Goal: Information Seeking & Learning: Learn about a topic

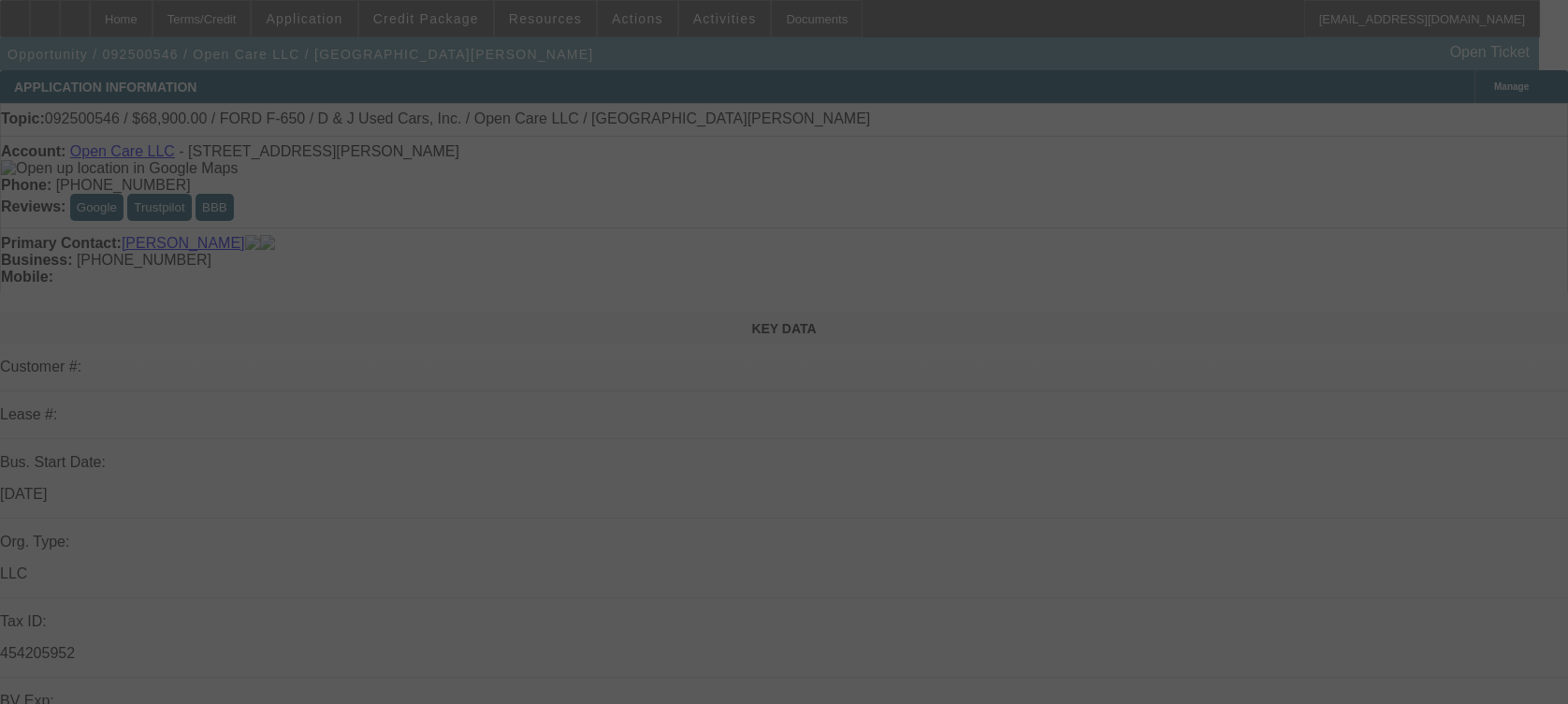
select select "0"
select select "3"
select select "0"
select select "6"
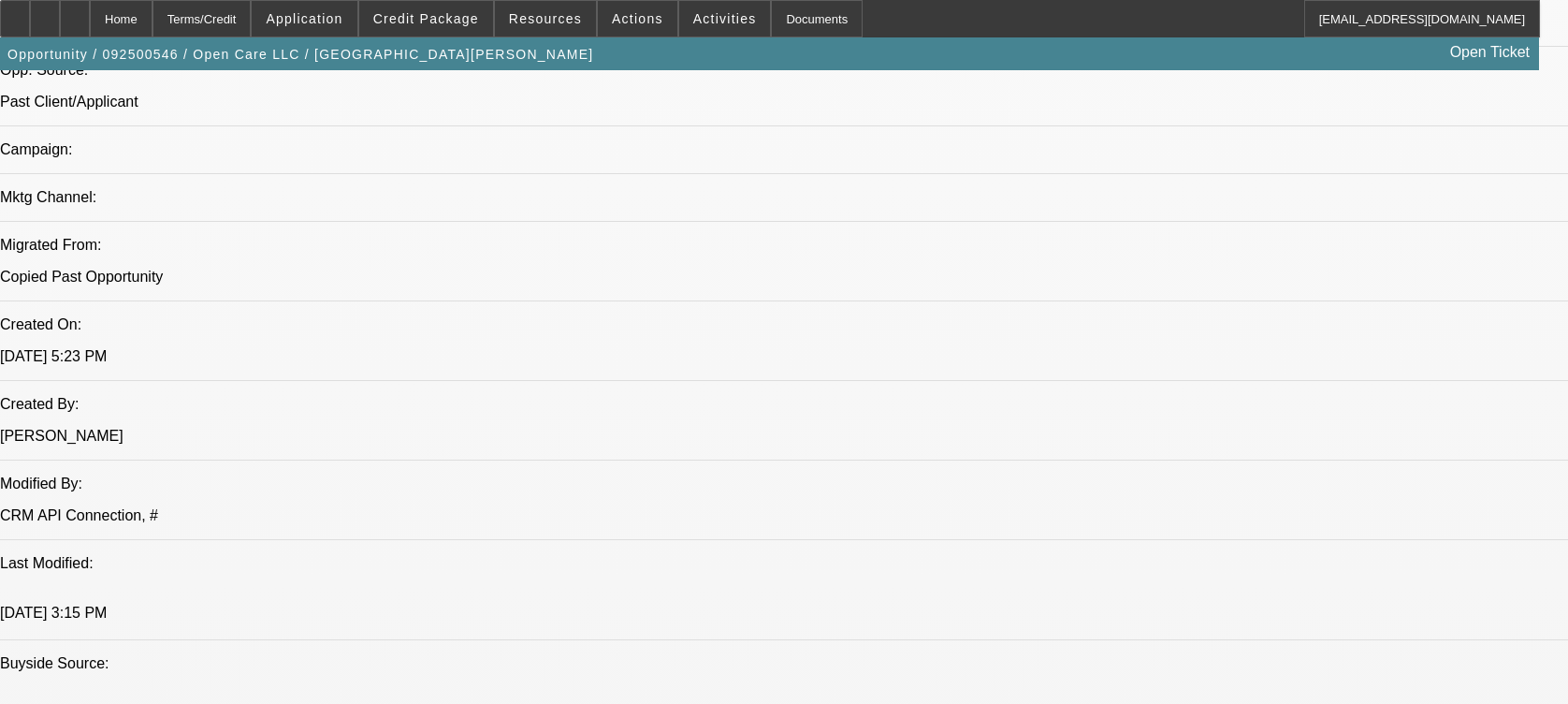
scroll to position [1230, 0]
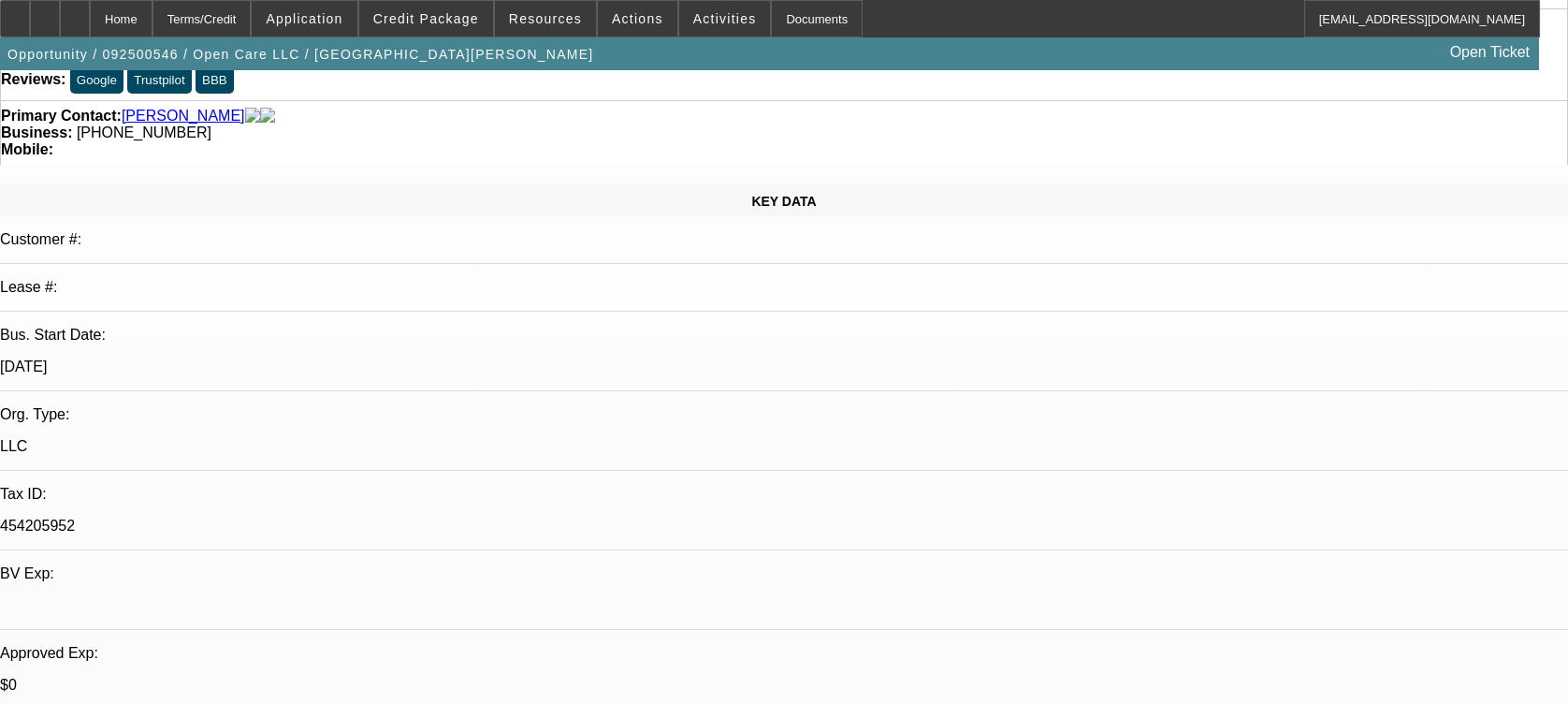
scroll to position [106, 0]
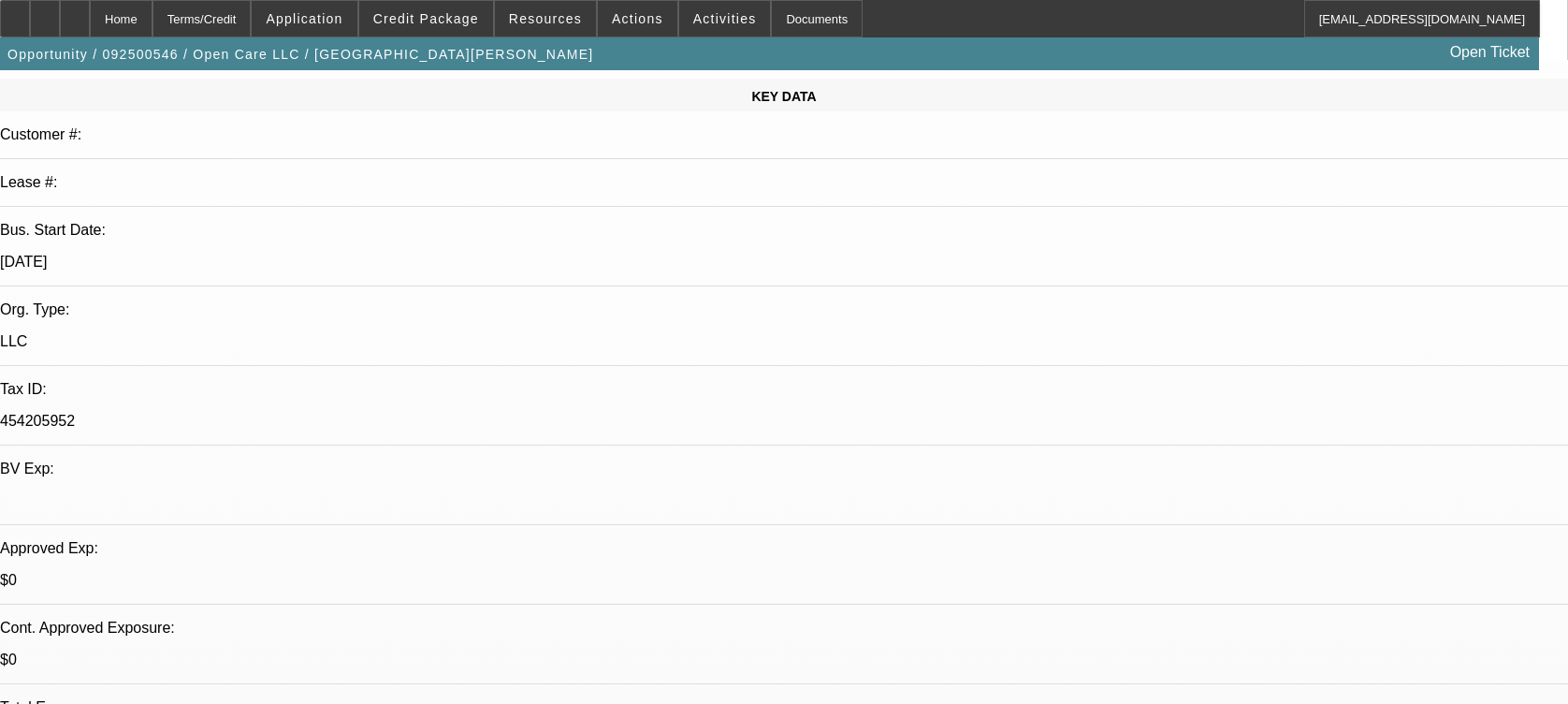
scroll to position [0, 0]
drag, startPoint x: 1204, startPoint y: 204, endPoint x: 1236, endPoint y: 260, distance: 64.5
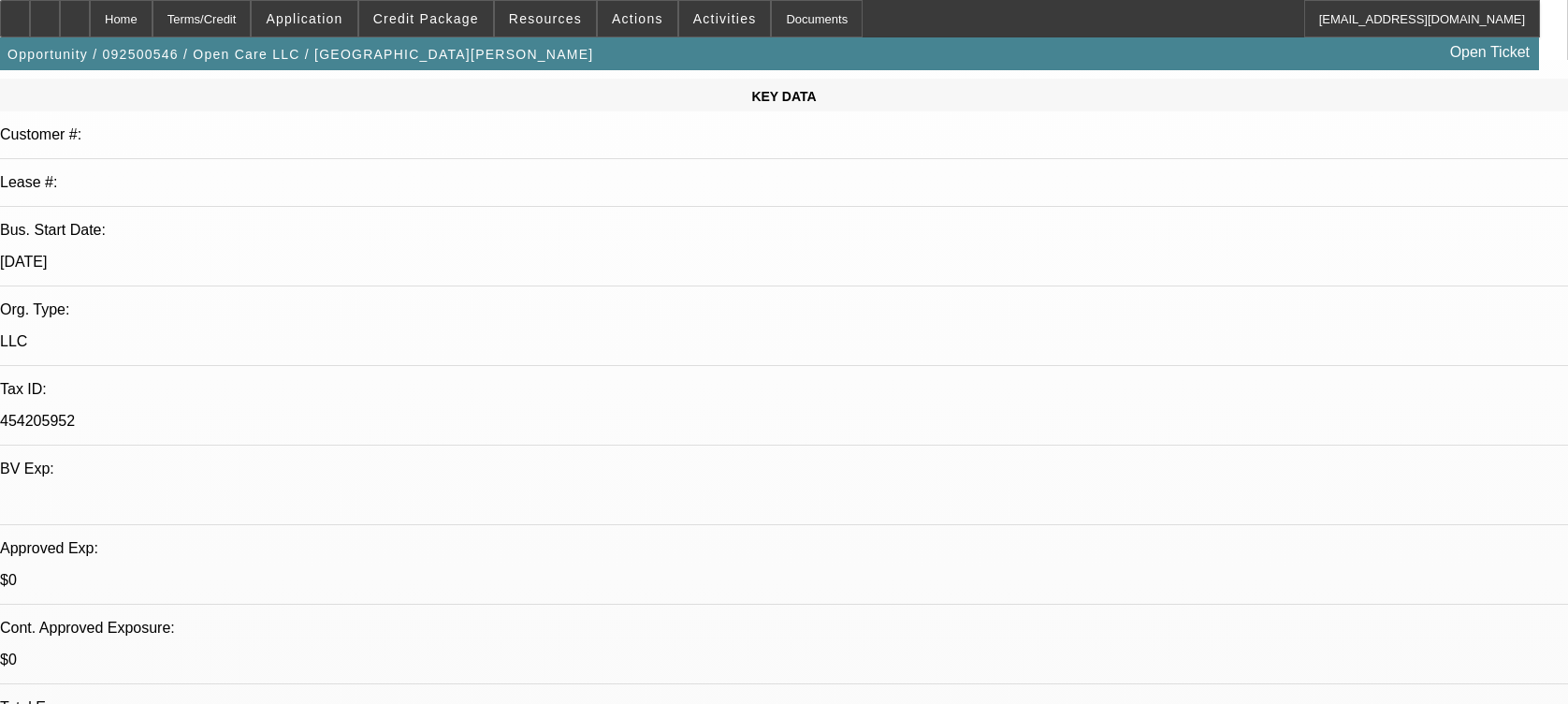
drag, startPoint x: 1149, startPoint y: 539, endPoint x: 1499, endPoint y: 548, distance: 350.1
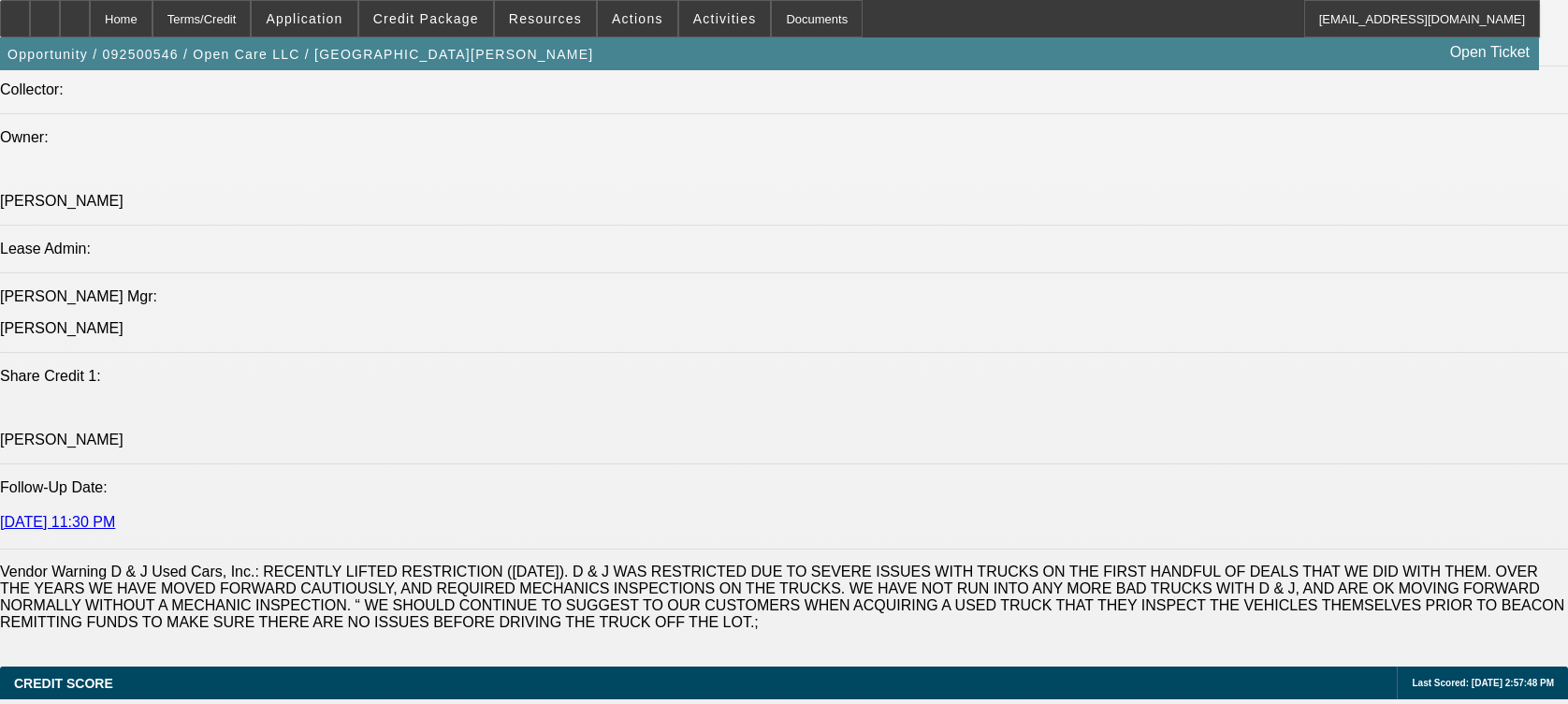
scroll to position [2228, 0]
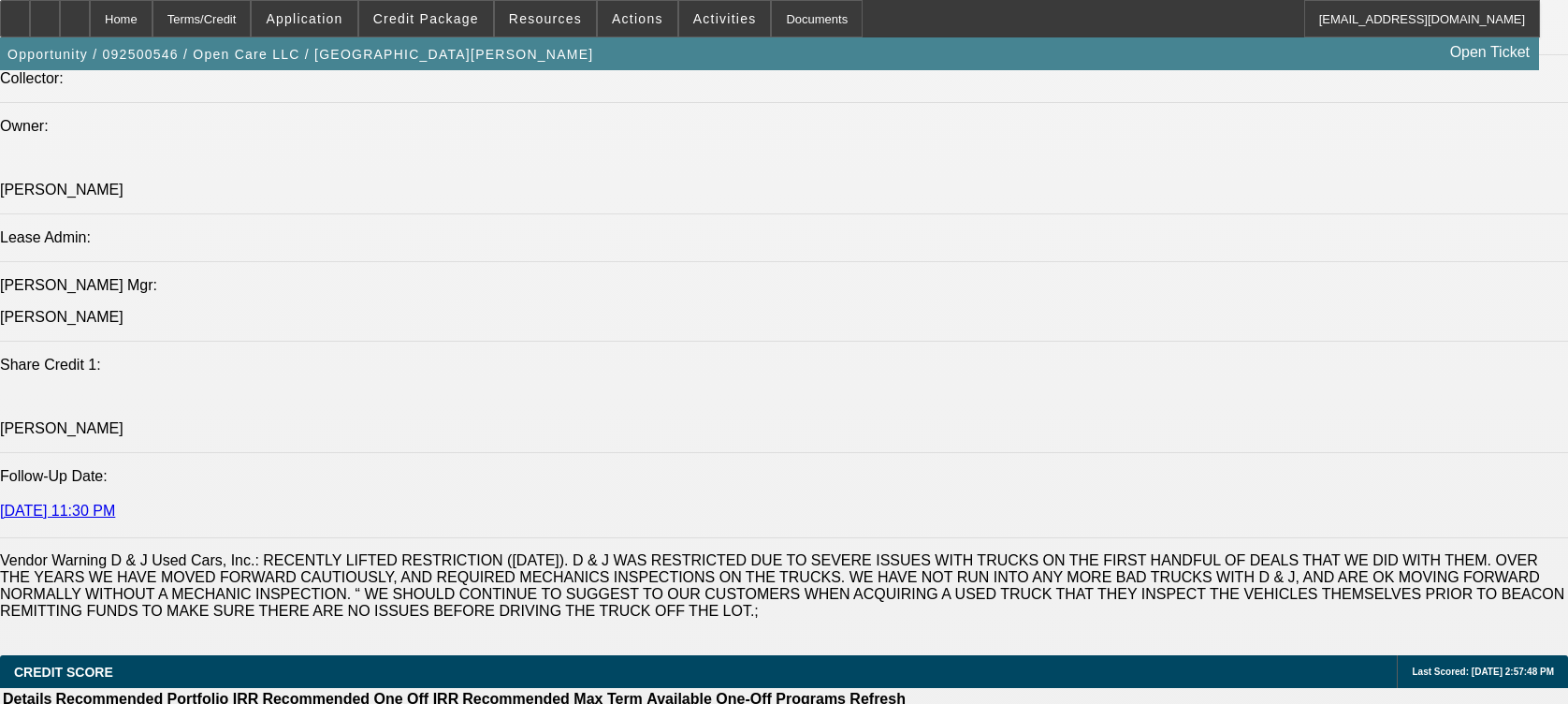
drag, startPoint x: 1184, startPoint y: 472, endPoint x: 1090, endPoint y: 468, distance: 94.1
drag, startPoint x: 1191, startPoint y: 469, endPoint x: 1093, endPoint y: 465, distance: 98.1
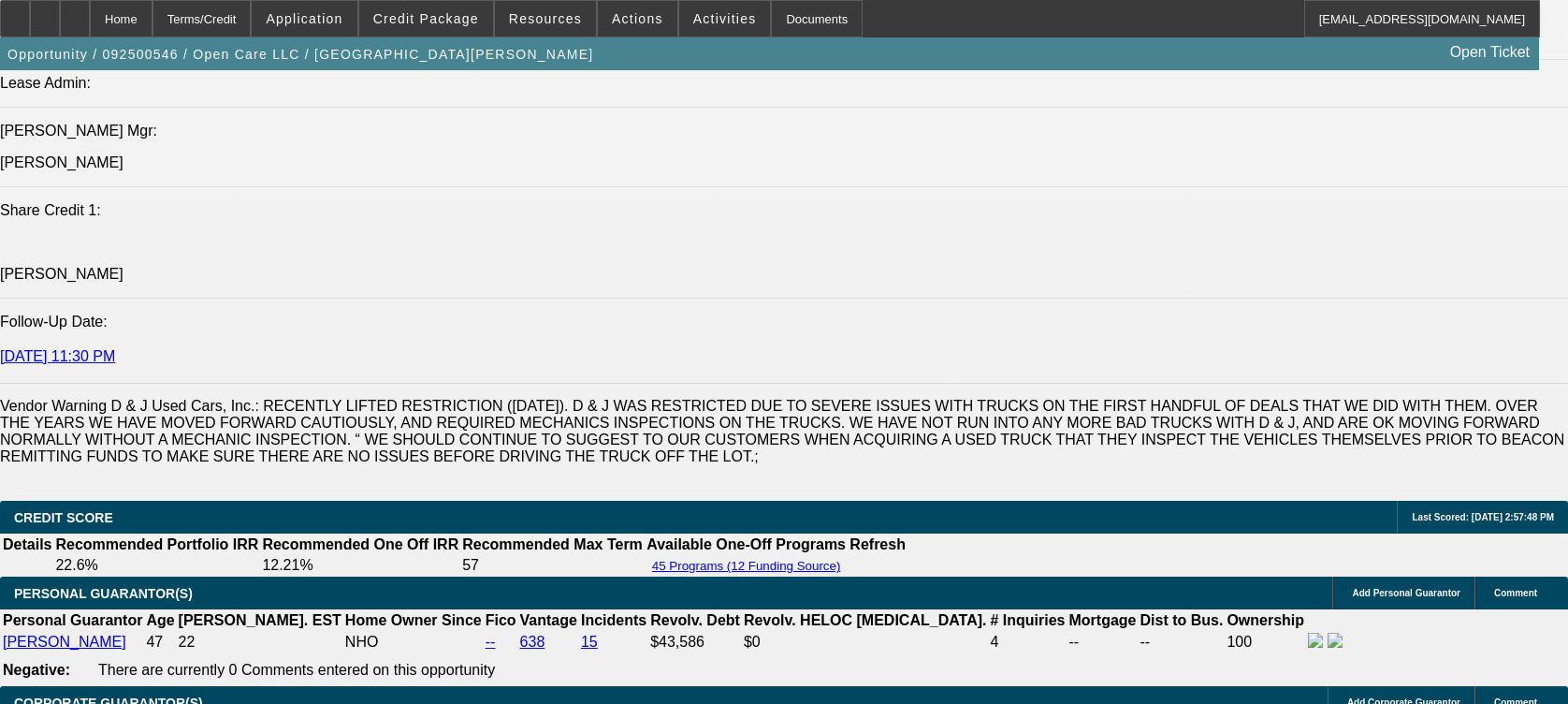
scroll to position [2352, 0]
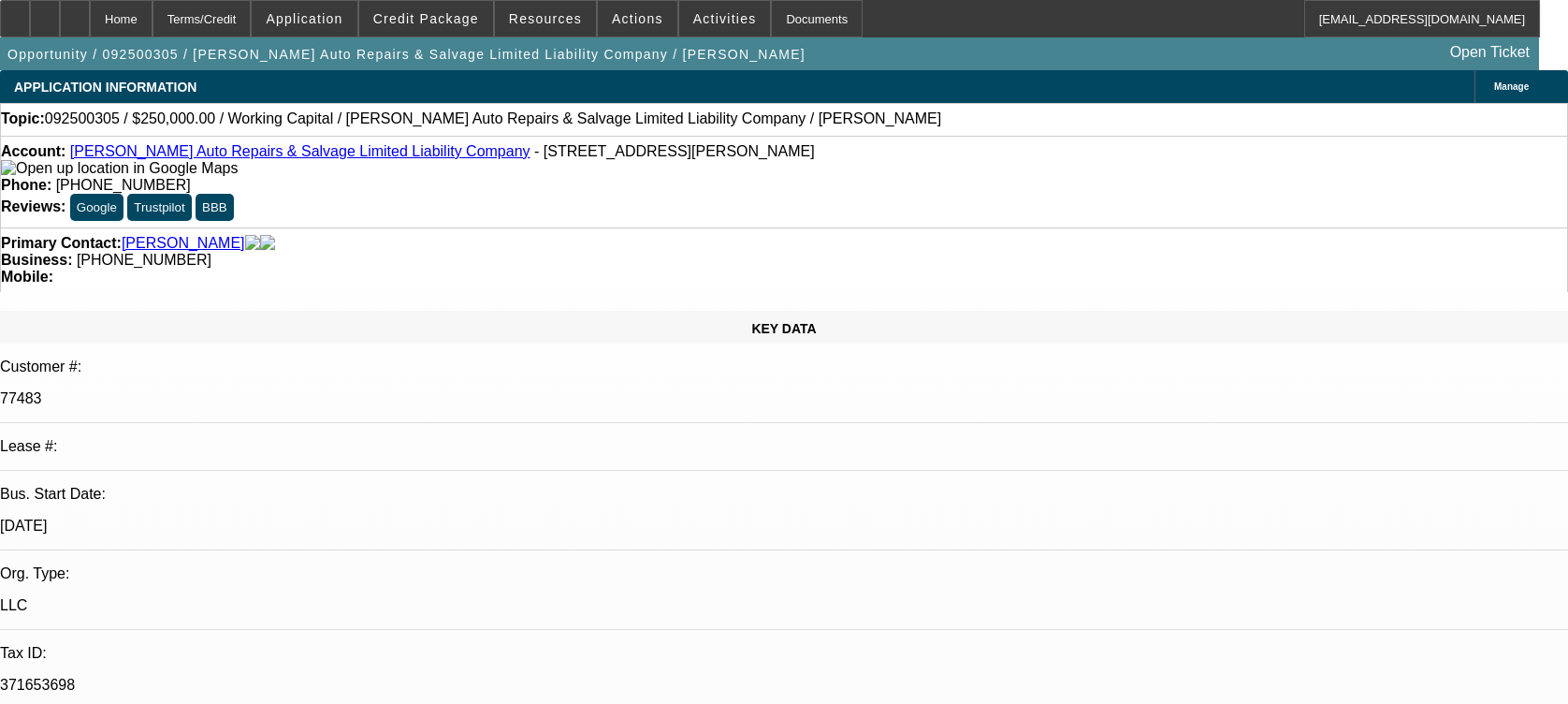
select select "0"
select select "1"
select select "2"
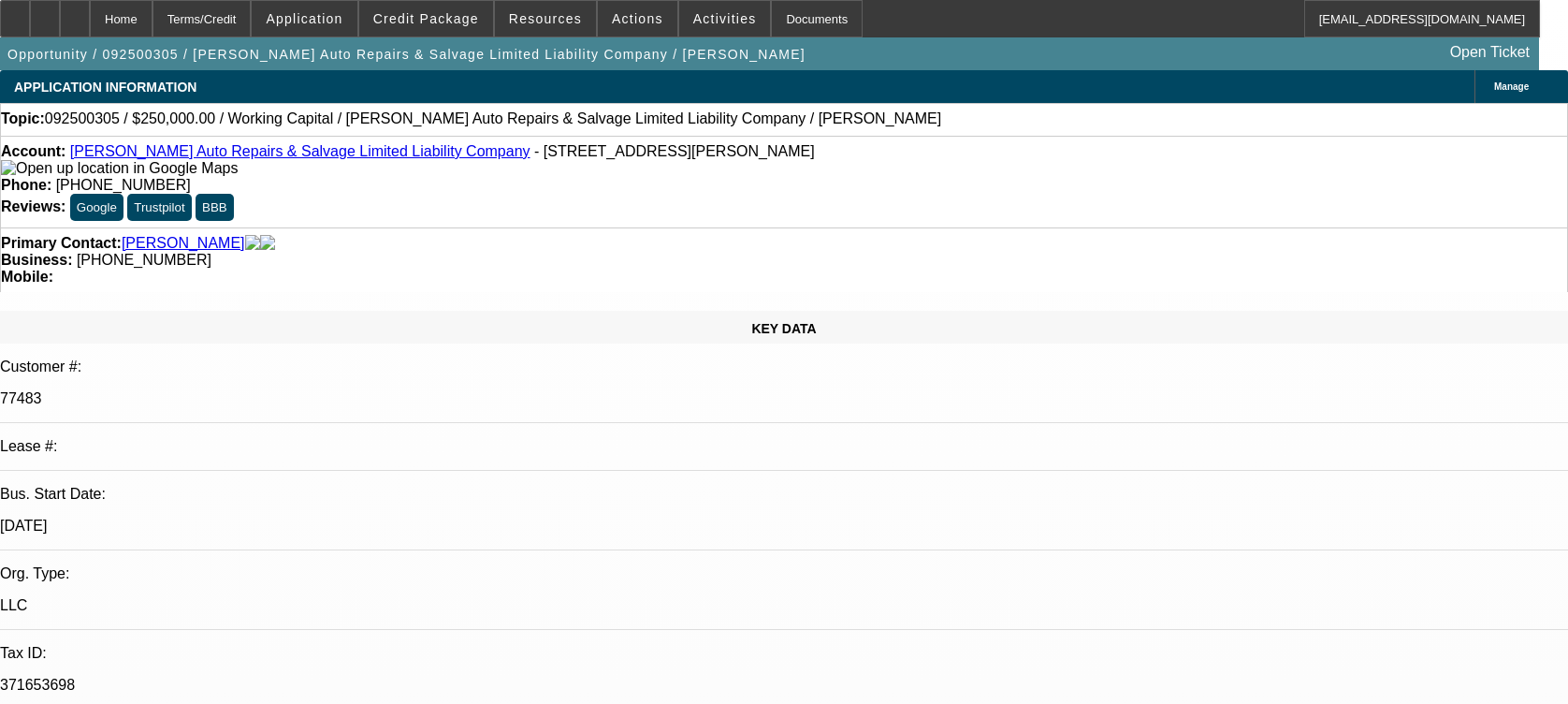
select select "6"
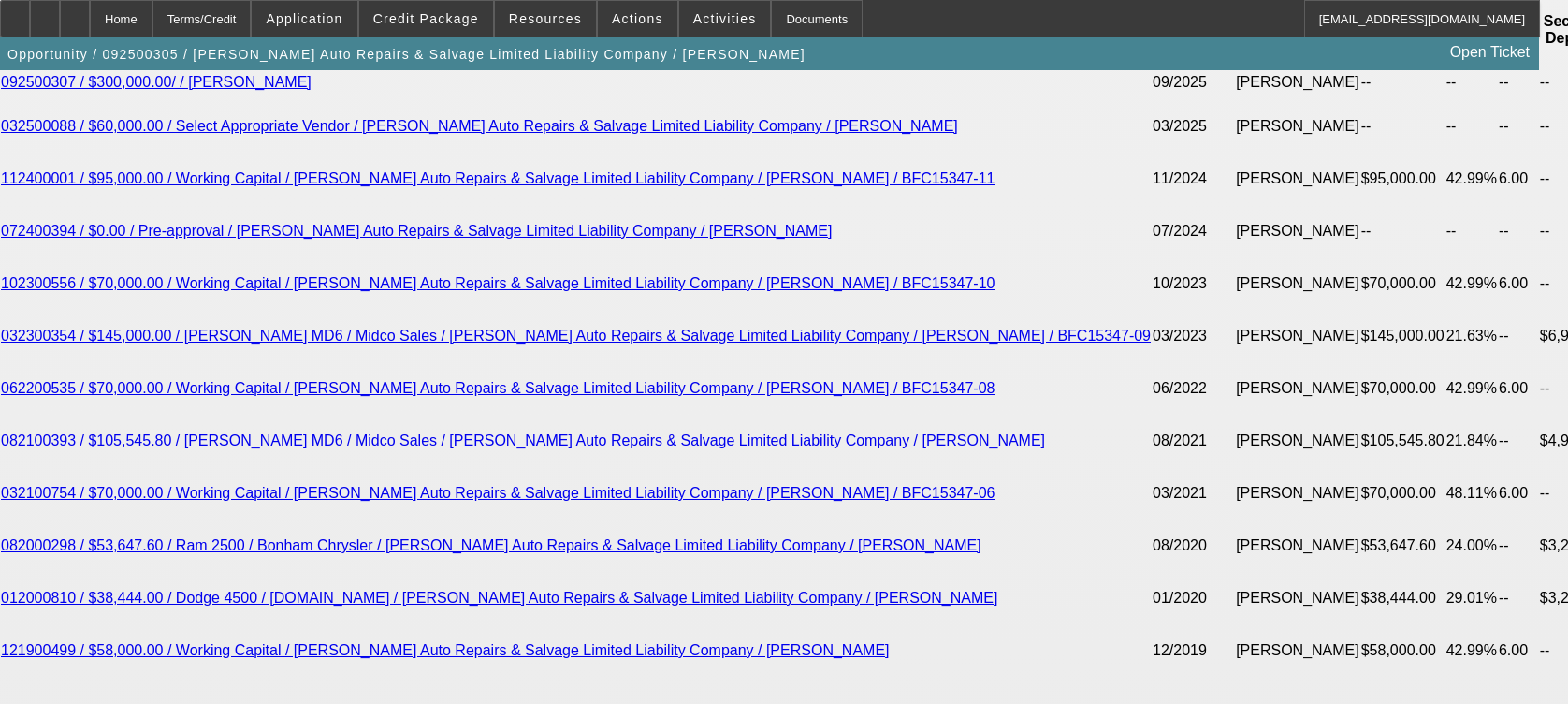
scroll to position [3618, 0]
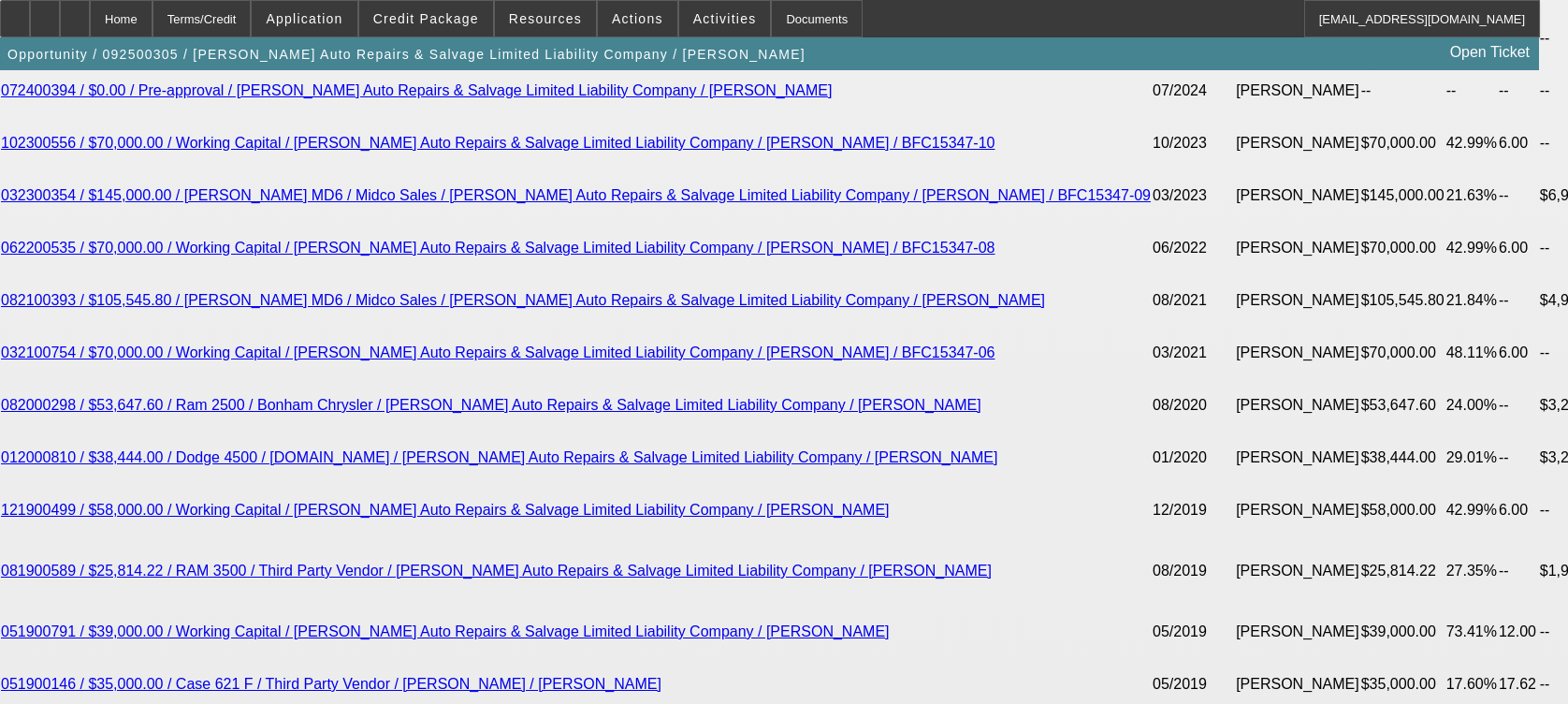
drag, startPoint x: 366, startPoint y: 356, endPoint x: 449, endPoint y: 367, distance: 83.7
drag, startPoint x: 449, startPoint y: 367, endPoint x: 332, endPoint y: 333, distance: 121.8
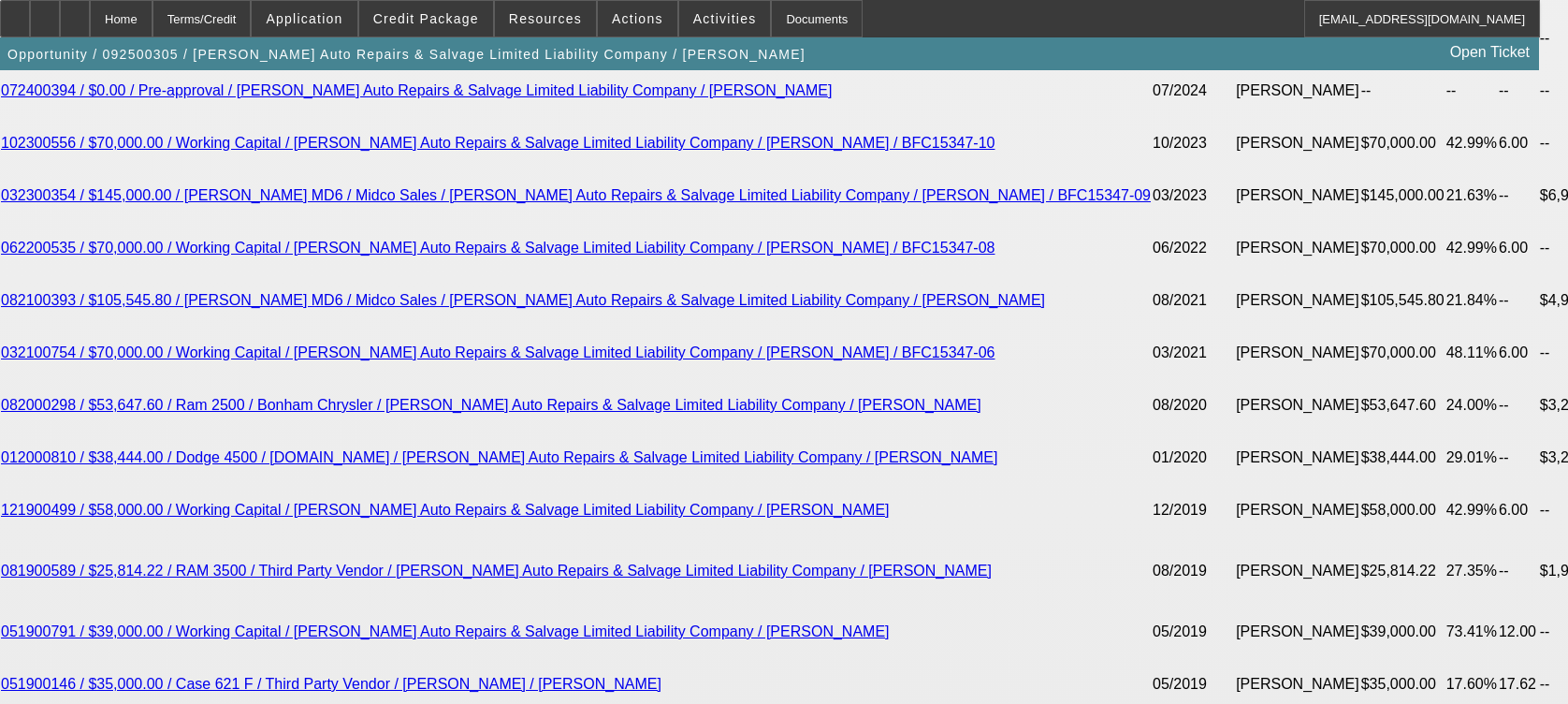
drag, startPoint x: 1147, startPoint y: 556, endPoint x: 1067, endPoint y: 557, distance: 80.0
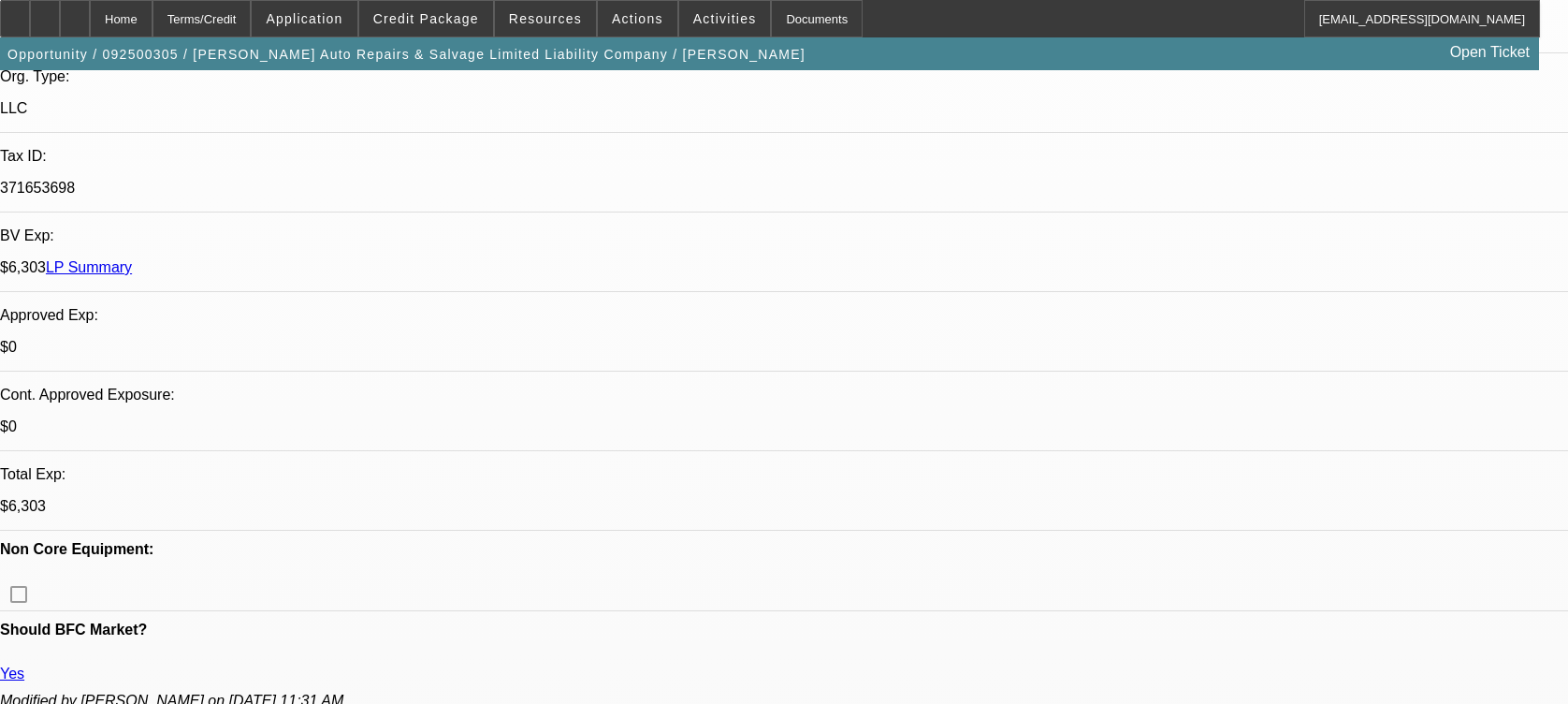
scroll to position [623, 0]
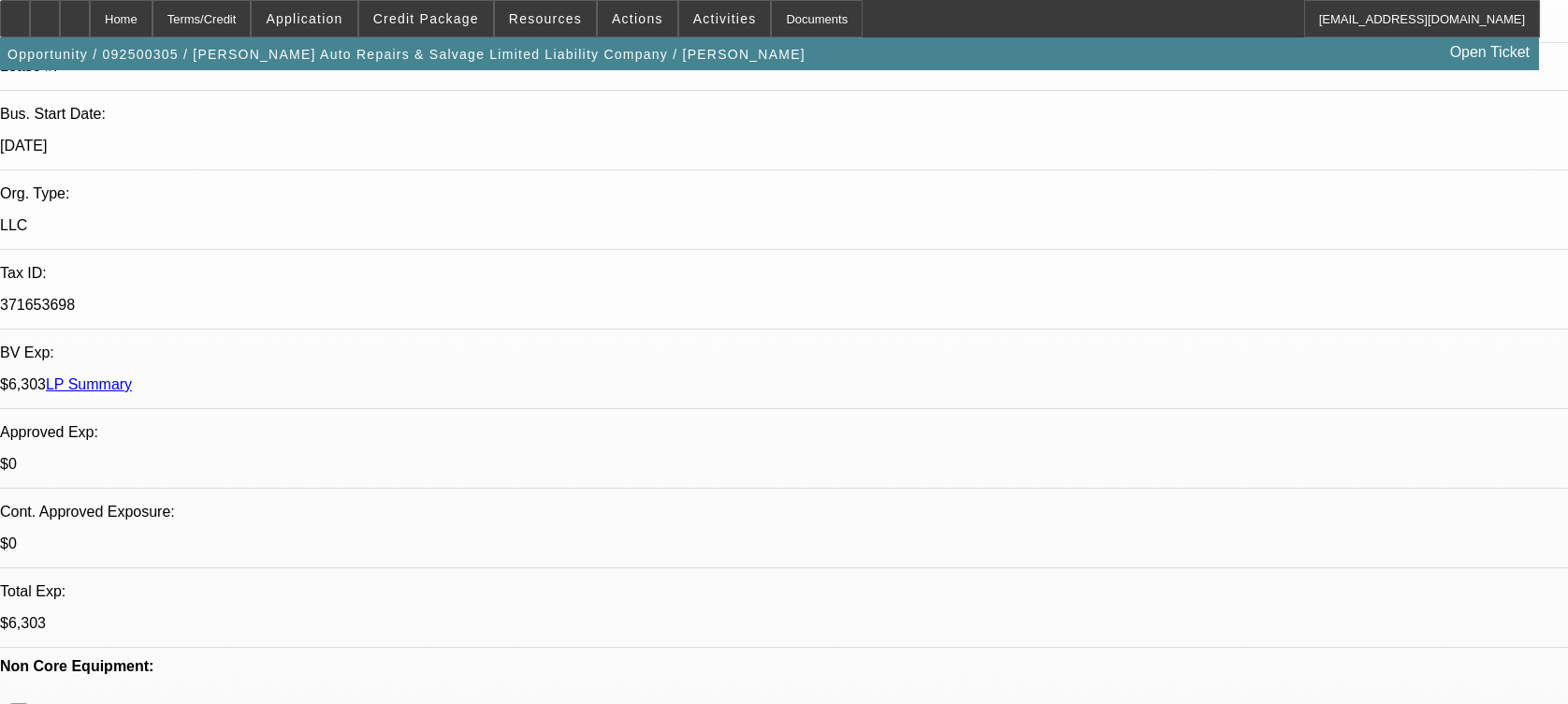
scroll to position [374, 0]
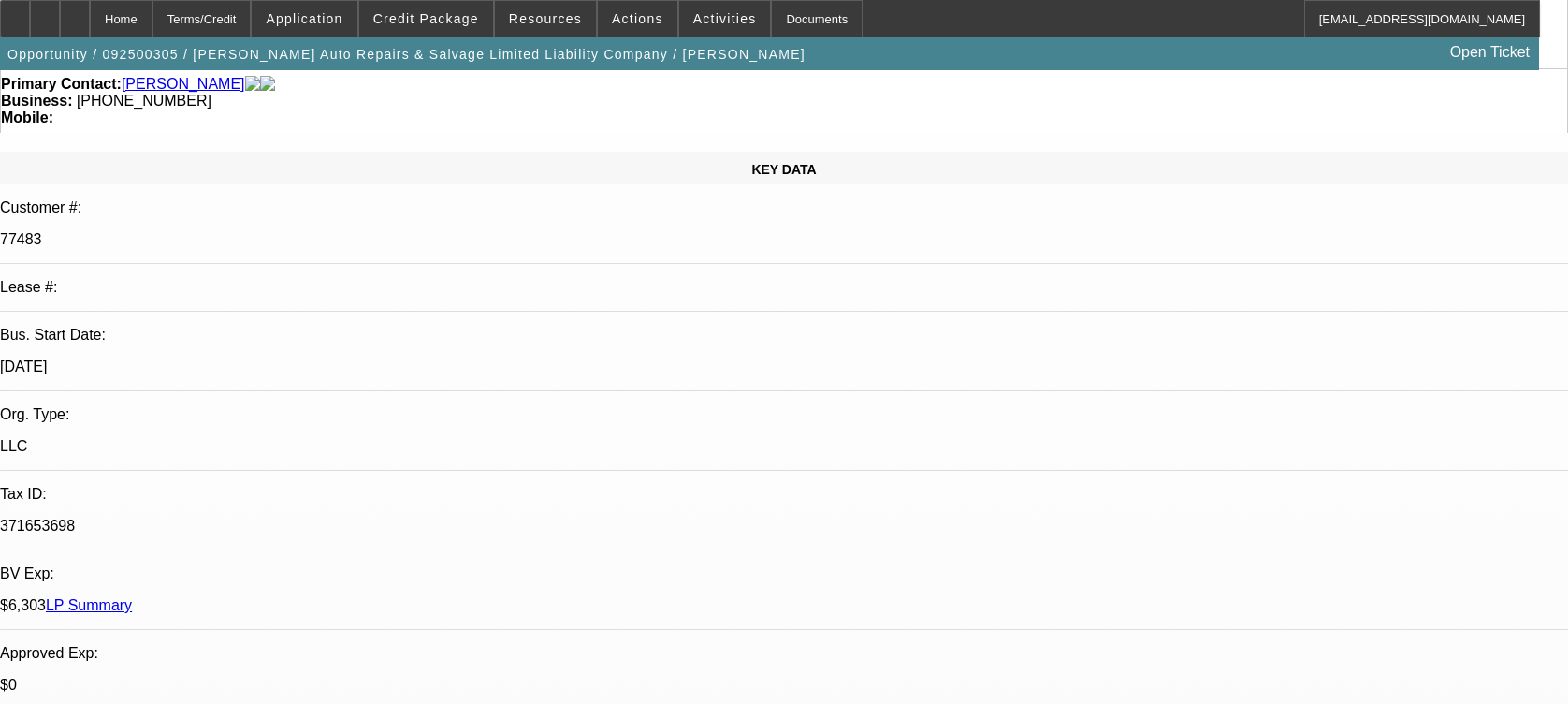
scroll to position [0, 0]
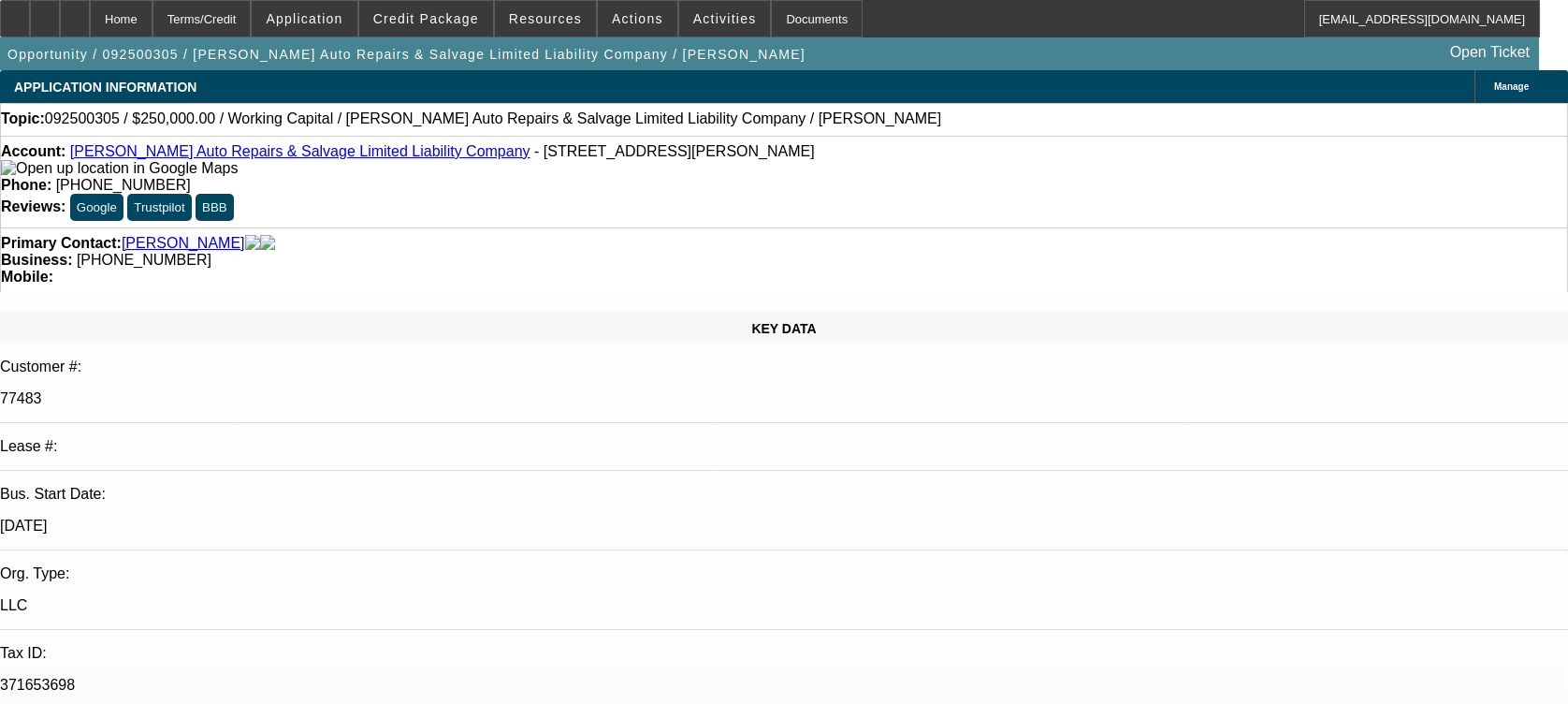
drag, startPoint x: 930, startPoint y: 349, endPoint x: 912, endPoint y: 348, distance: 18.0
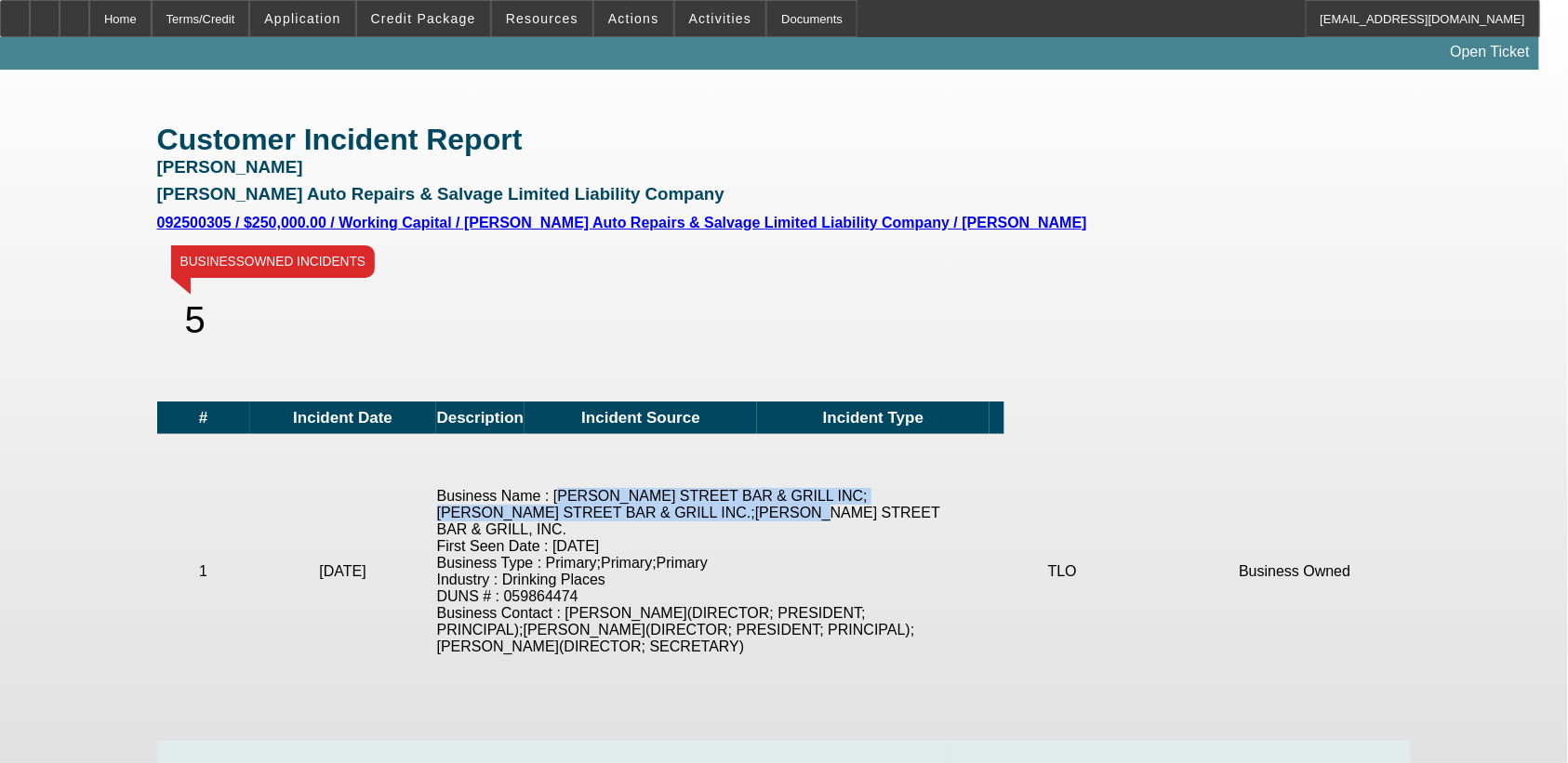
drag, startPoint x: 543, startPoint y: 454, endPoint x: 617, endPoint y: 478, distance: 77.8
click at [617, 478] on td "Business Name : LEE STREET BAR & GRILL INC;LEE STREET BAR & GRILL INC.;LEE STRE…" at bounding box center [691, 571] width 510 height 339
click at [601, 475] on td "Business Name : LEE STREET BAR & GRILL INC;LEE STREET BAR & GRILL INC.;LEE STRE…" at bounding box center [691, 571] width 510 height 339
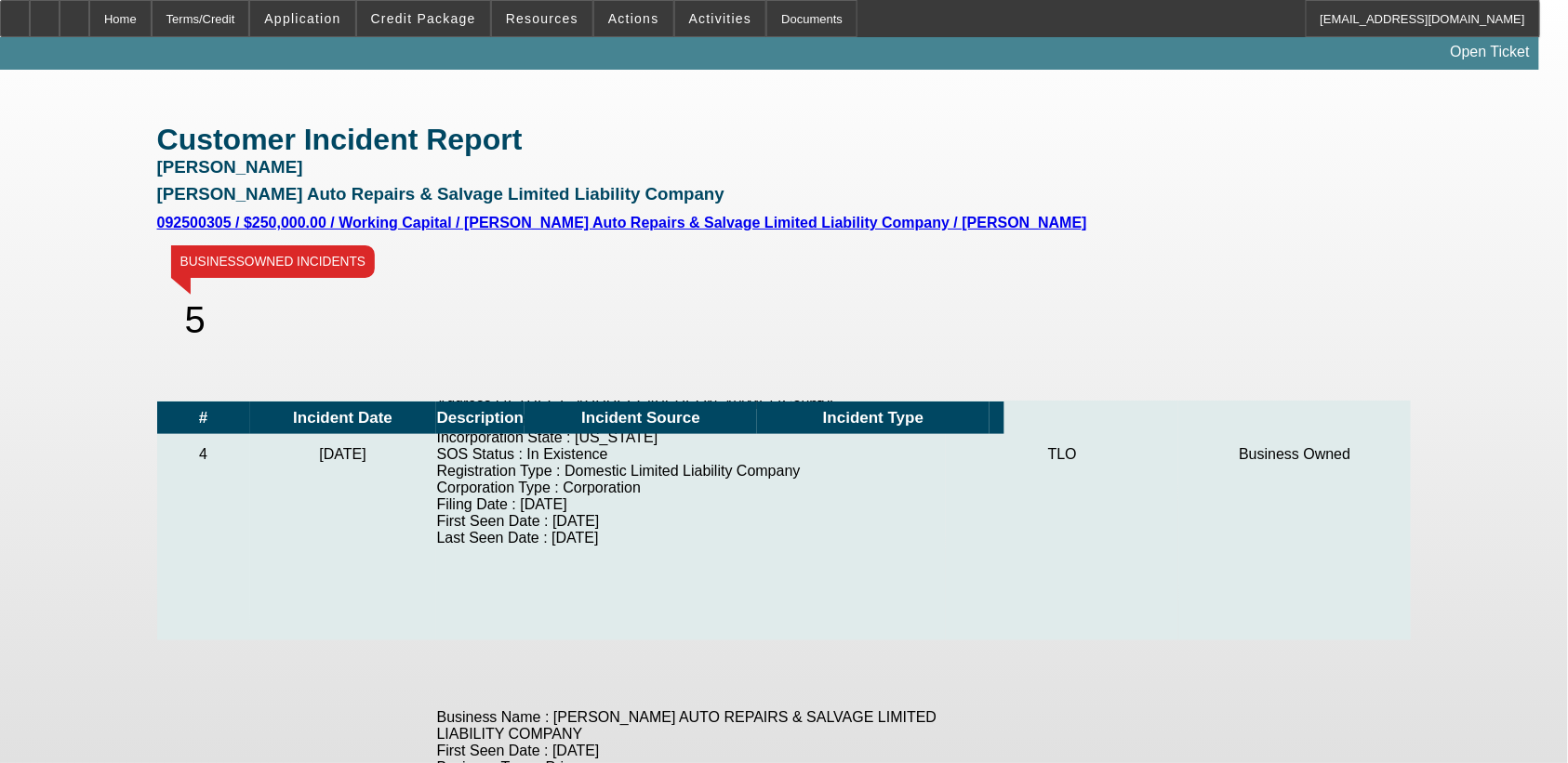
scroll to position [115, 0]
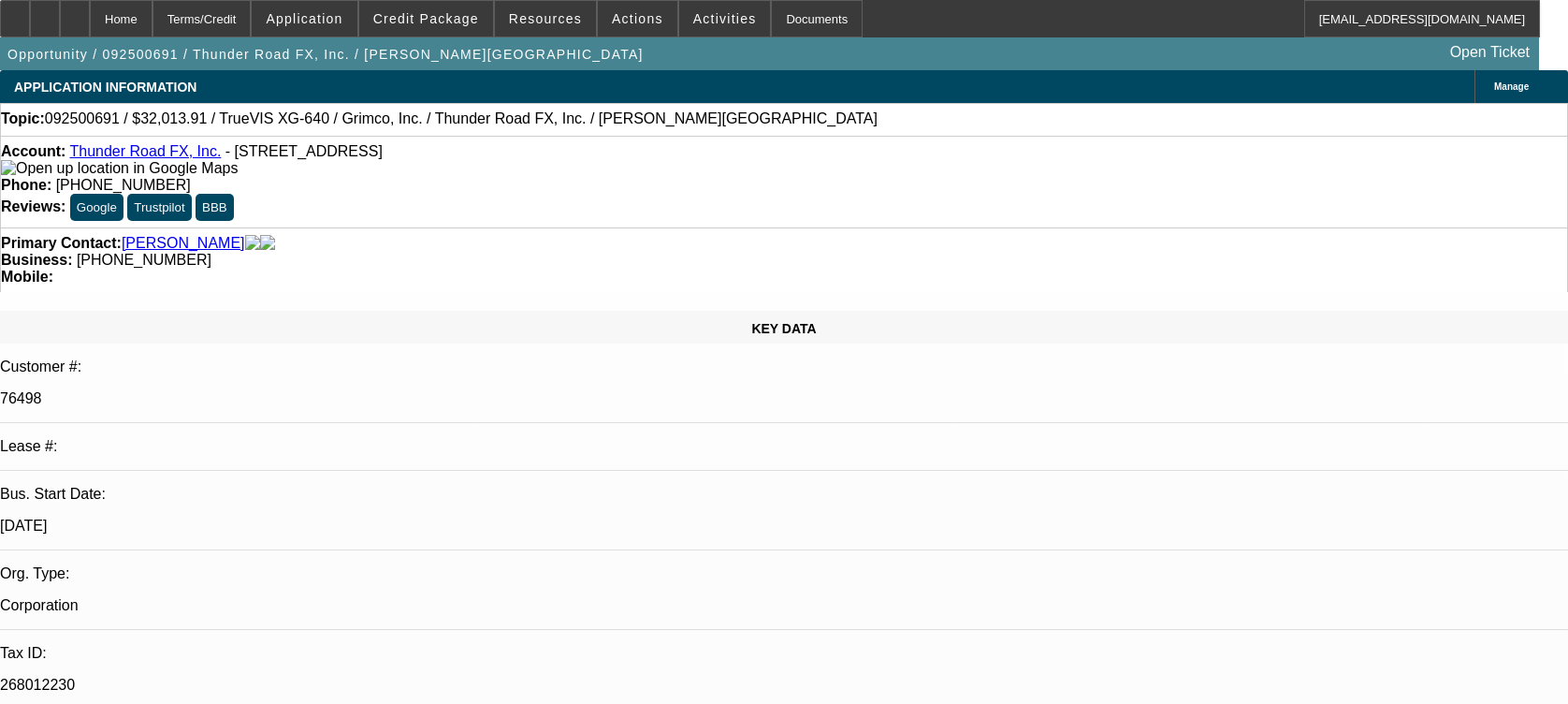
select select "0"
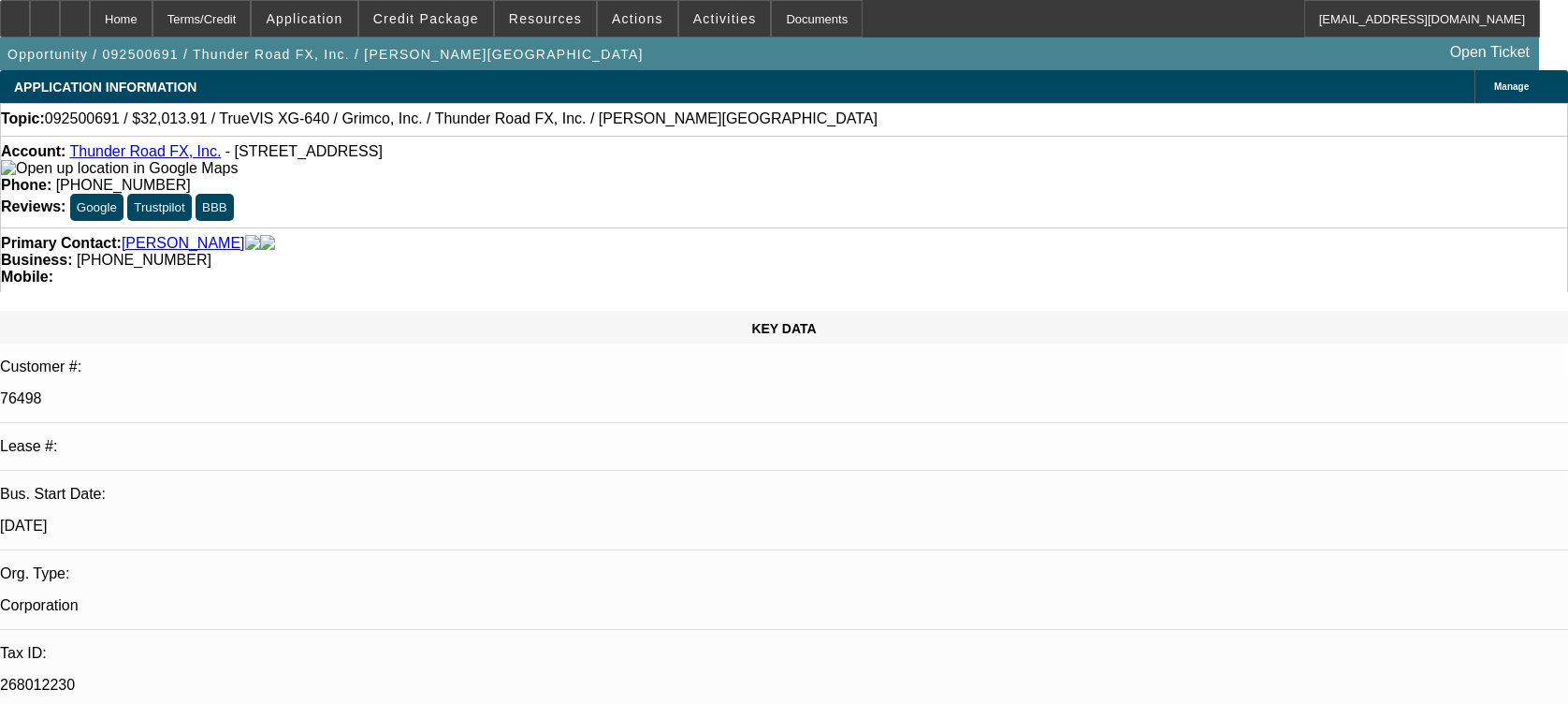
select select "0"
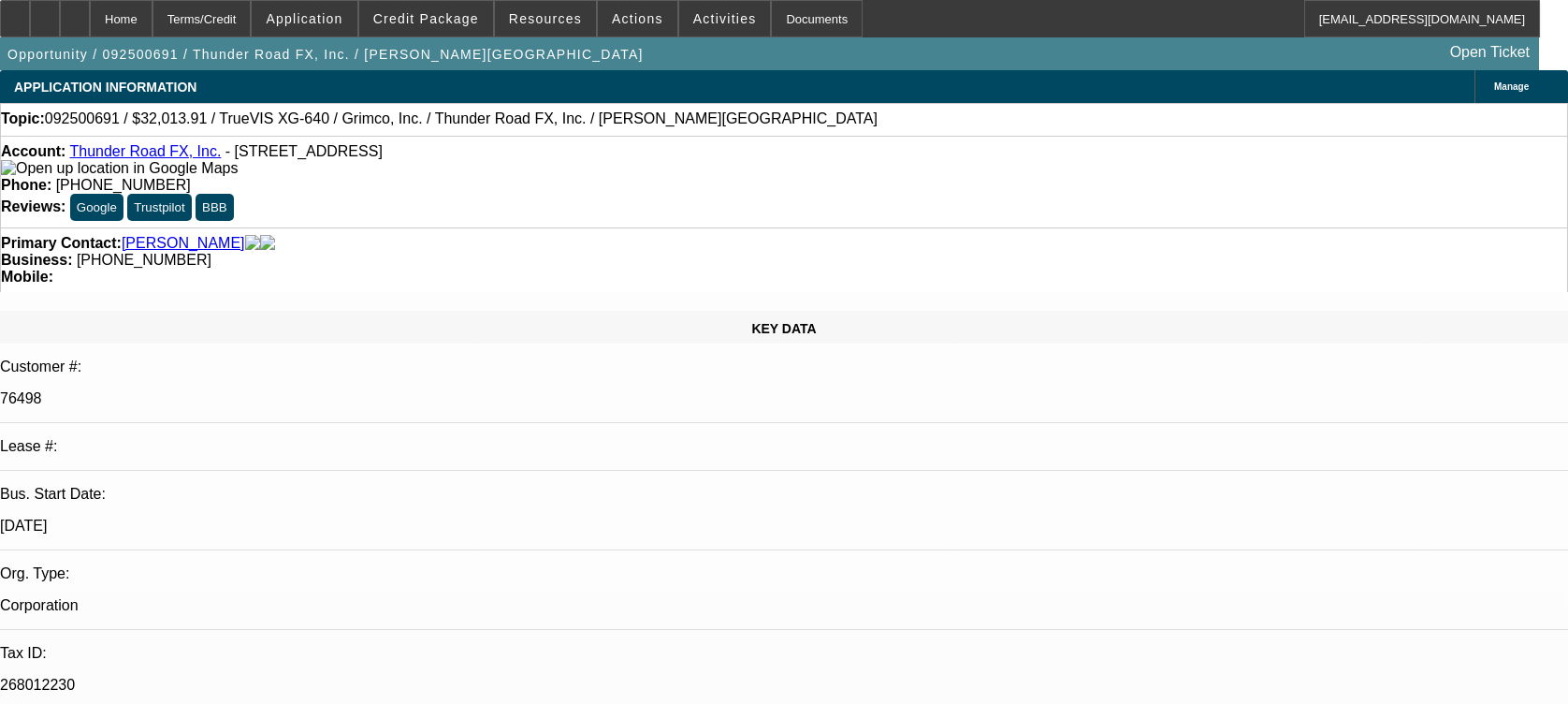
select select "0"
select select "1"
select select "2"
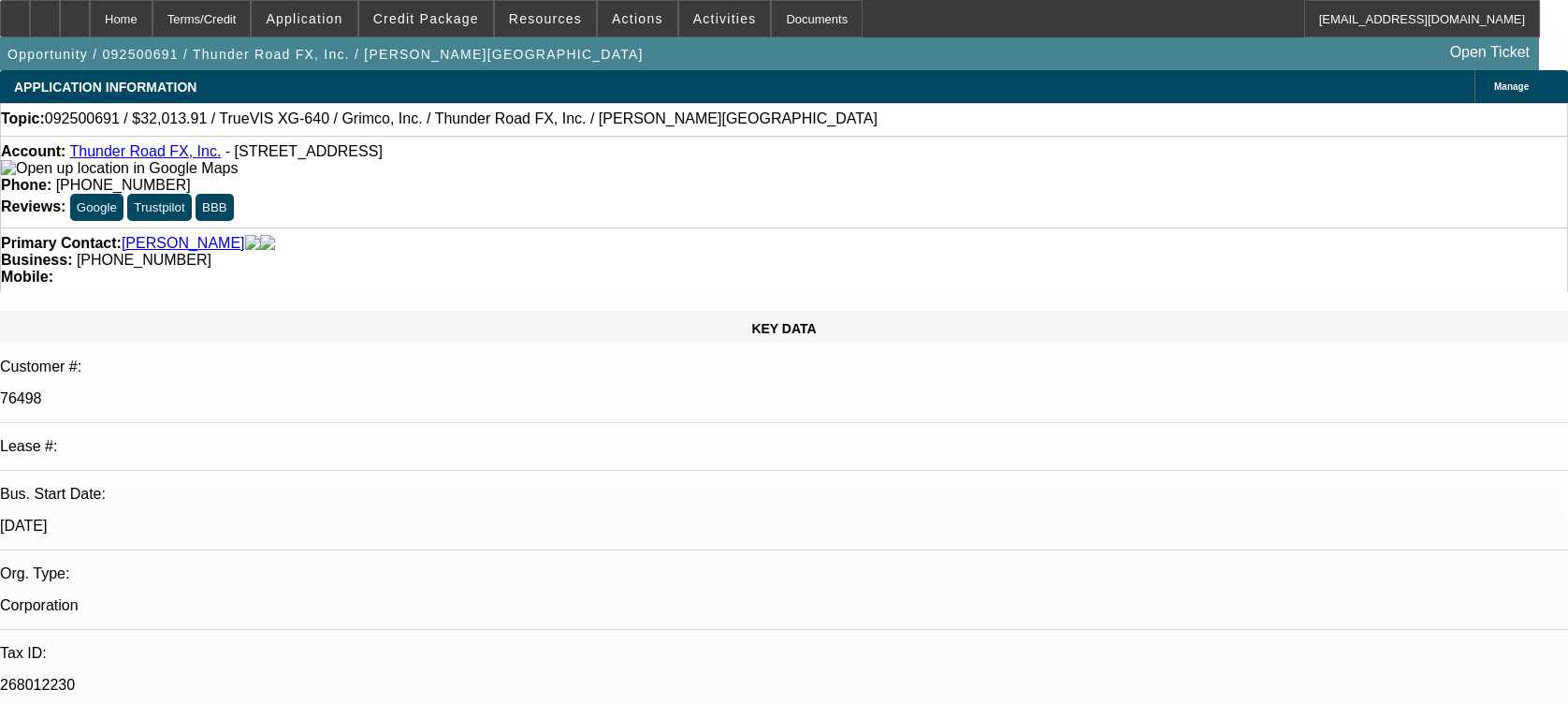
select select "1"
select select "2"
select select "1"
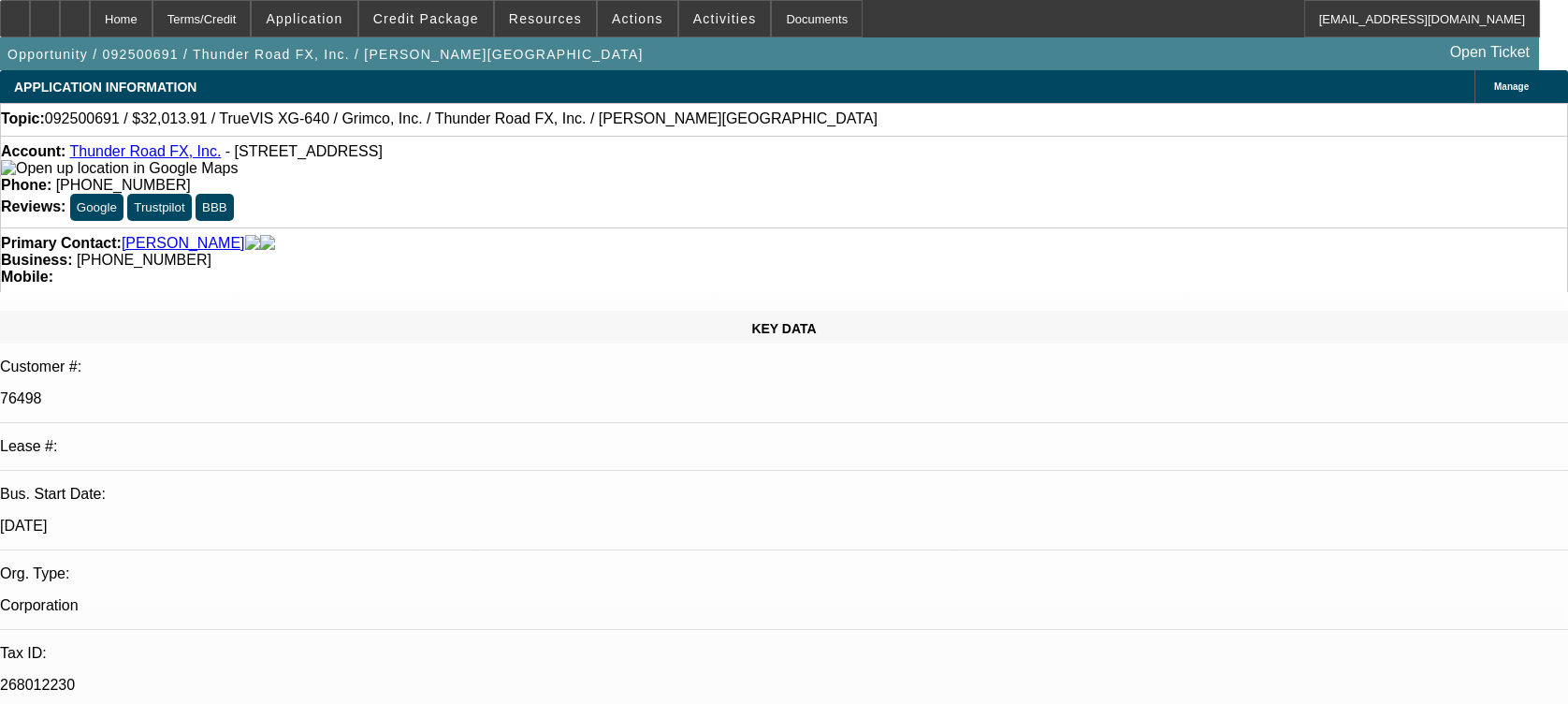
select select "2"
select select "1"
select select "2"
drag, startPoint x: 203, startPoint y: 328, endPoint x: 169, endPoint y: 328, distance: 34.0
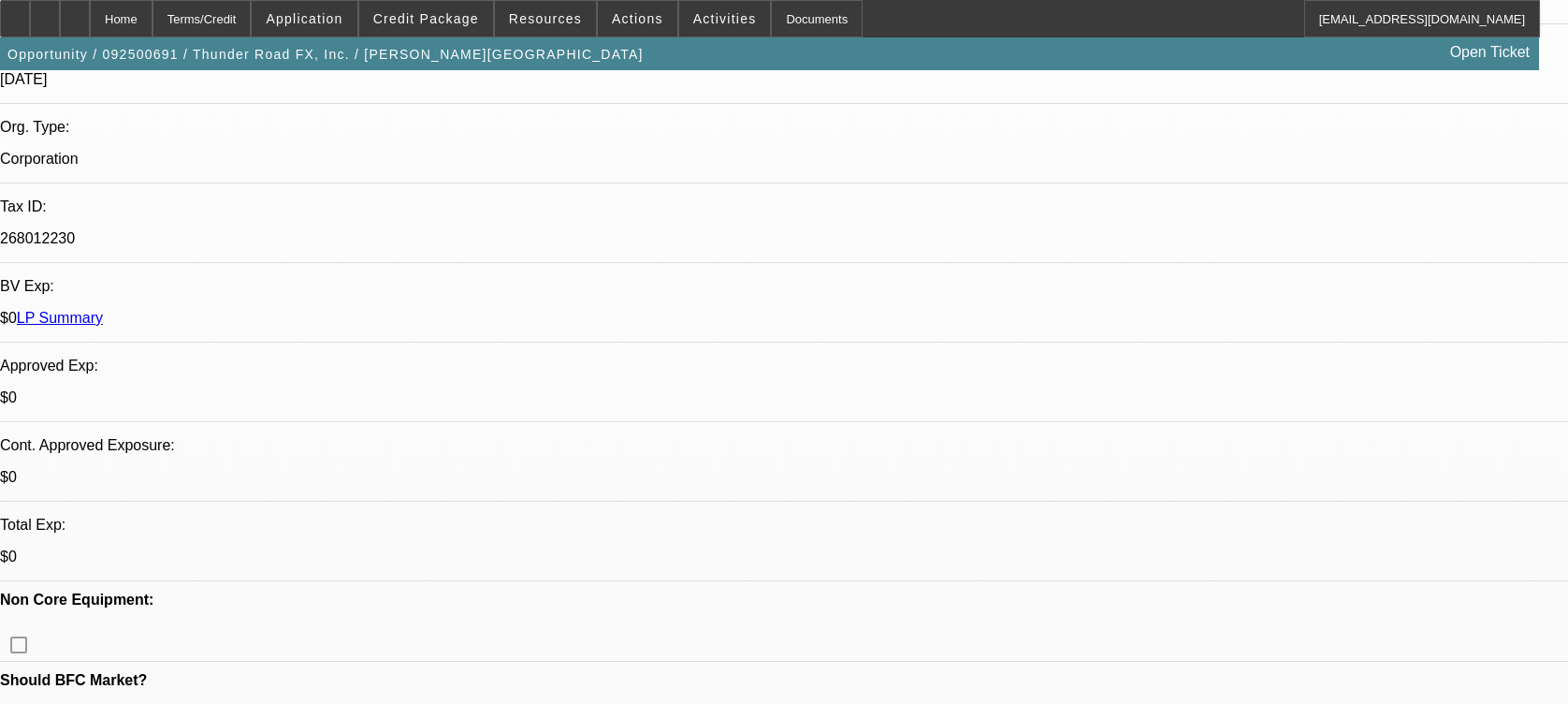
scroll to position [499, 0]
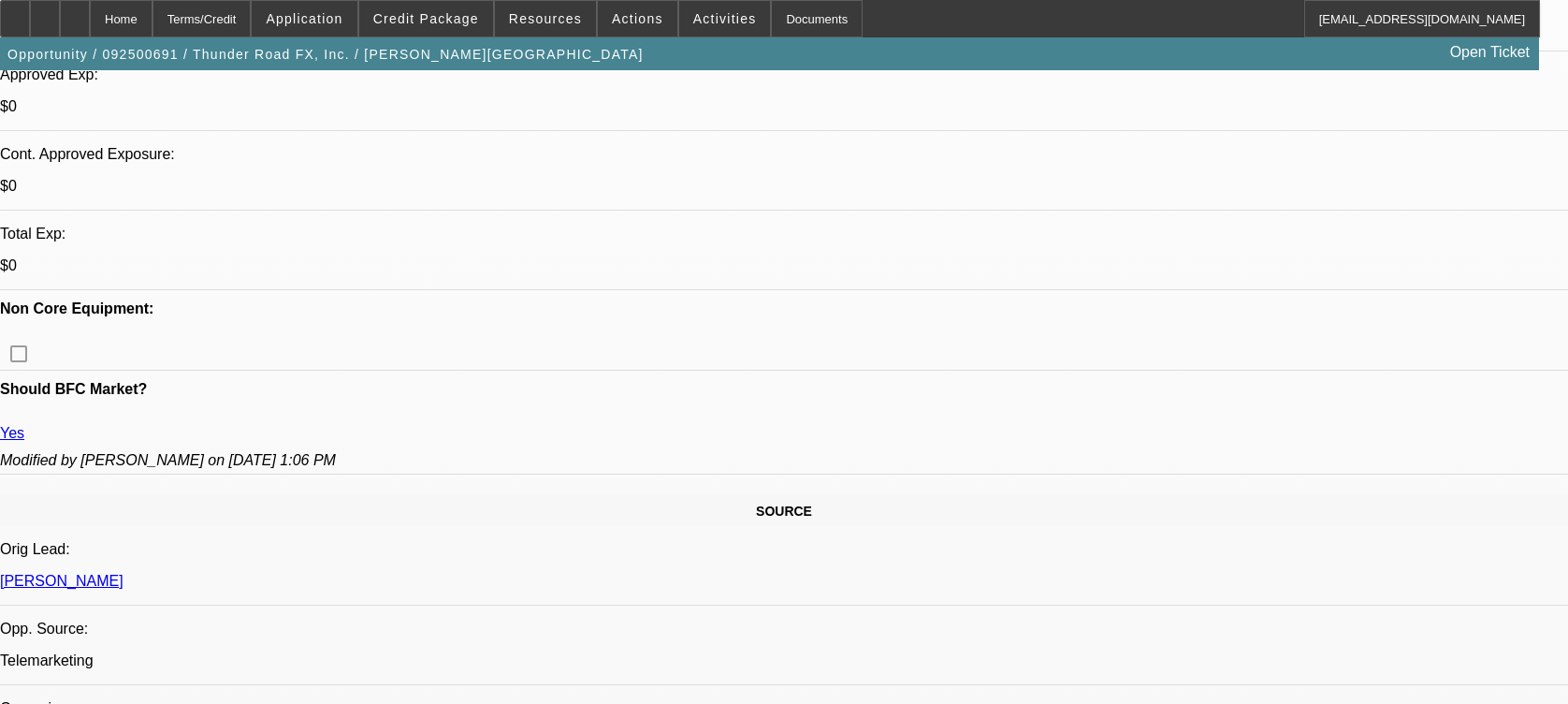
scroll to position [748, 0]
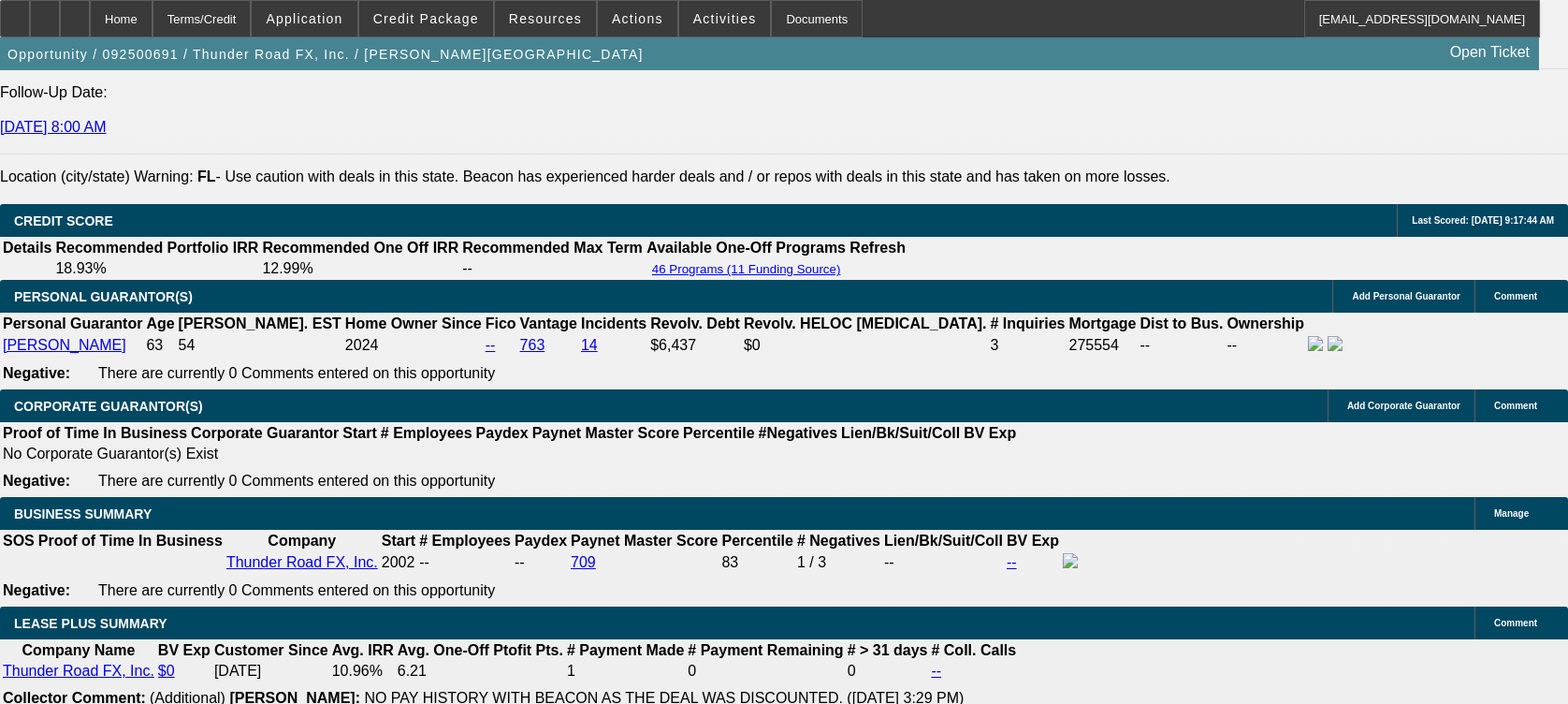
scroll to position [2744, 0]
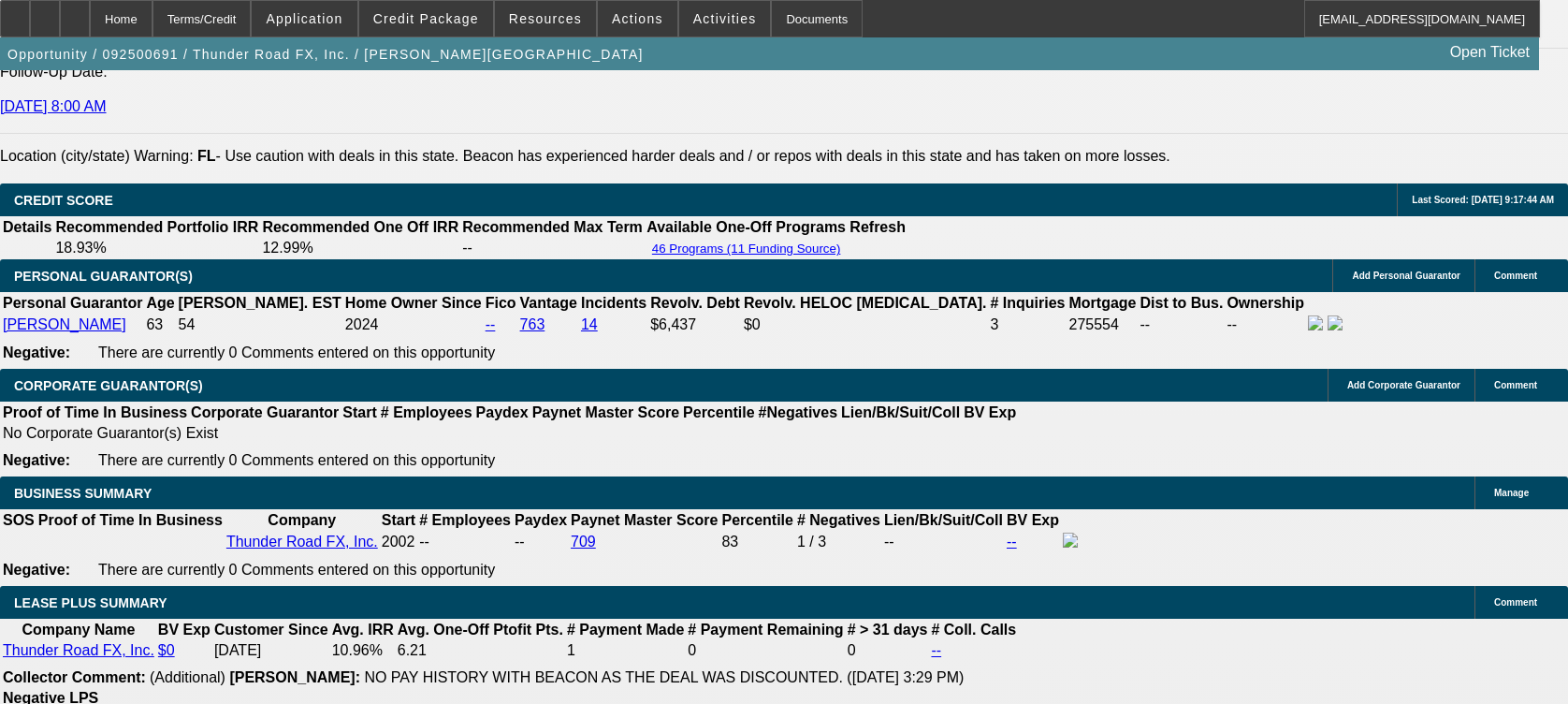
drag, startPoint x: 382, startPoint y: 421, endPoint x: 424, endPoint y: 422, distance: 42.0
drag, startPoint x: 874, startPoint y: 146, endPoint x: 863, endPoint y: 150, distance: 11.7
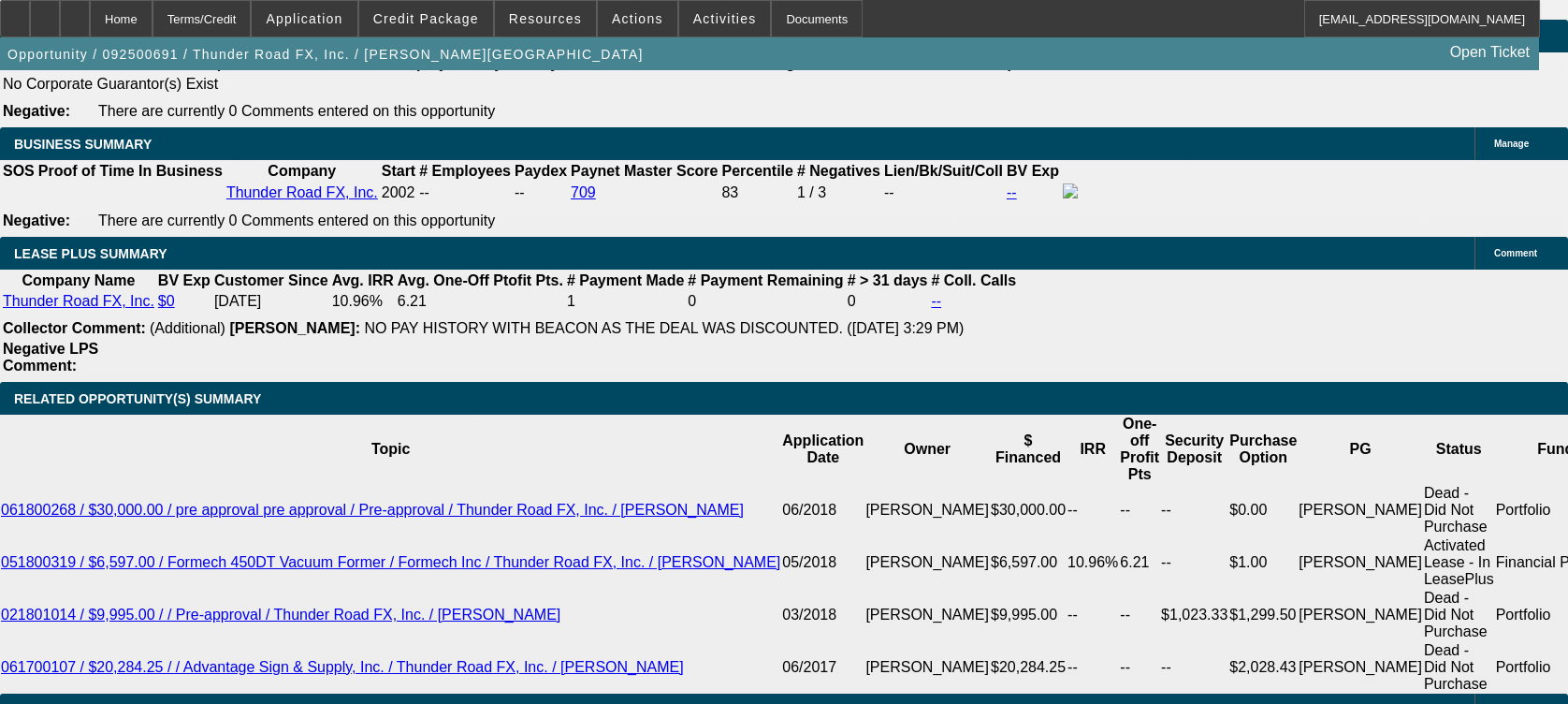
scroll to position [3119, 0]
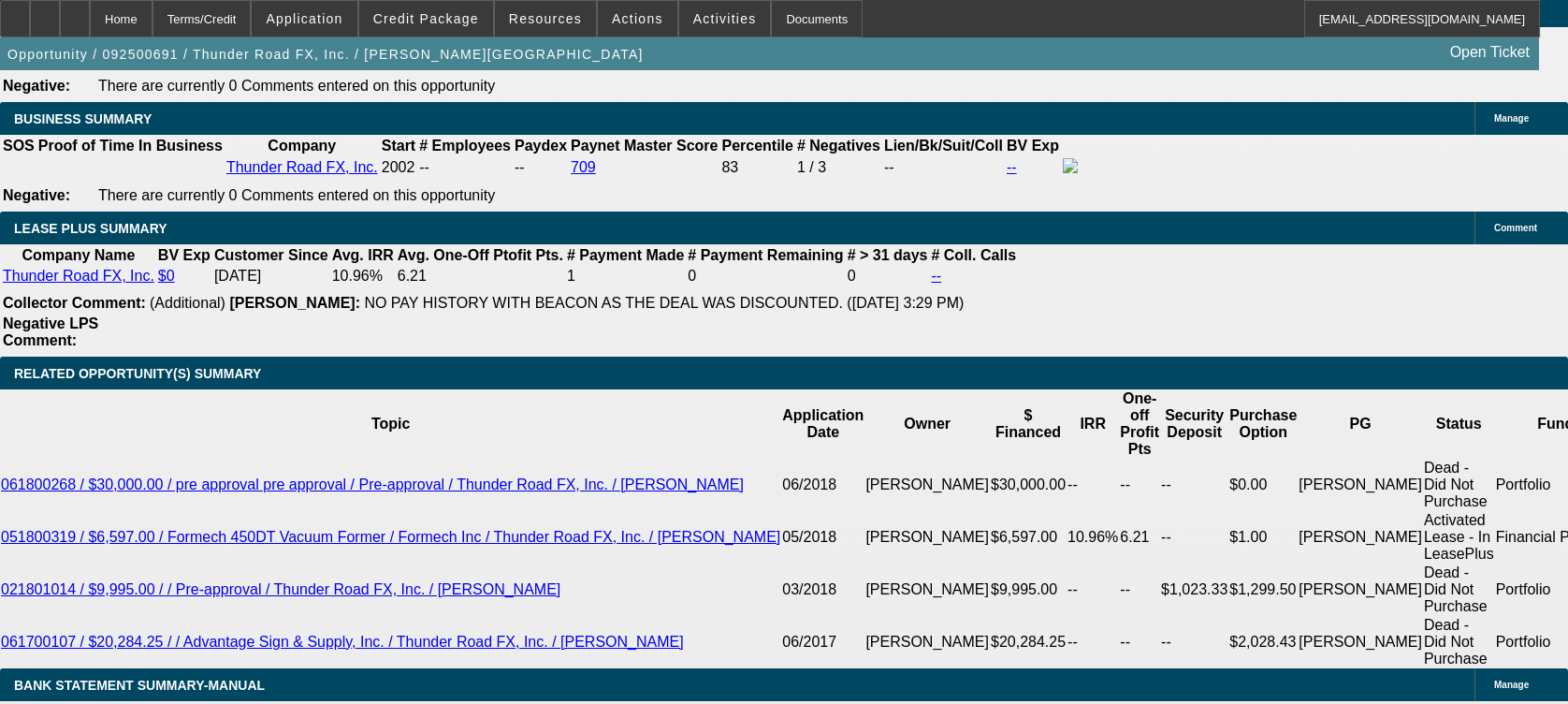
drag, startPoint x: 643, startPoint y: 319, endPoint x: 762, endPoint y: 314, distance: 119.1
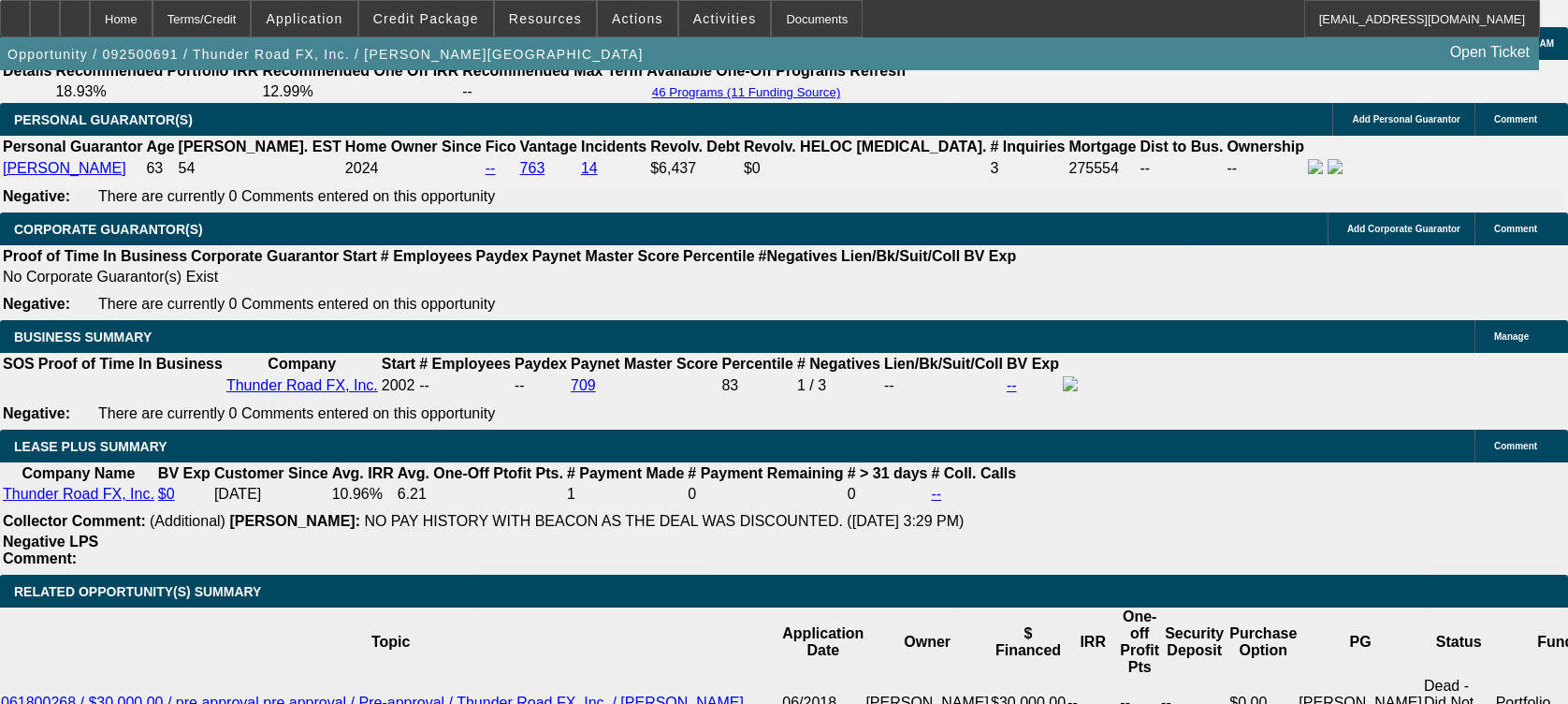
scroll to position [2869, 0]
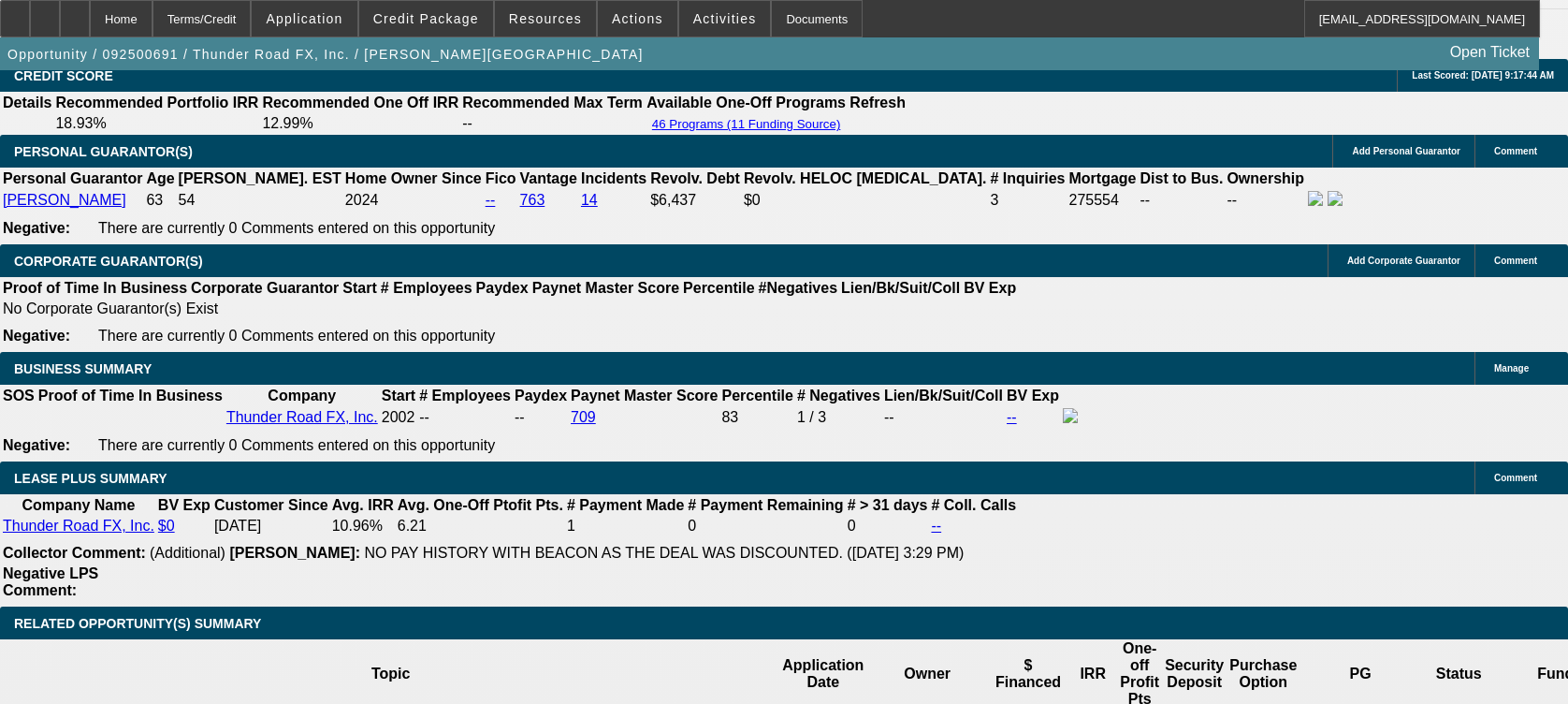
drag, startPoint x: 751, startPoint y: 356, endPoint x: 408, endPoint y: 387, distance: 344.4
drag, startPoint x: 367, startPoint y: 369, endPoint x: 201, endPoint y: 356, distance: 166.5
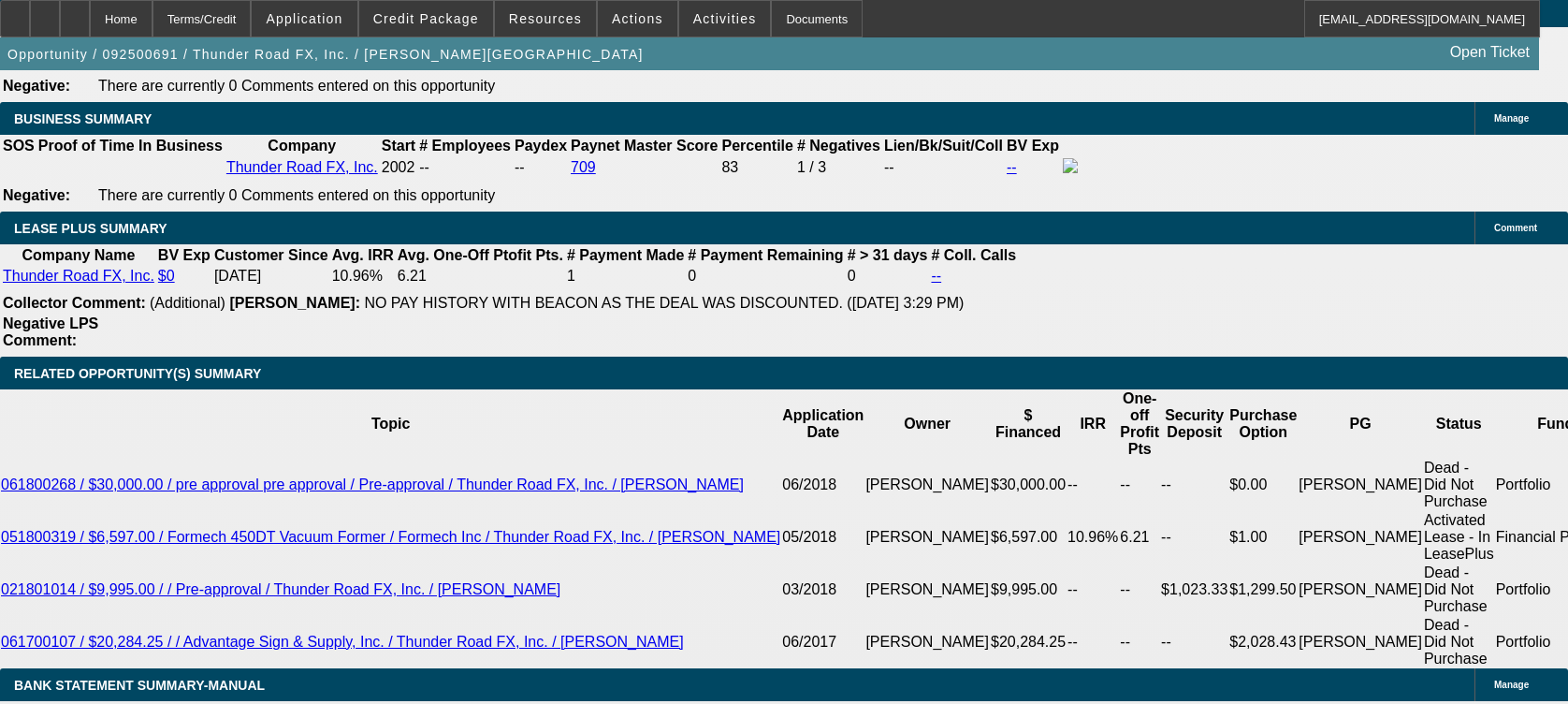
scroll to position [2869, 0]
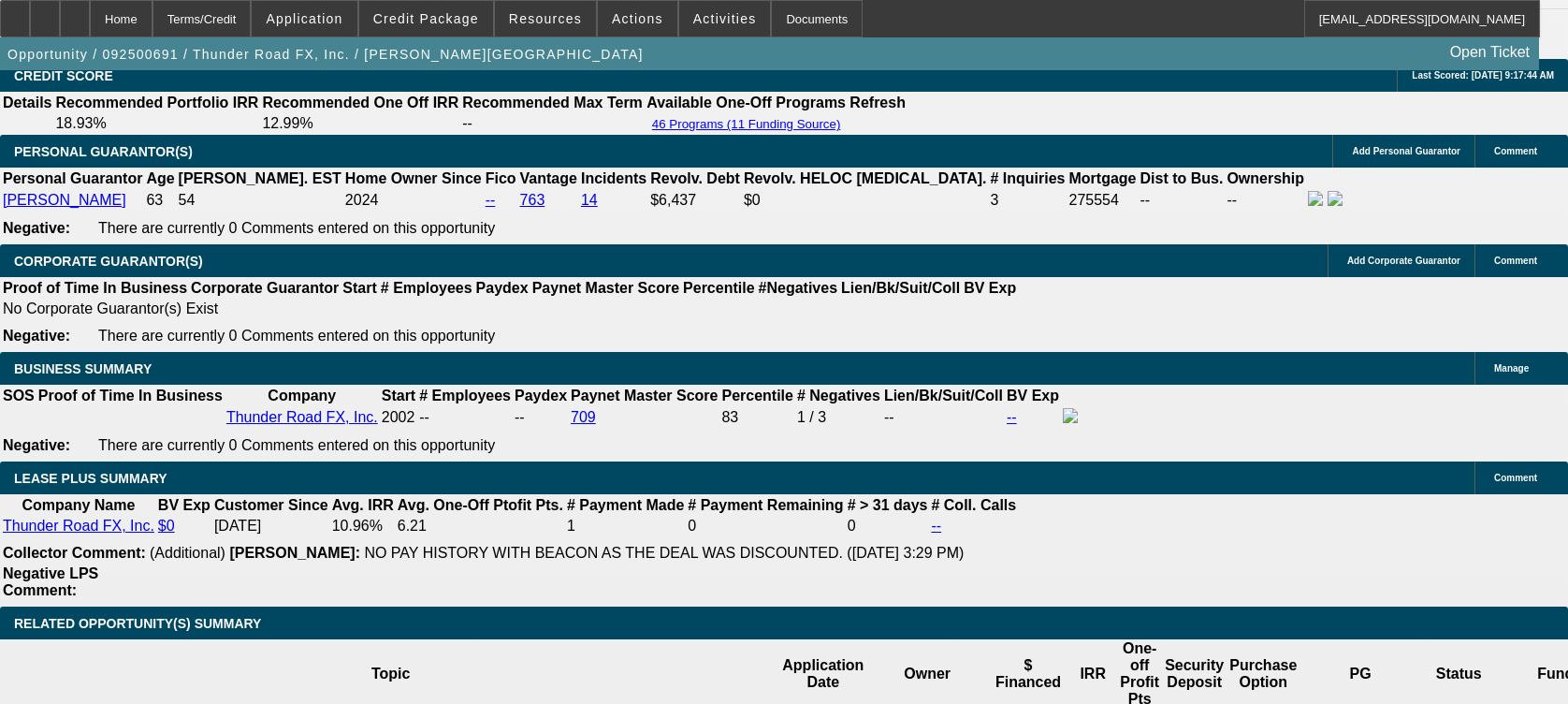
drag, startPoint x: 382, startPoint y: 302, endPoint x: 431, endPoint y: 305, distance: 49.1
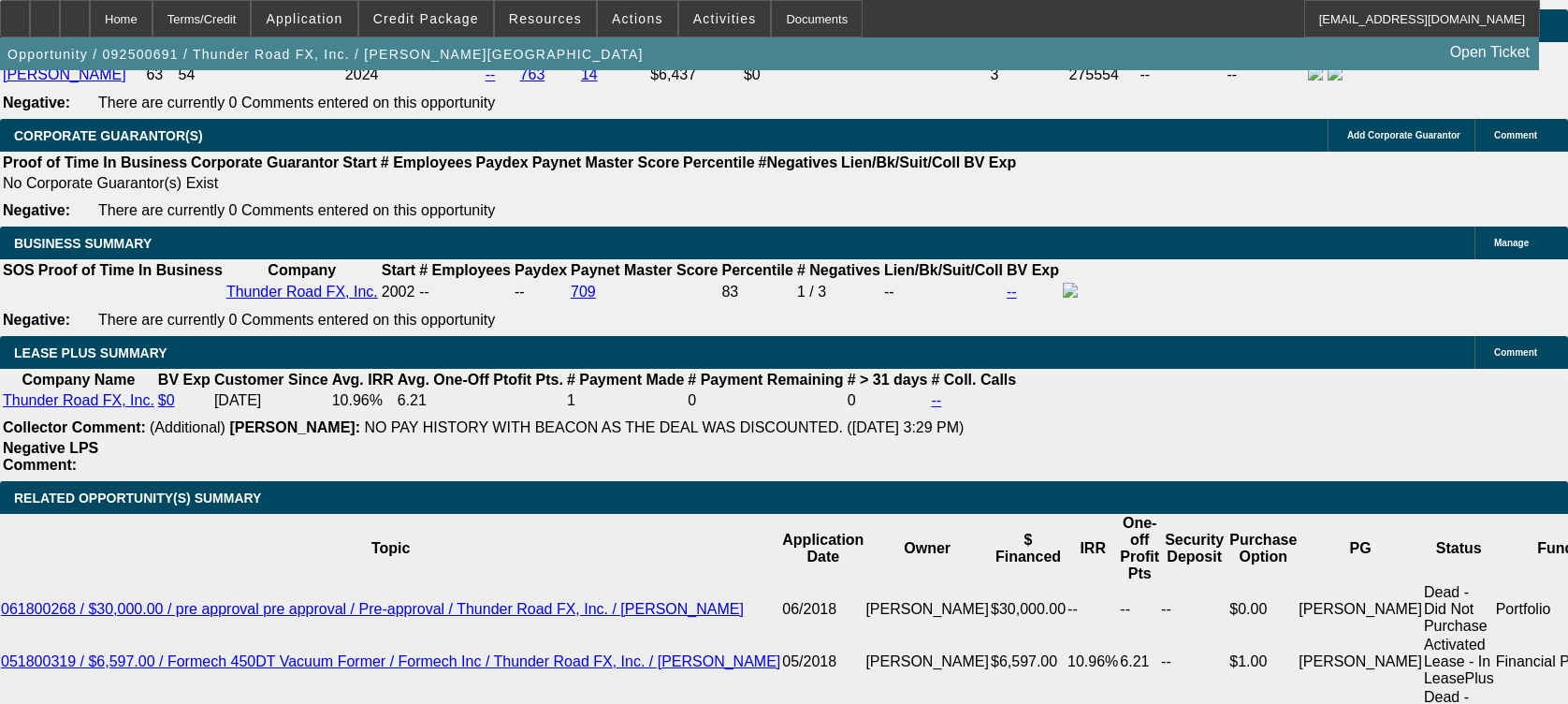
drag, startPoint x: 370, startPoint y: 381, endPoint x: 338, endPoint y: 400, distance: 37.2
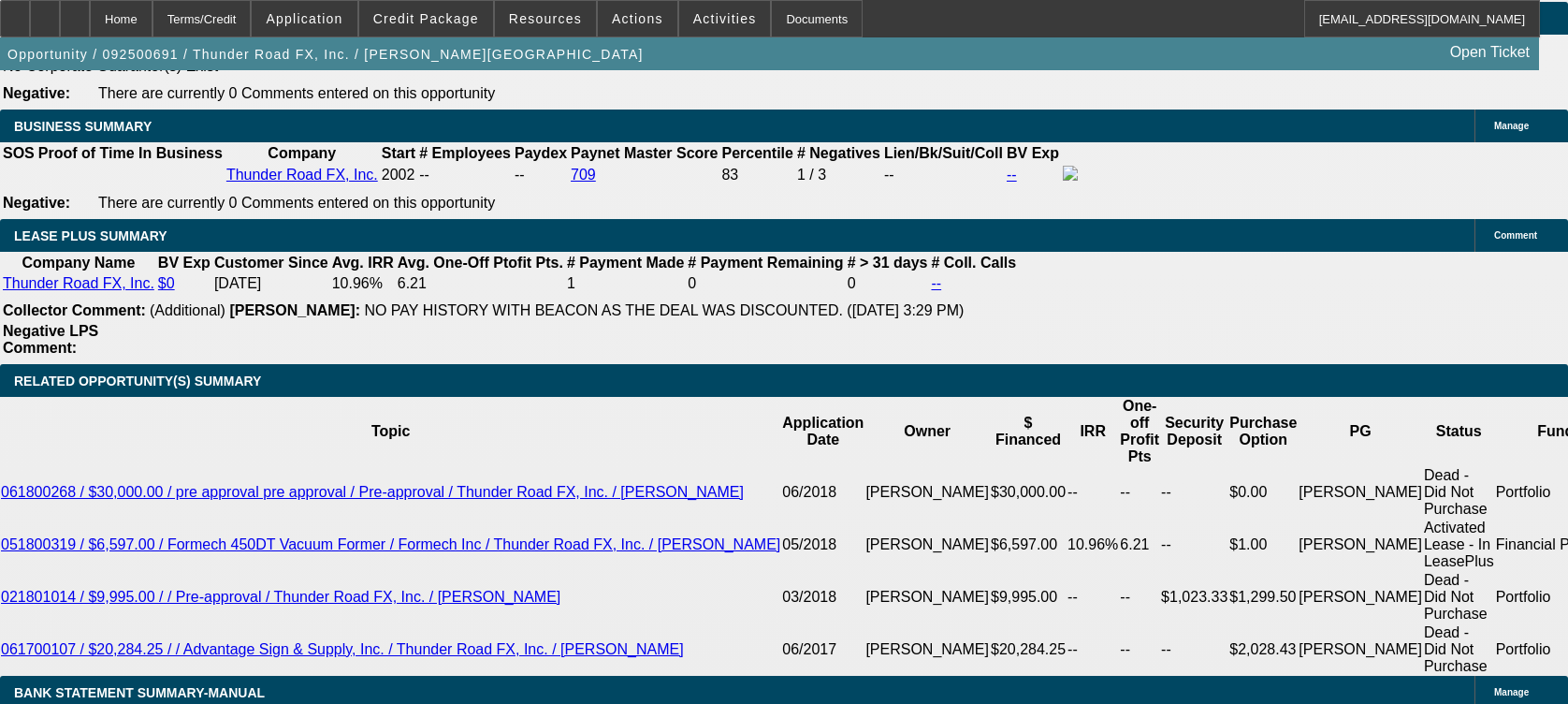
scroll to position [3119, 0]
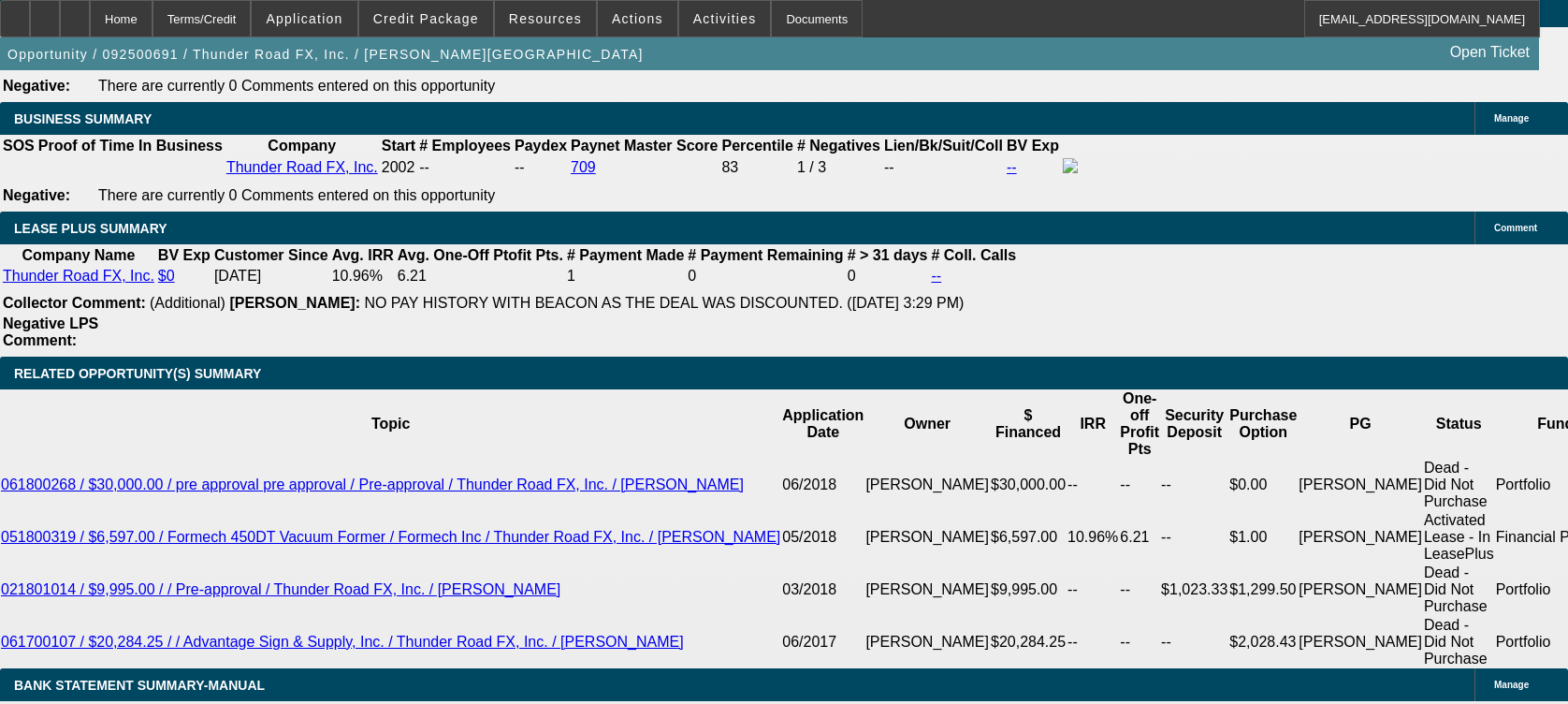
drag, startPoint x: 323, startPoint y: 470, endPoint x: 382, endPoint y: 476, distance: 59.3
drag, startPoint x: 382, startPoint y: 476, endPoint x: 310, endPoint y: 472, distance: 72.1
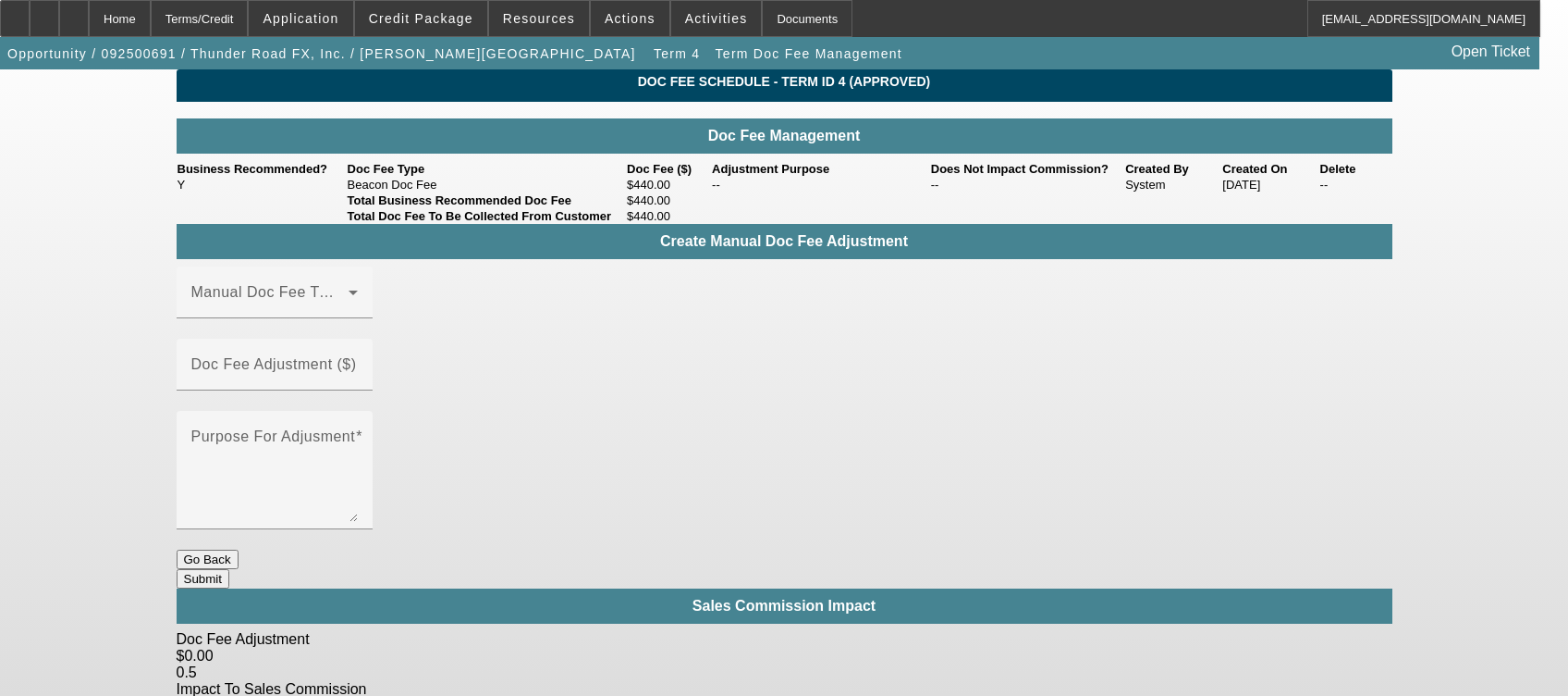
drag, startPoint x: 668, startPoint y: 204, endPoint x: 640, endPoint y: 204, distance: 28.0
click at [640, 193] on td "$440.00" at bounding box center [668, 184] width 85 height 16
click at [151, 26] on div "Home" at bounding box center [119, 19] width 62 height 37
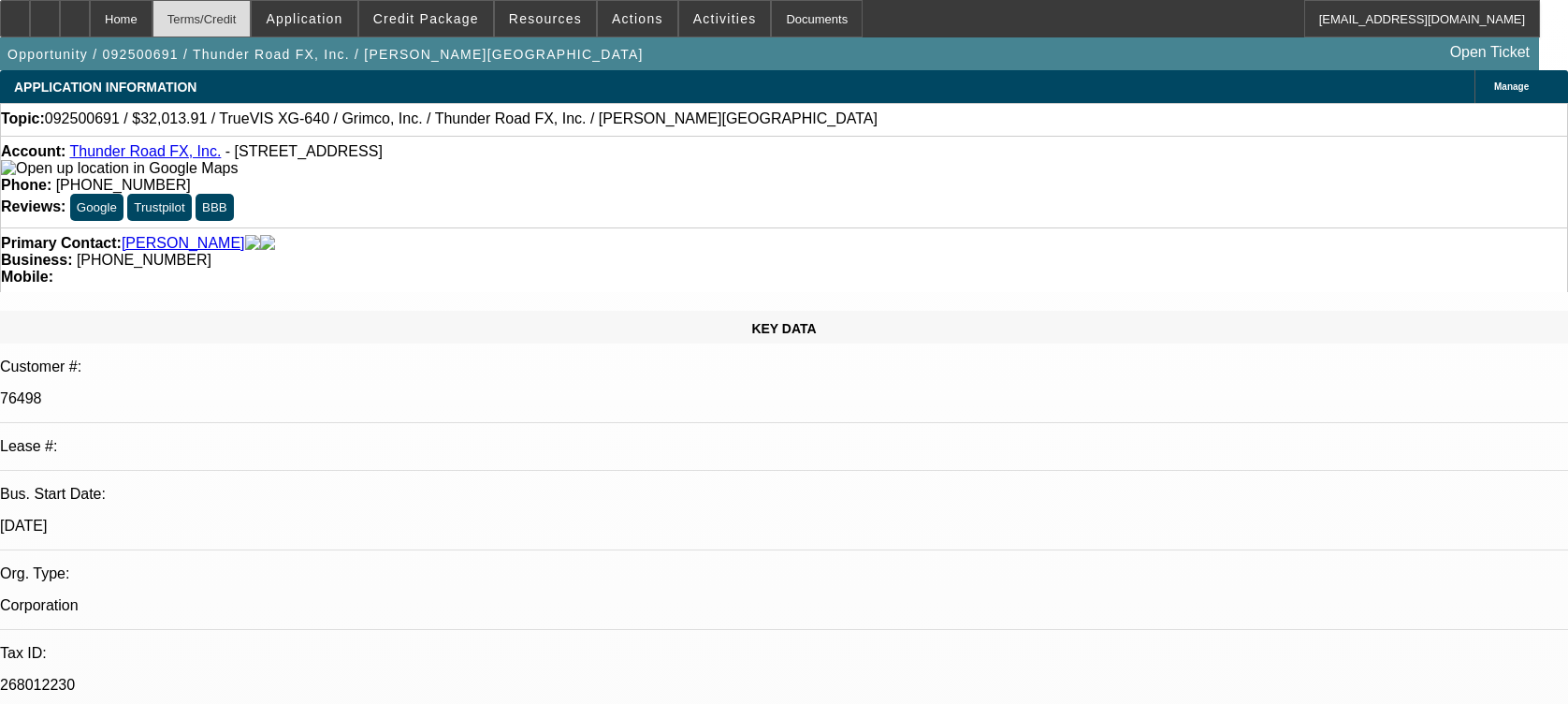
select select "0"
select select "2"
select select "0"
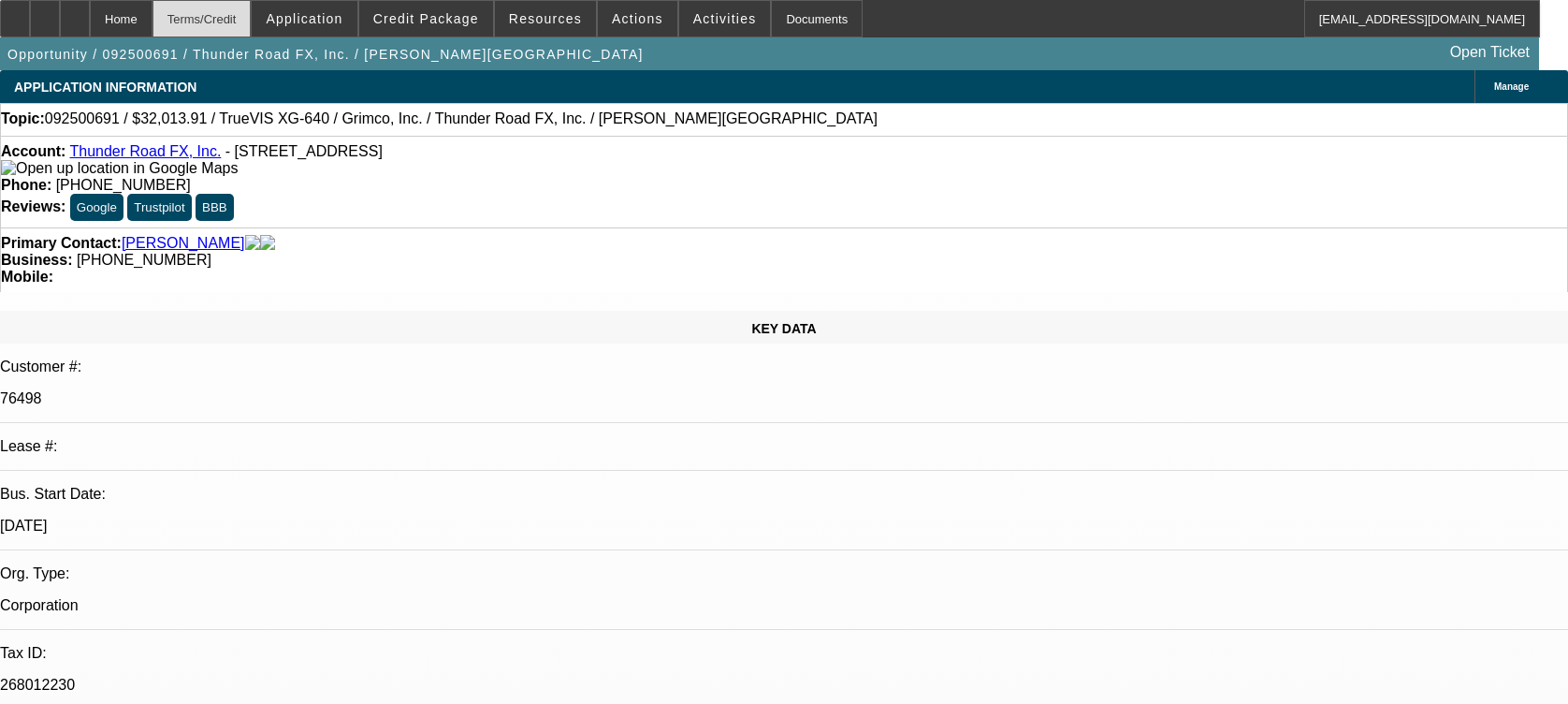
select select "0"
select select "2"
select select "0"
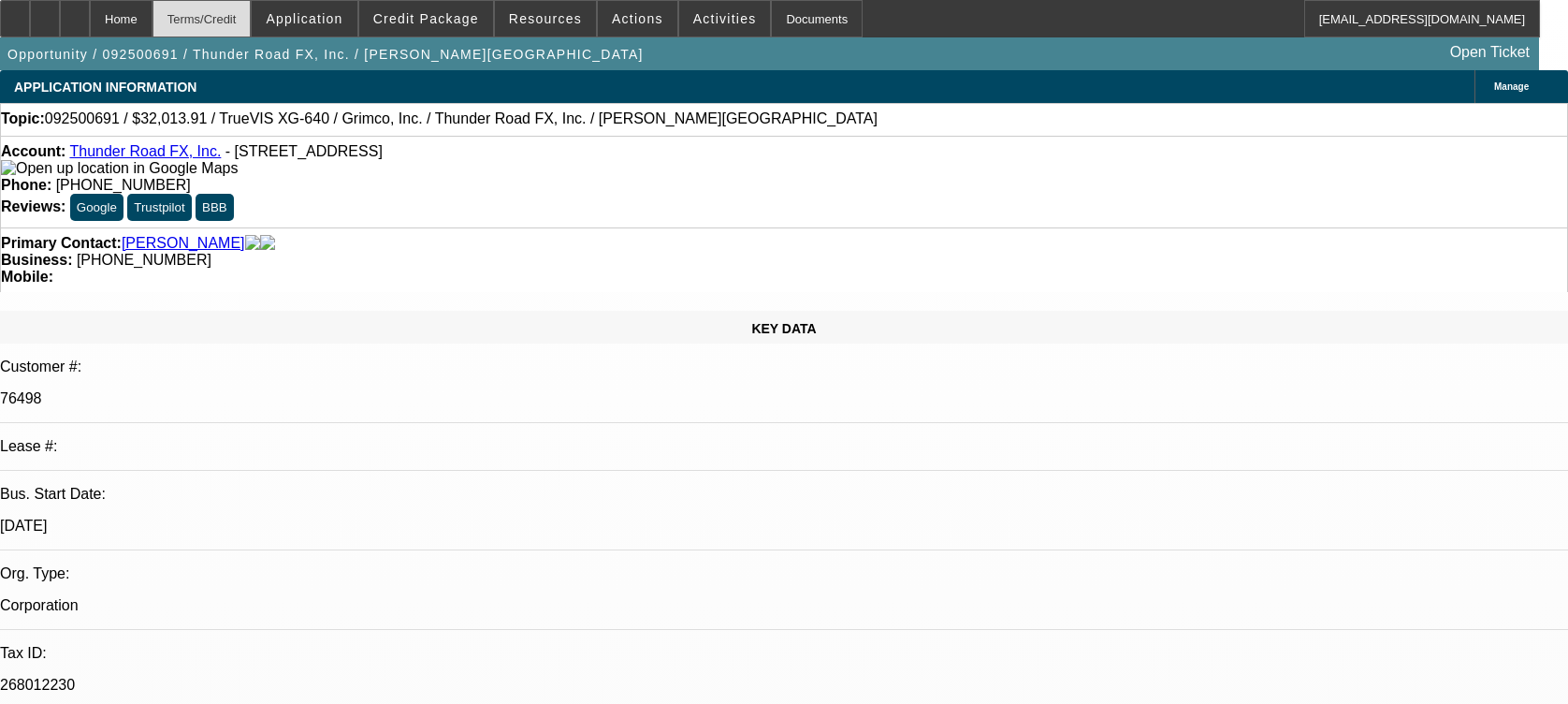
select select "0"
select select "2"
select select "0"
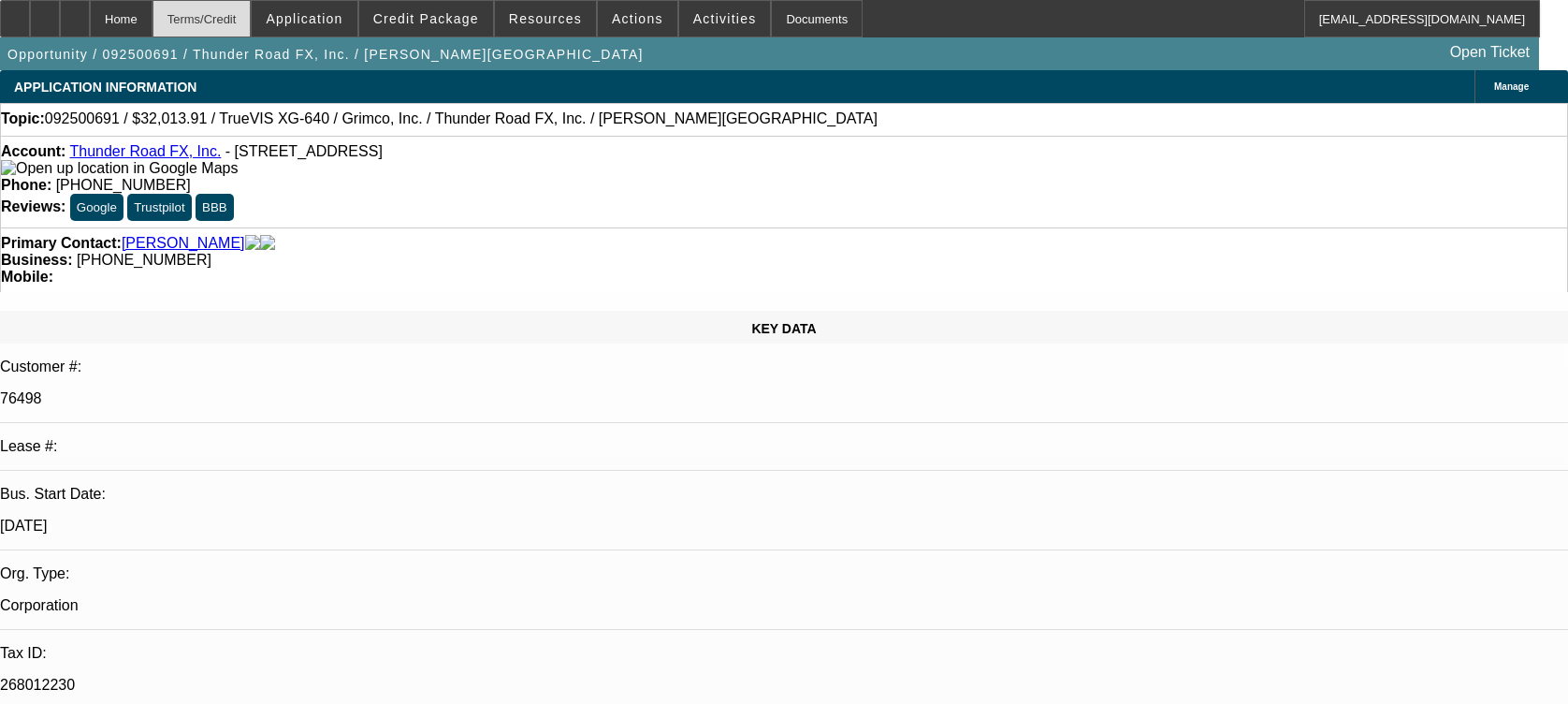
select select "2"
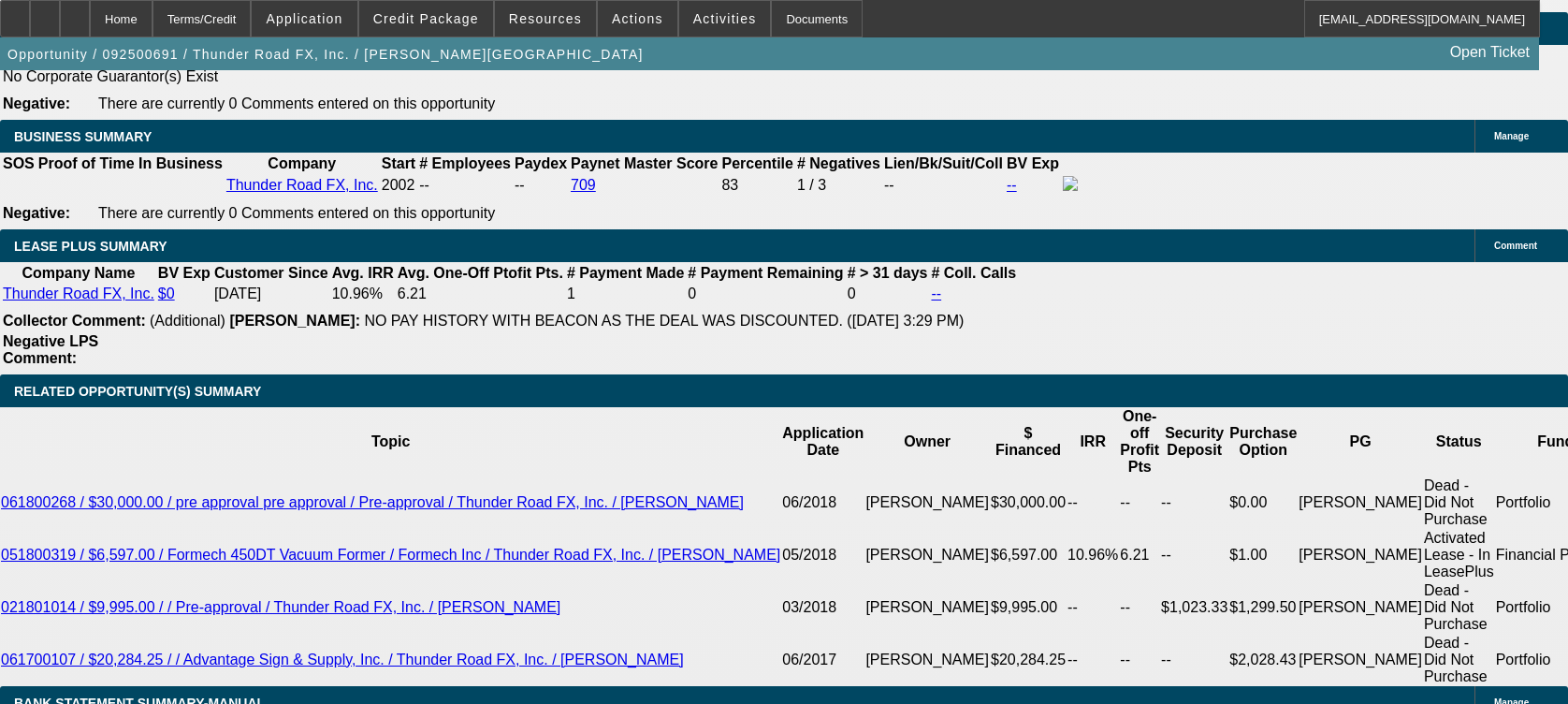
scroll to position [3227, 0]
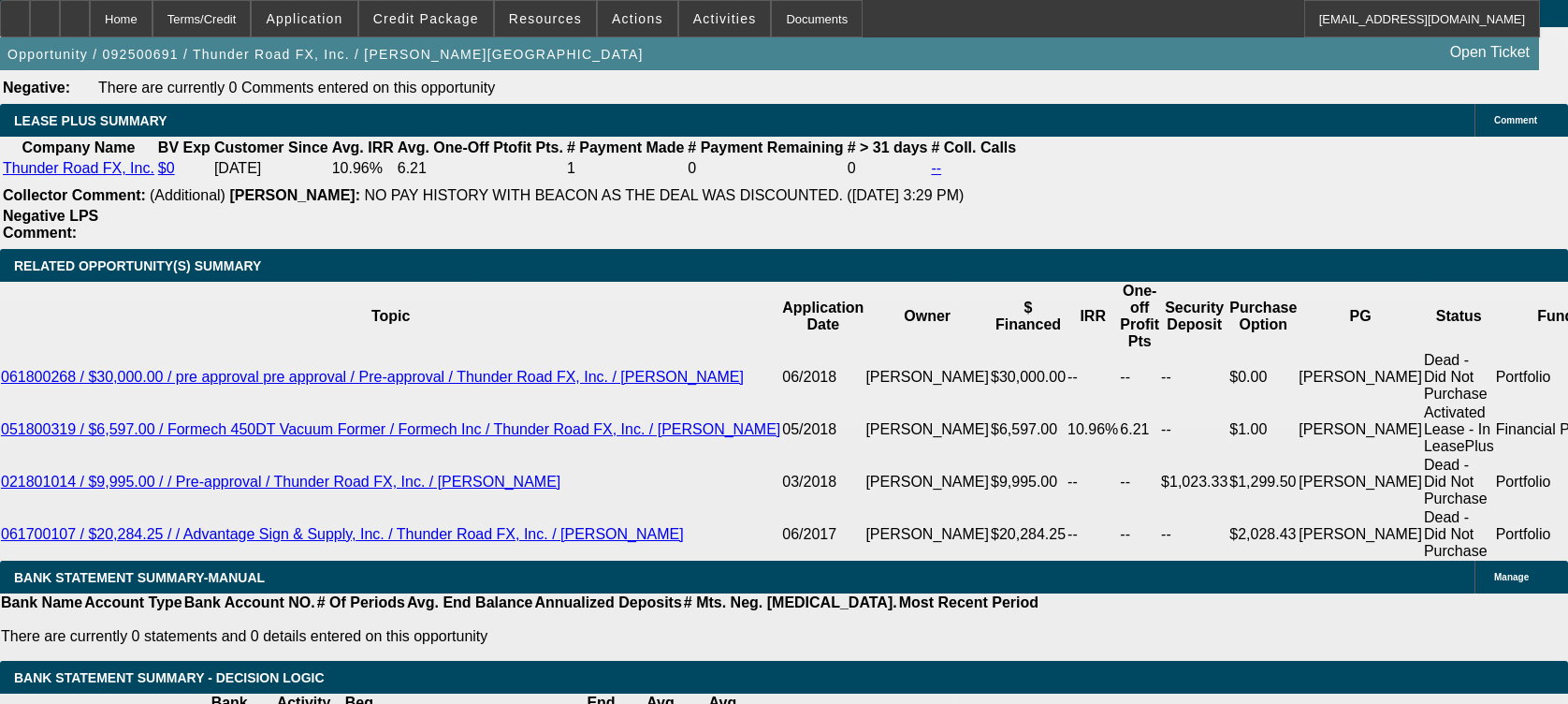
drag, startPoint x: 304, startPoint y: 413, endPoint x: 348, endPoint y: 408, distance: 44.3
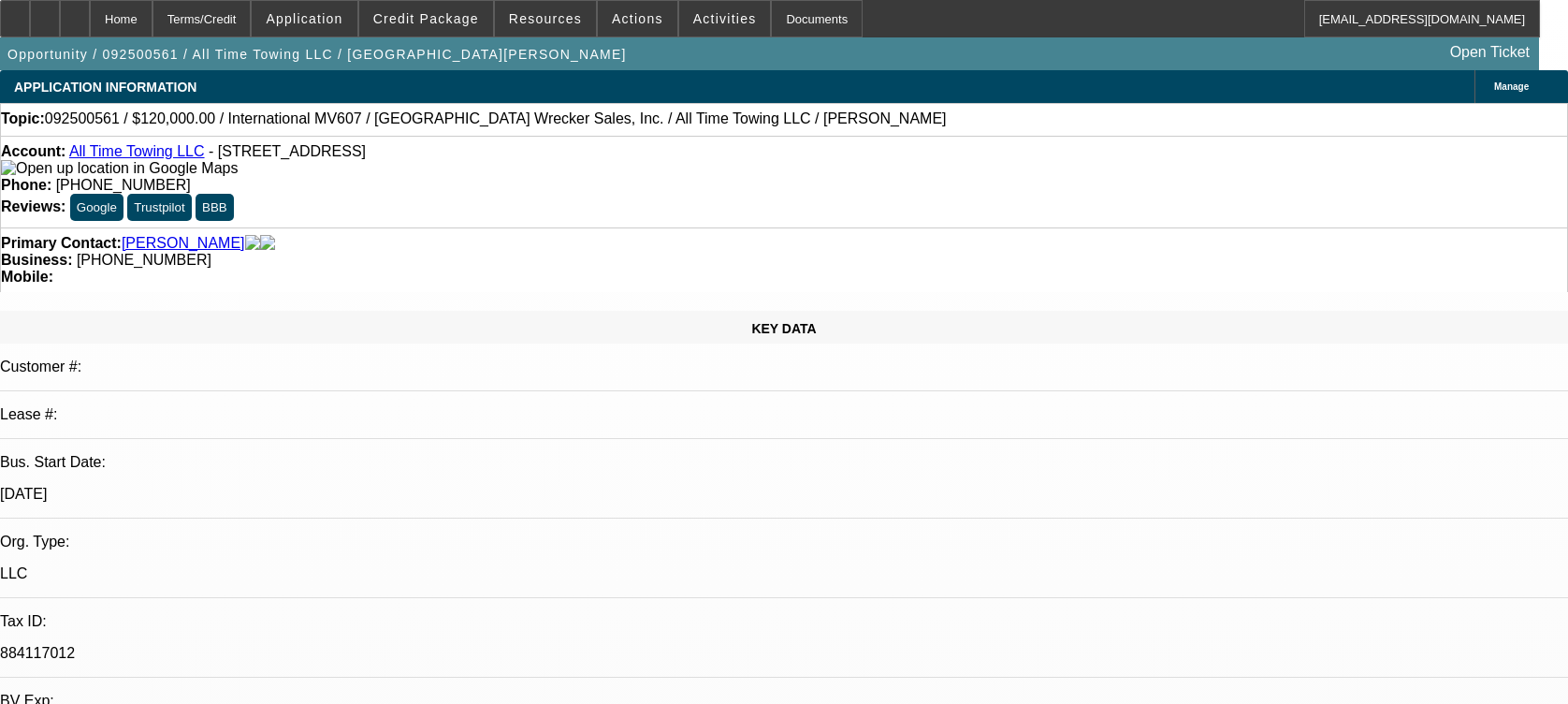
select select "0"
select select "2"
select select "0"
select select "2"
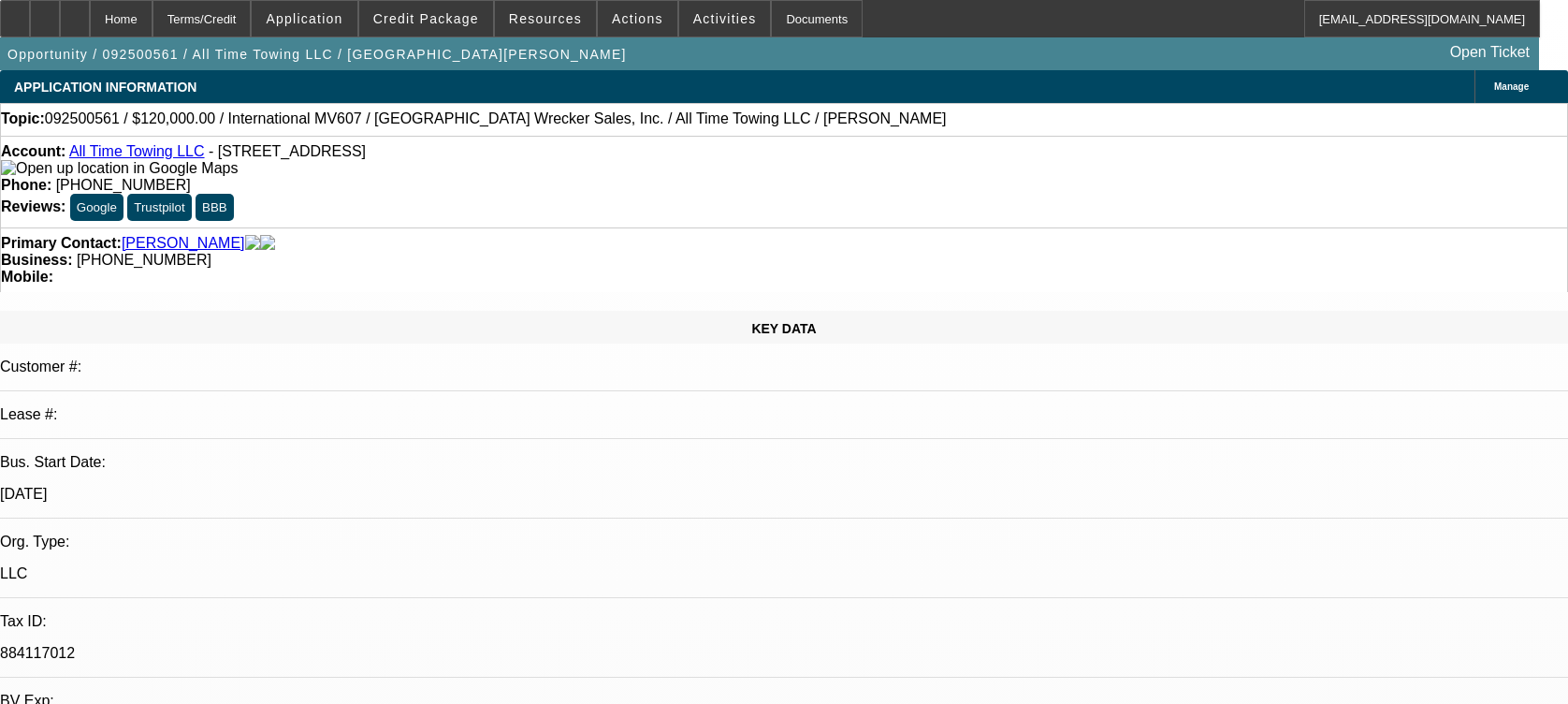
select select "0"
select select "0.1"
select select "2"
select select "0"
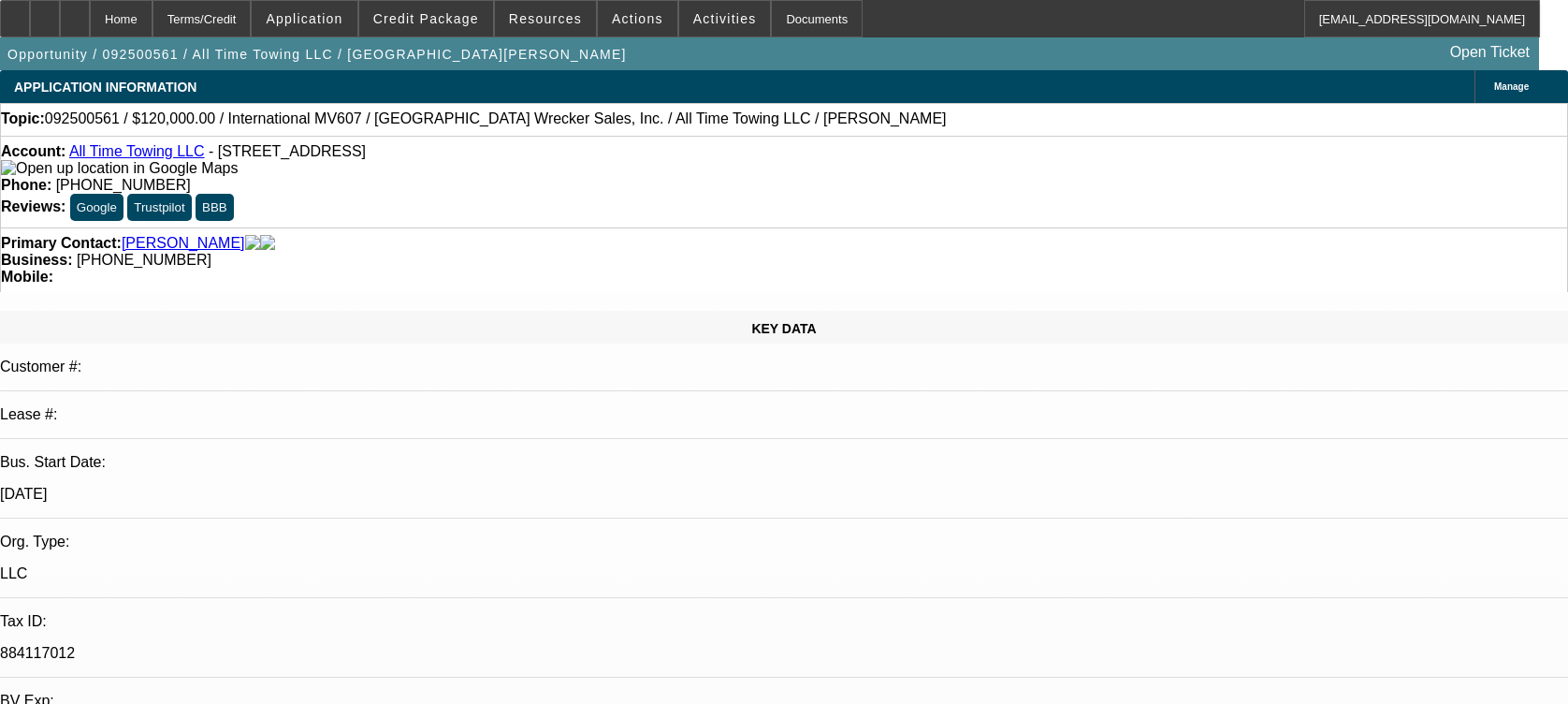
select select "0"
select select "1"
select select "2"
select select "6"
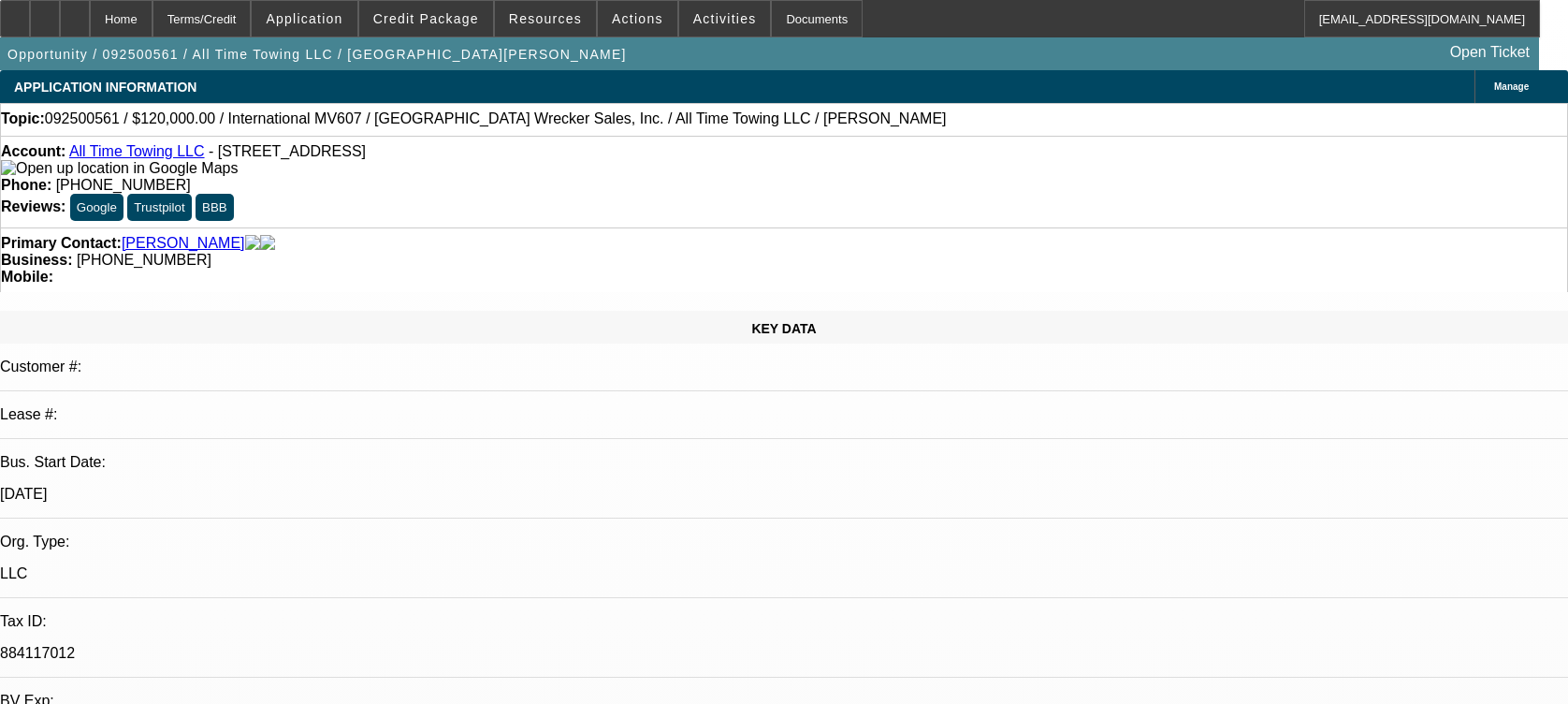
select select "1"
select select "2"
select select "6"
select select "1"
select select "2"
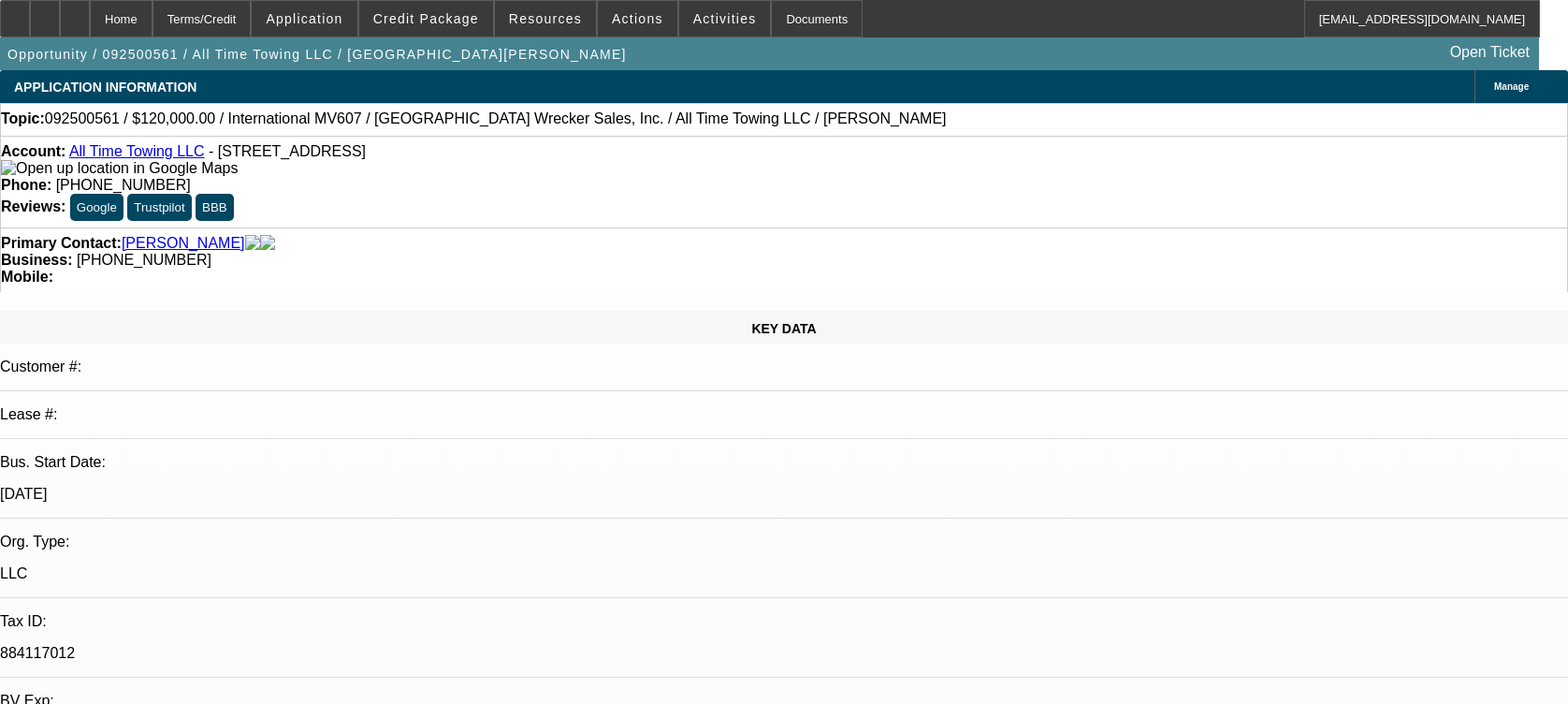
select select "6"
select select "1"
select select "2"
select select "6"
drag, startPoint x: 1071, startPoint y: 534, endPoint x: 1421, endPoint y: 538, distance: 350.0
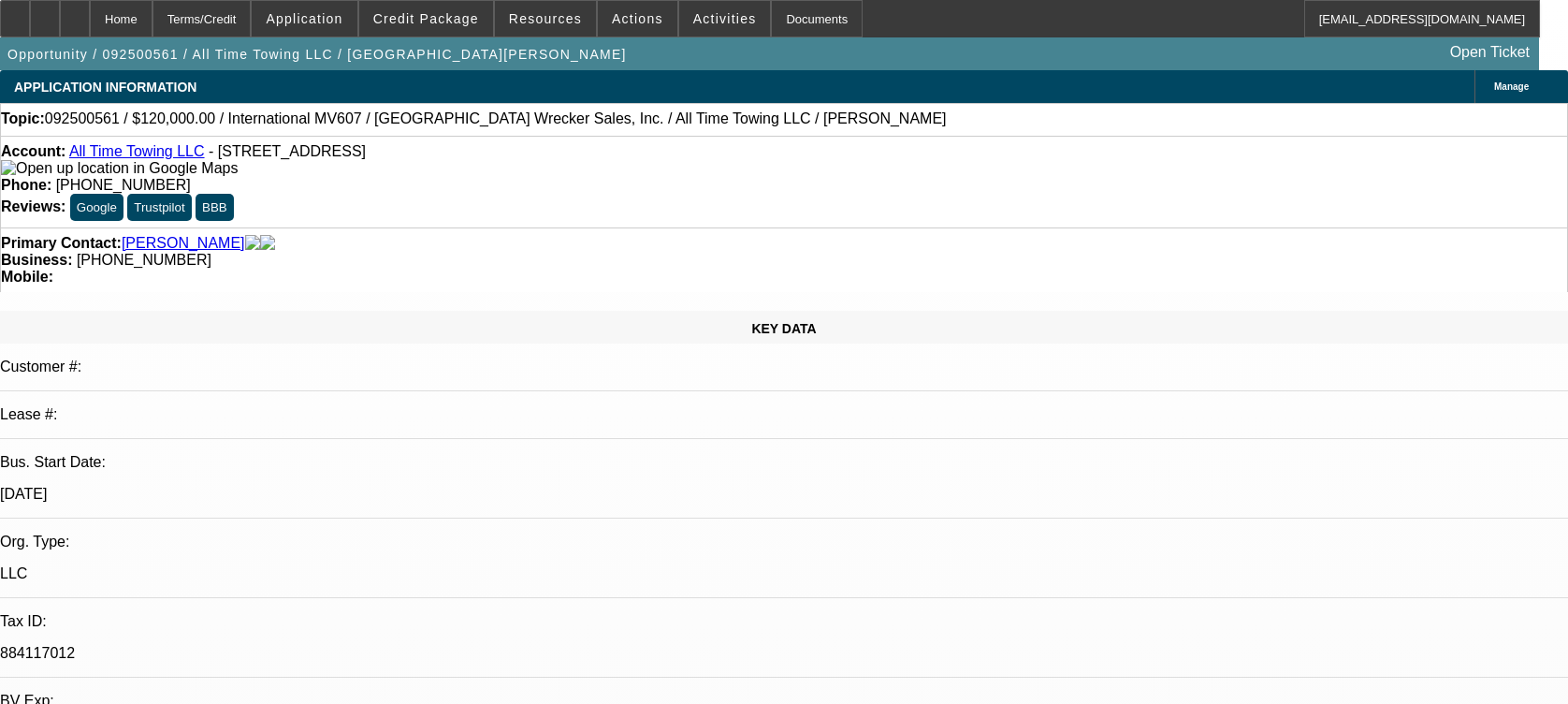
drag, startPoint x: 1460, startPoint y: 568, endPoint x: 1057, endPoint y: 540, distance: 404.0
drag, startPoint x: 1057, startPoint y: 540, endPoint x: 1205, endPoint y: 566, distance: 150.3
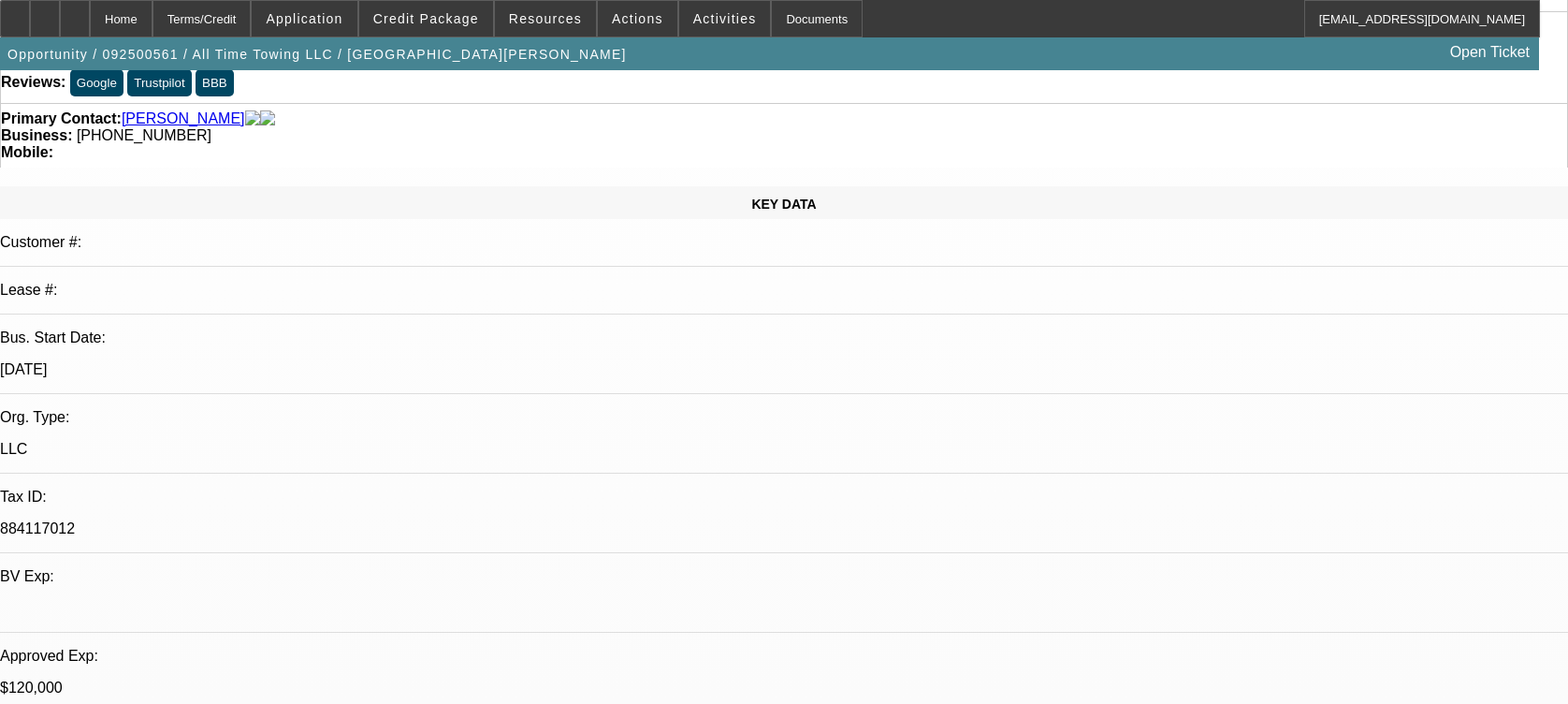
scroll to position [249, 0]
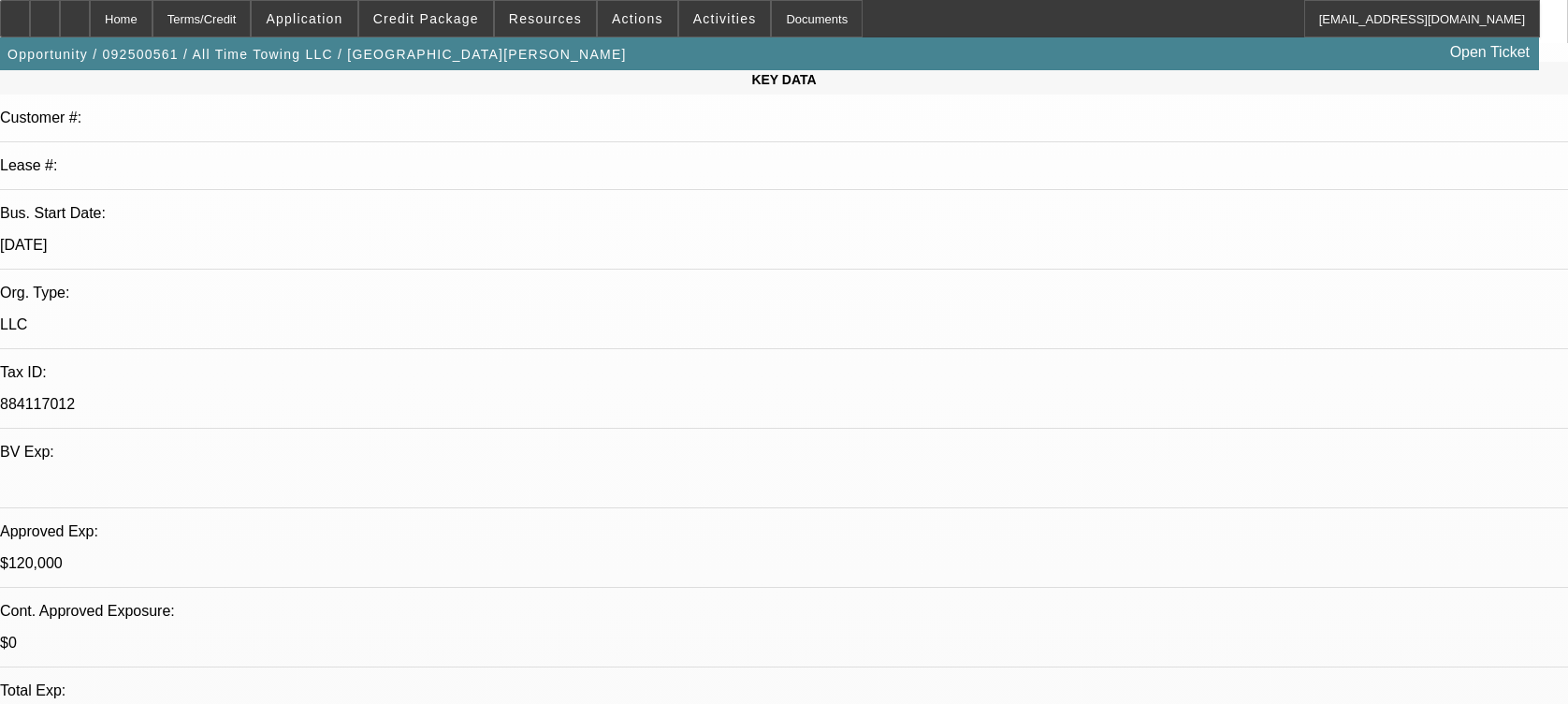
drag, startPoint x: 1271, startPoint y: 590, endPoint x: 1408, endPoint y: 592, distance: 137.0
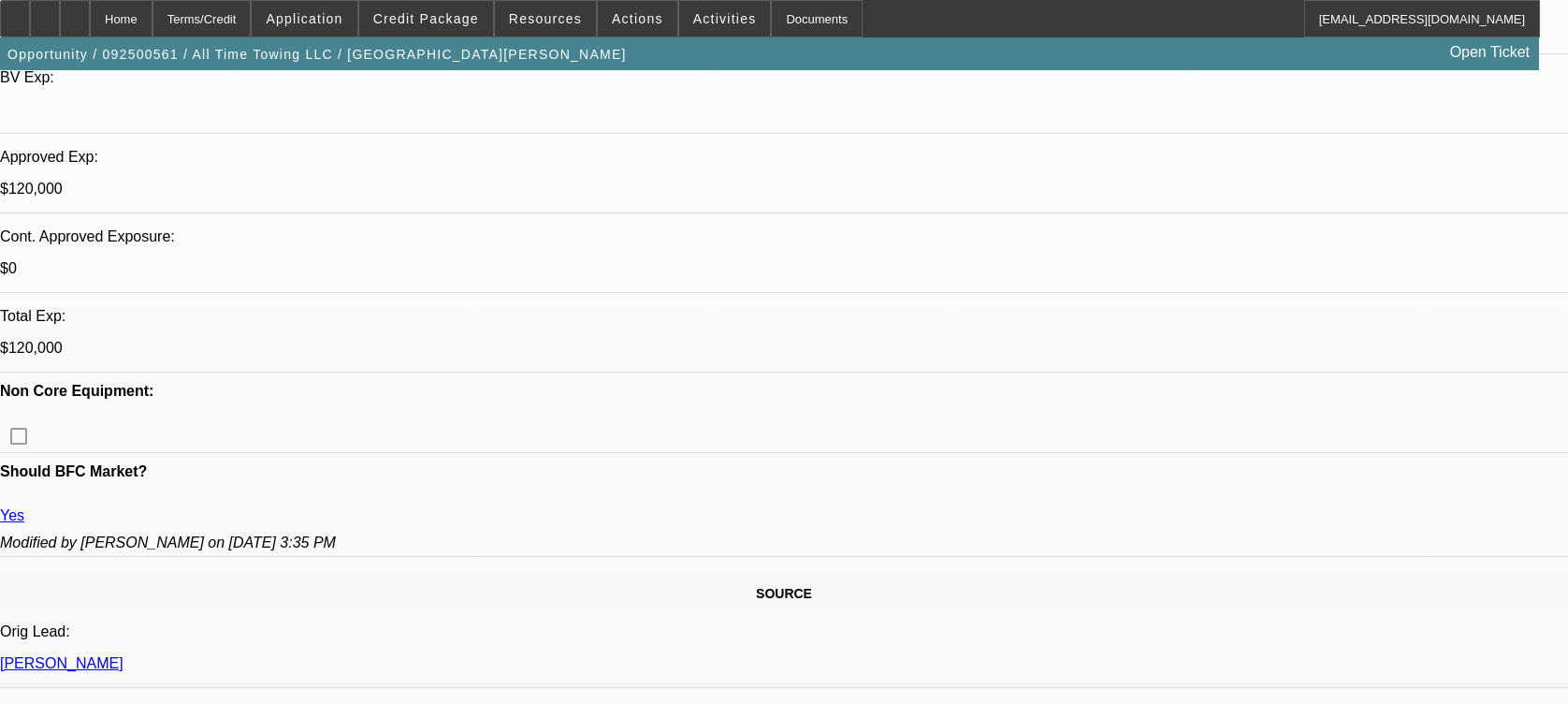
scroll to position [748, 0]
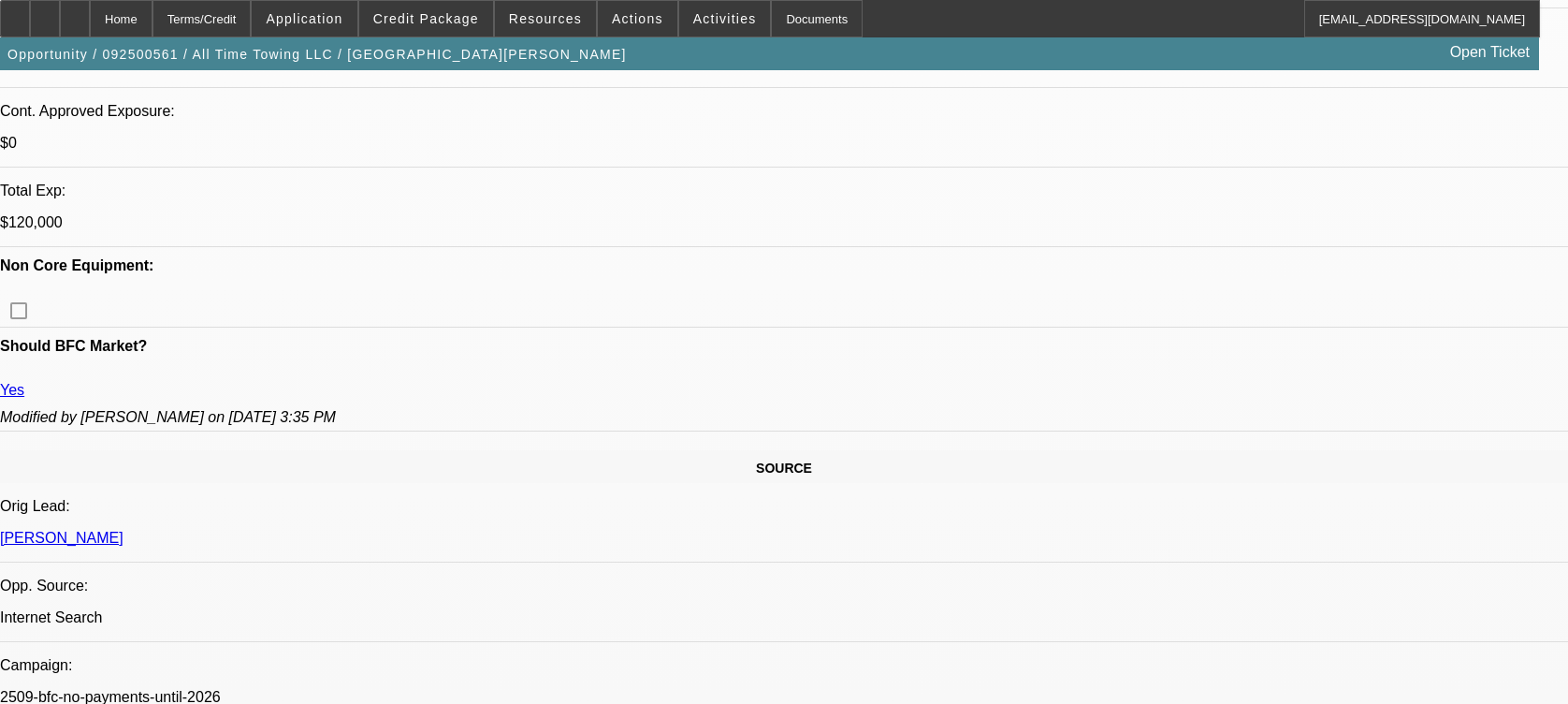
drag, startPoint x: 536, startPoint y: 368, endPoint x: 655, endPoint y: 381, distance: 119.7
drag, startPoint x: 655, startPoint y: 381, endPoint x: 504, endPoint y: 400, distance: 152.2
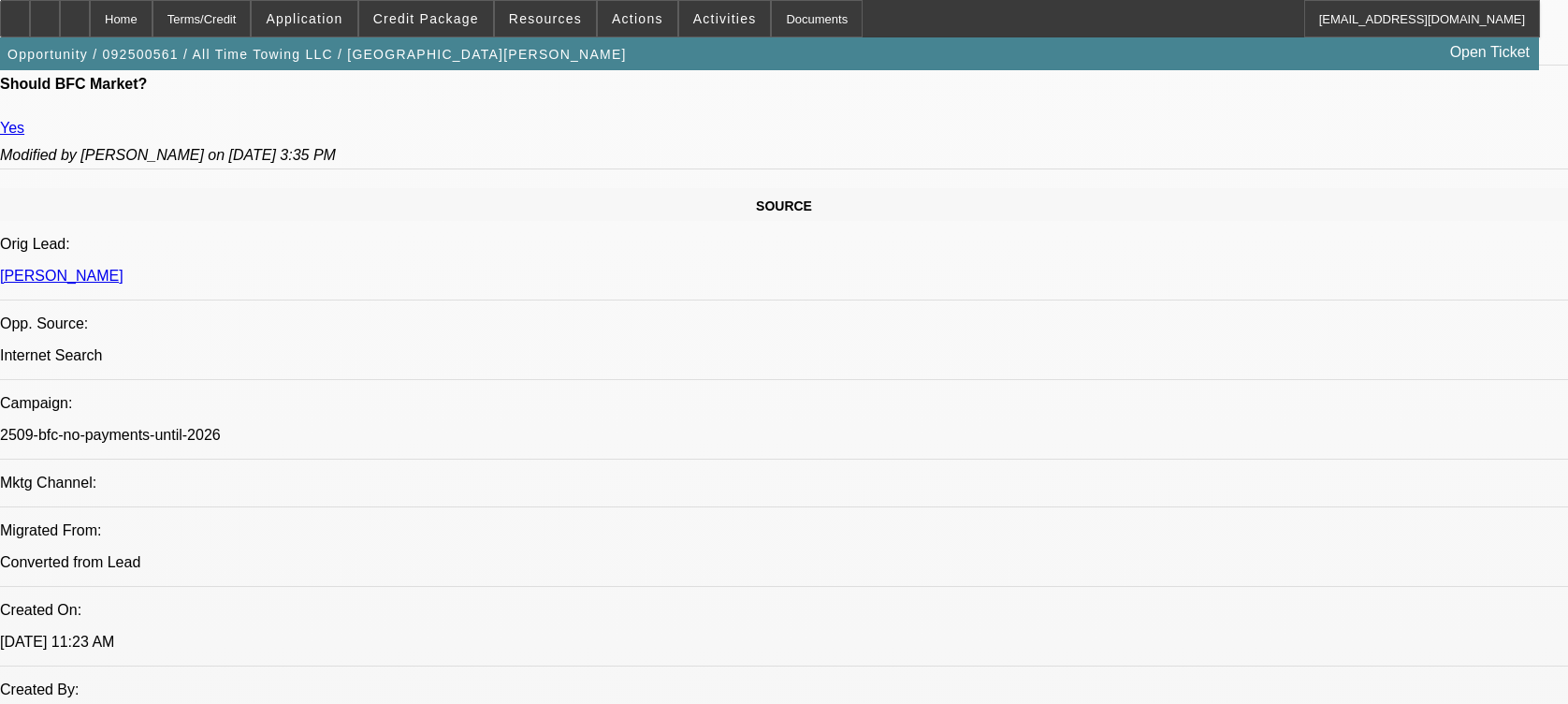
scroll to position [499, 0]
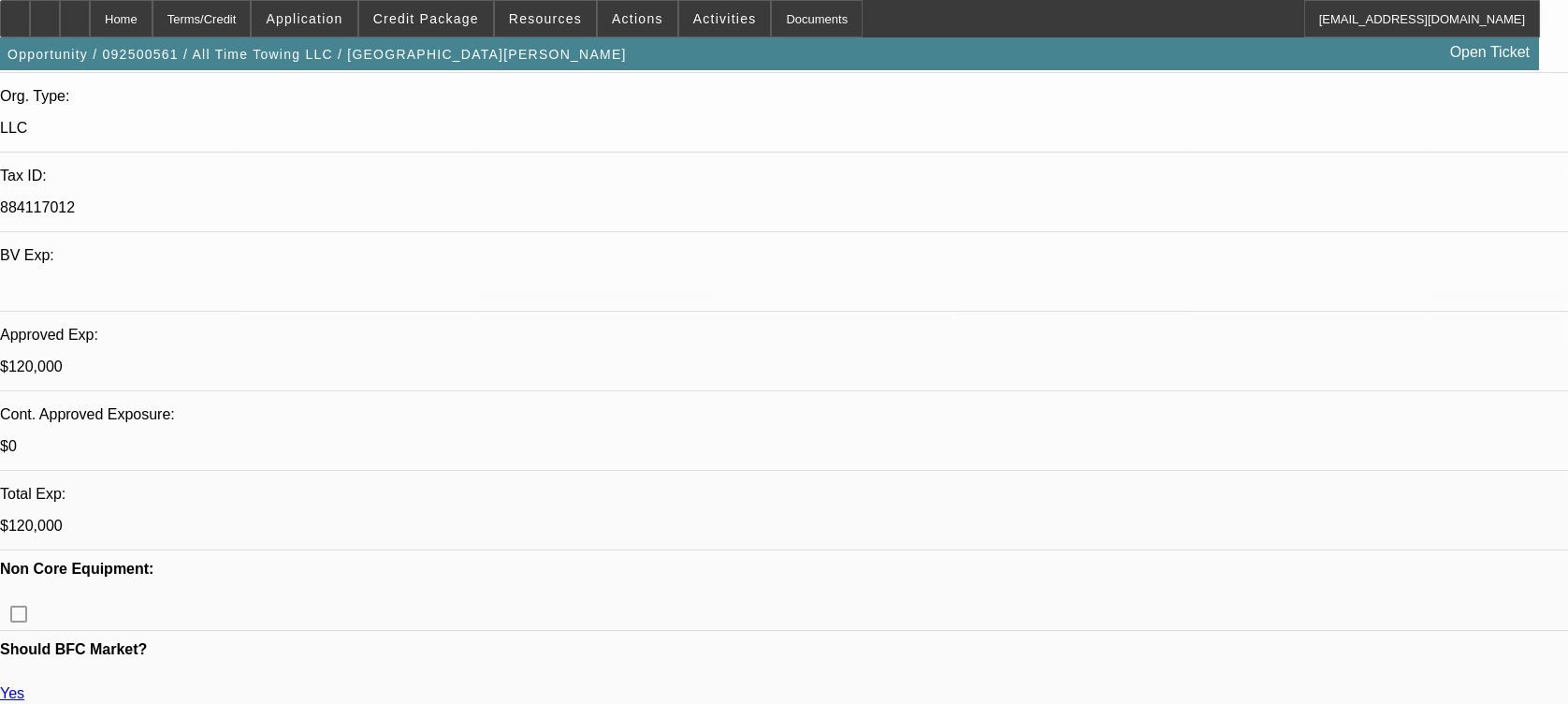
scroll to position [0, 0]
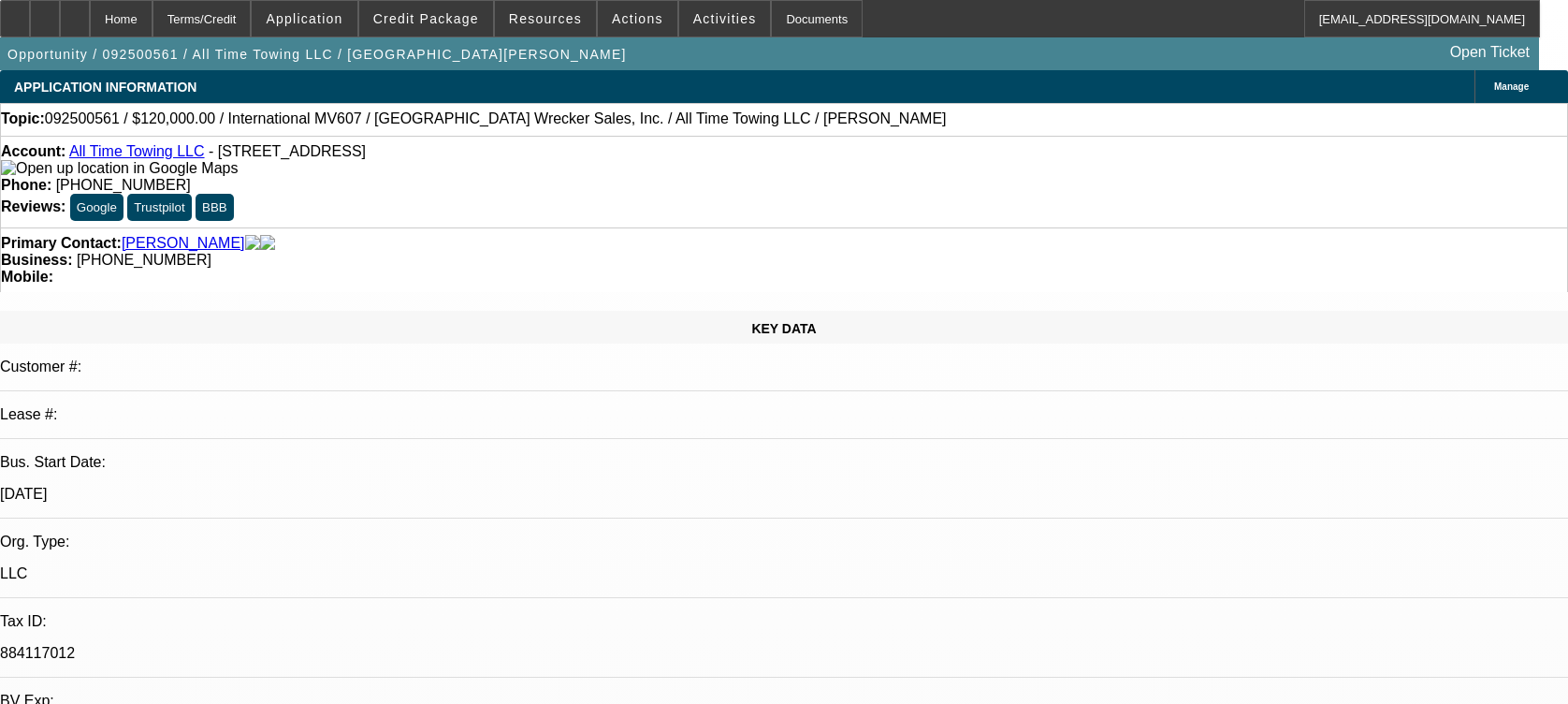
drag, startPoint x: 254, startPoint y: 332, endPoint x: 199, endPoint y: 340, distance: 55.6
click at [199, 485] on div "9/1/22" at bounding box center [784, 494] width 1568 height 17
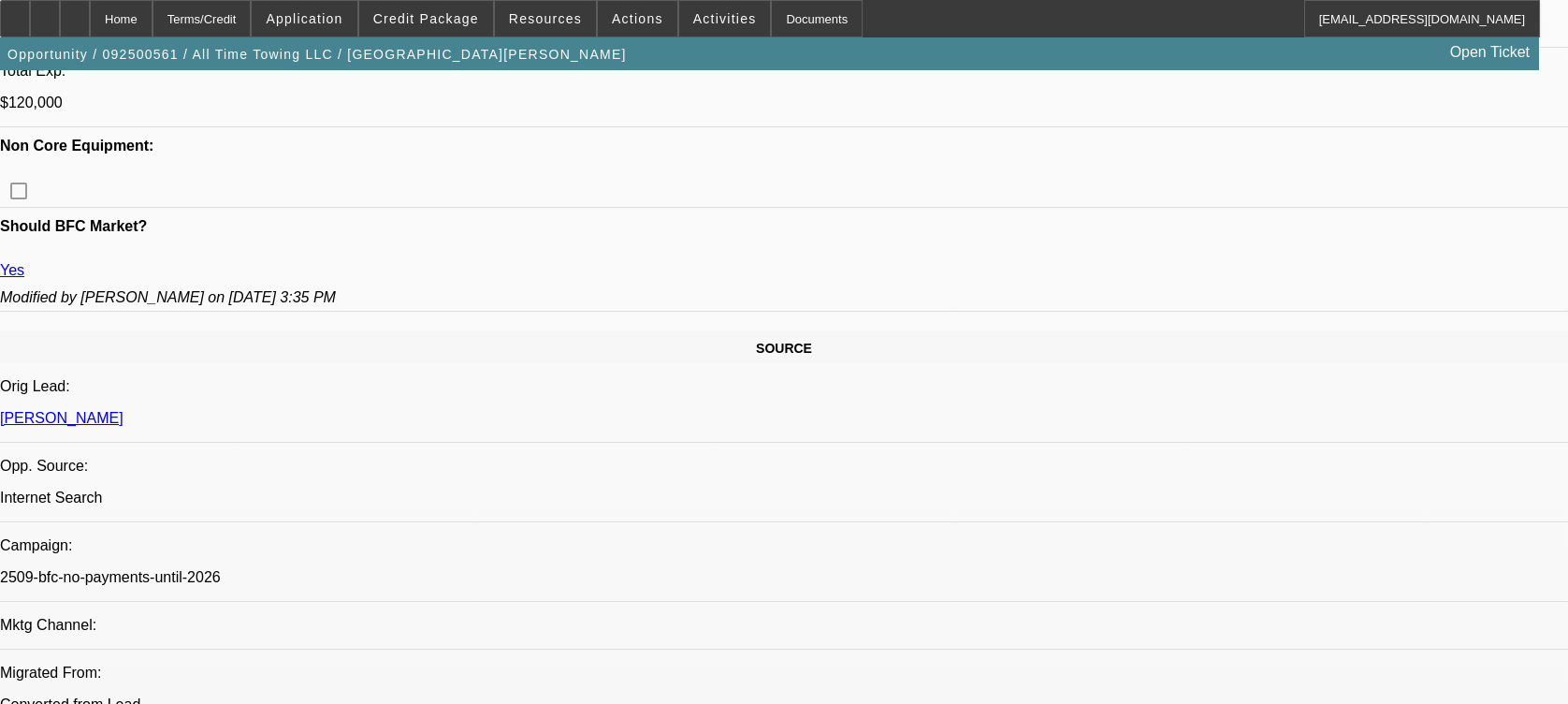
scroll to position [873, 0]
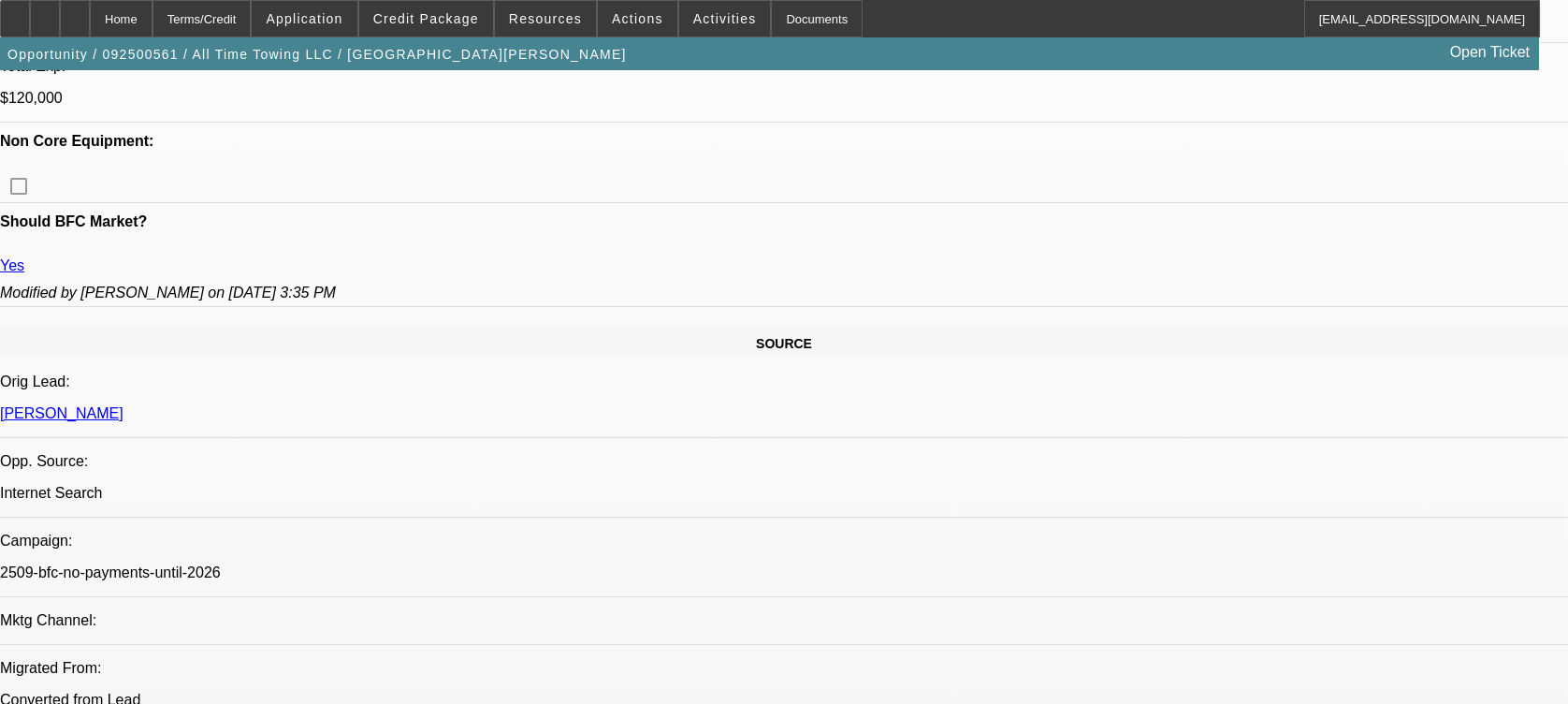
drag, startPoint x: 814, startPoint y: 449, endPoint x: 937, endPoint y: 447, distance: 123.0
drag, startPoint x: 937, startPoint y: 447, endPoint x: 947, endPoint y: 478, distance: 32.6
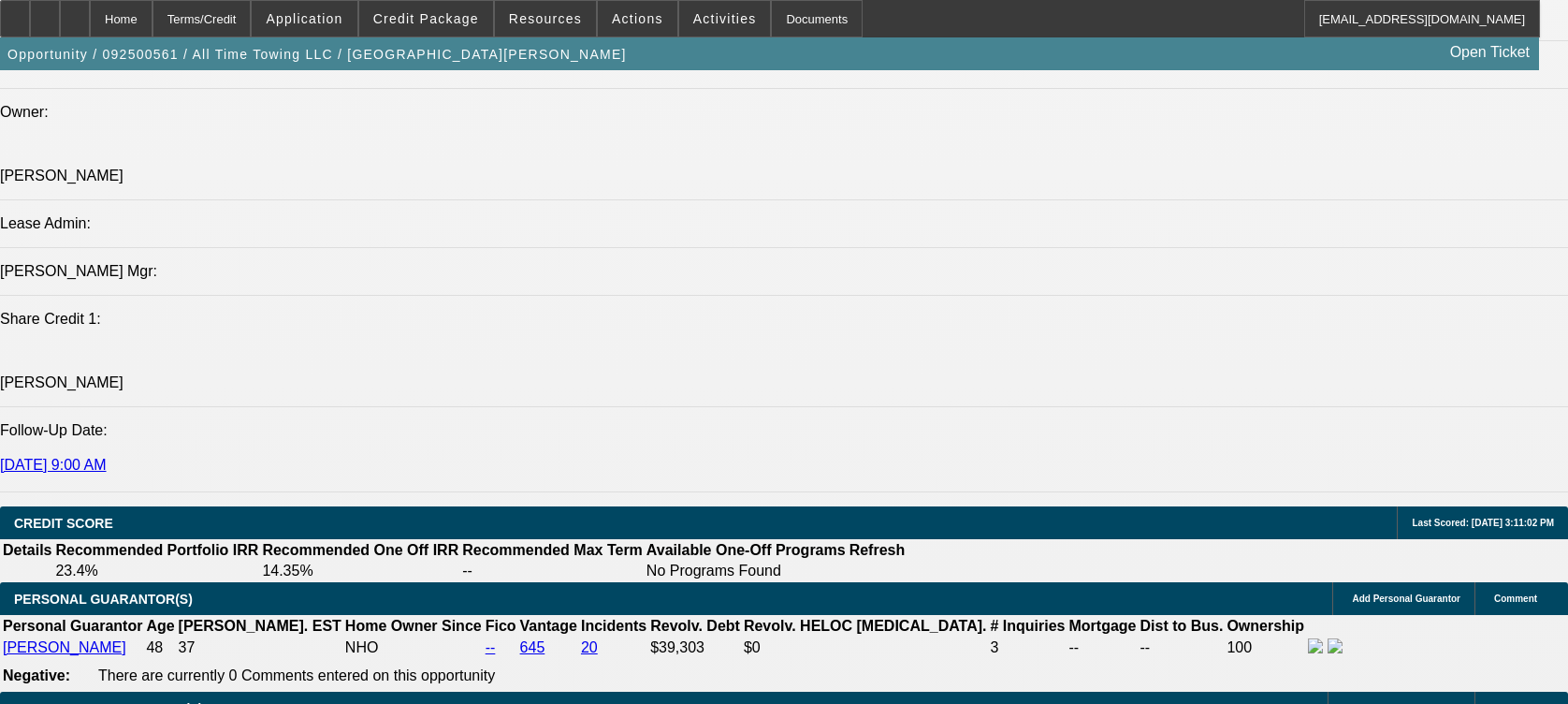
scroll to position [2370, 0]
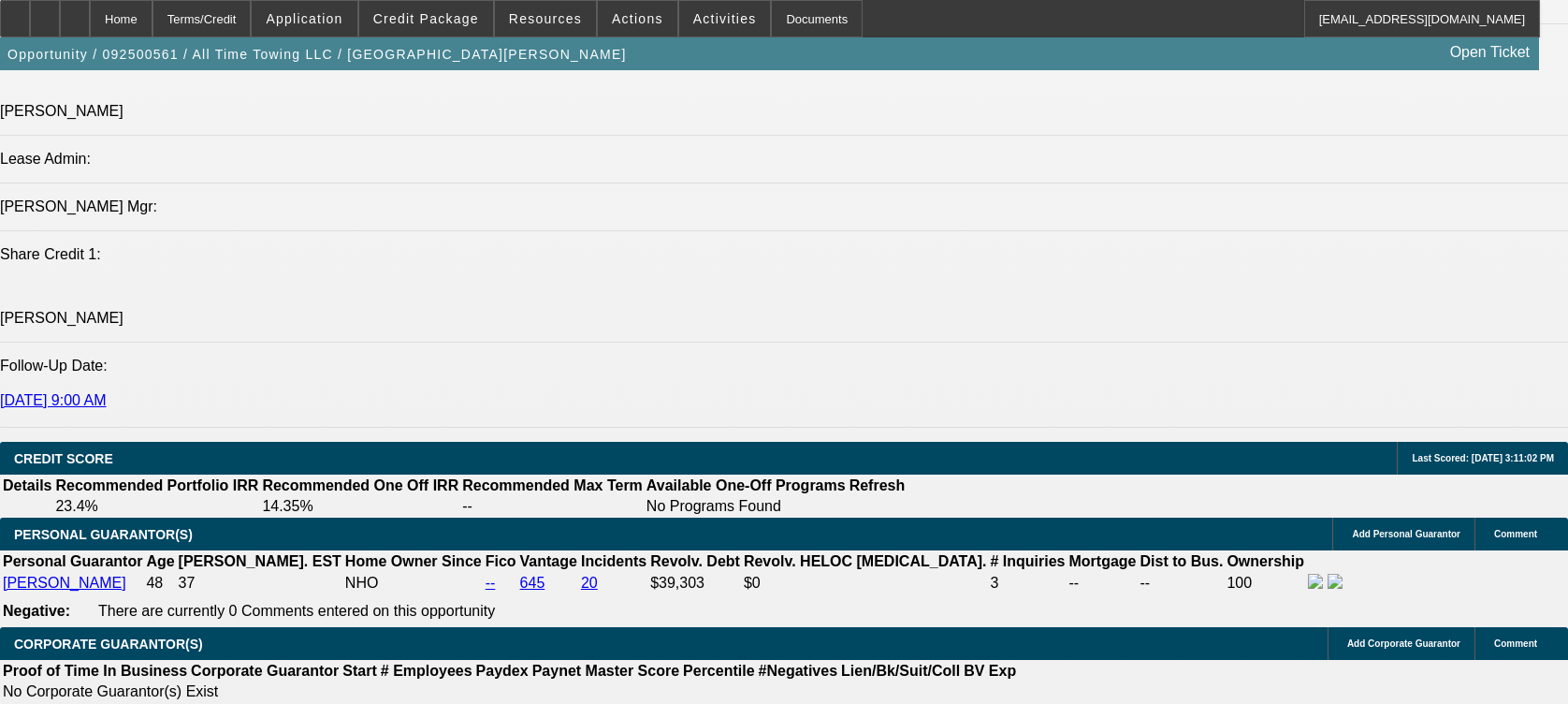
drag, startPoint x: 122, startPoint y: 316, endPoint x: 534, endPoint y: 320, distance: 412.0
drag, startPoint x: 734, startPoint y: 311, endPoint x: 955, endPoint y: 313, distance: 221.0
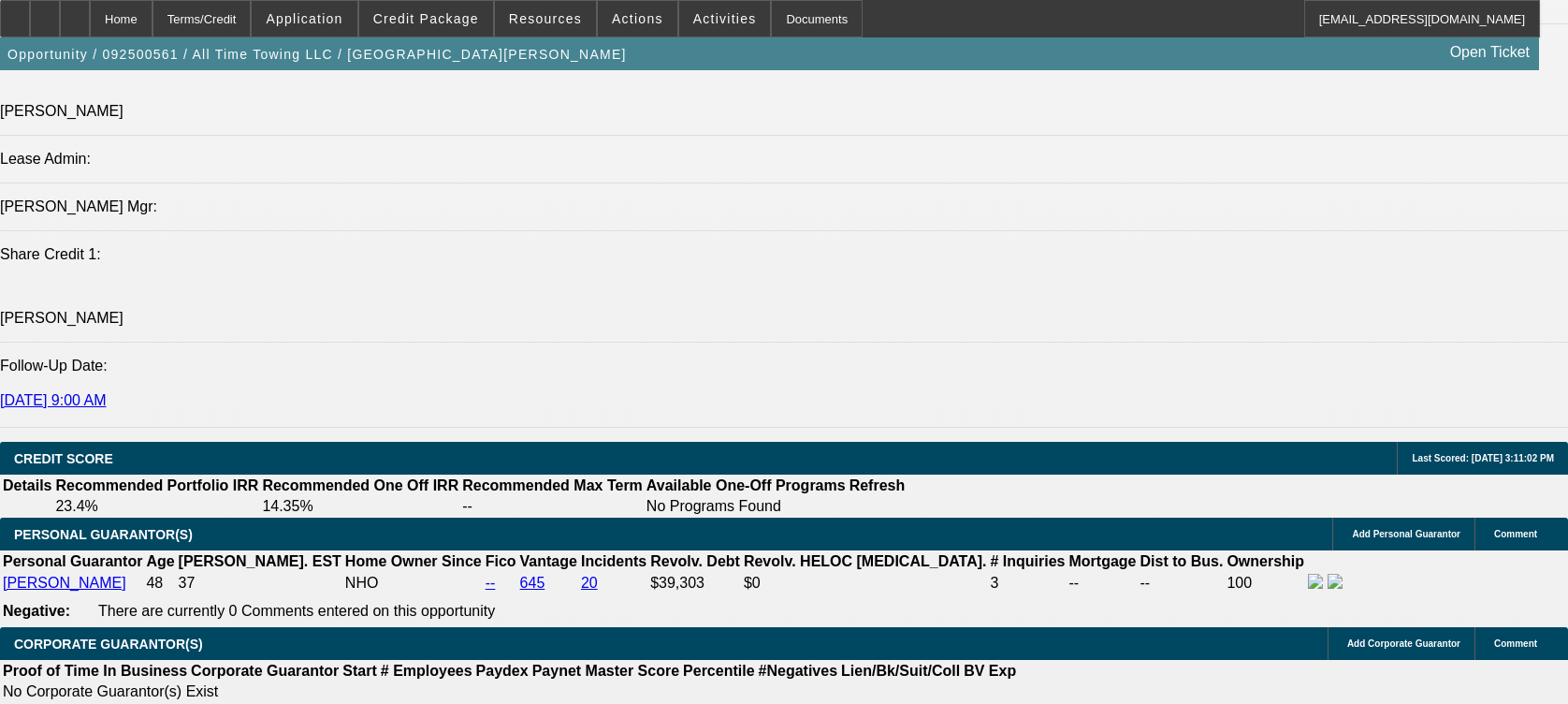
drag, startPoint x: 81, startPoint y: 332, endPoint x: 594, endPoint y: 340, distance: 513.1
drag, startPoint x: 594, startPoint y: 340, endPoint x: 357, endPoint y: 332, distance: 237.1
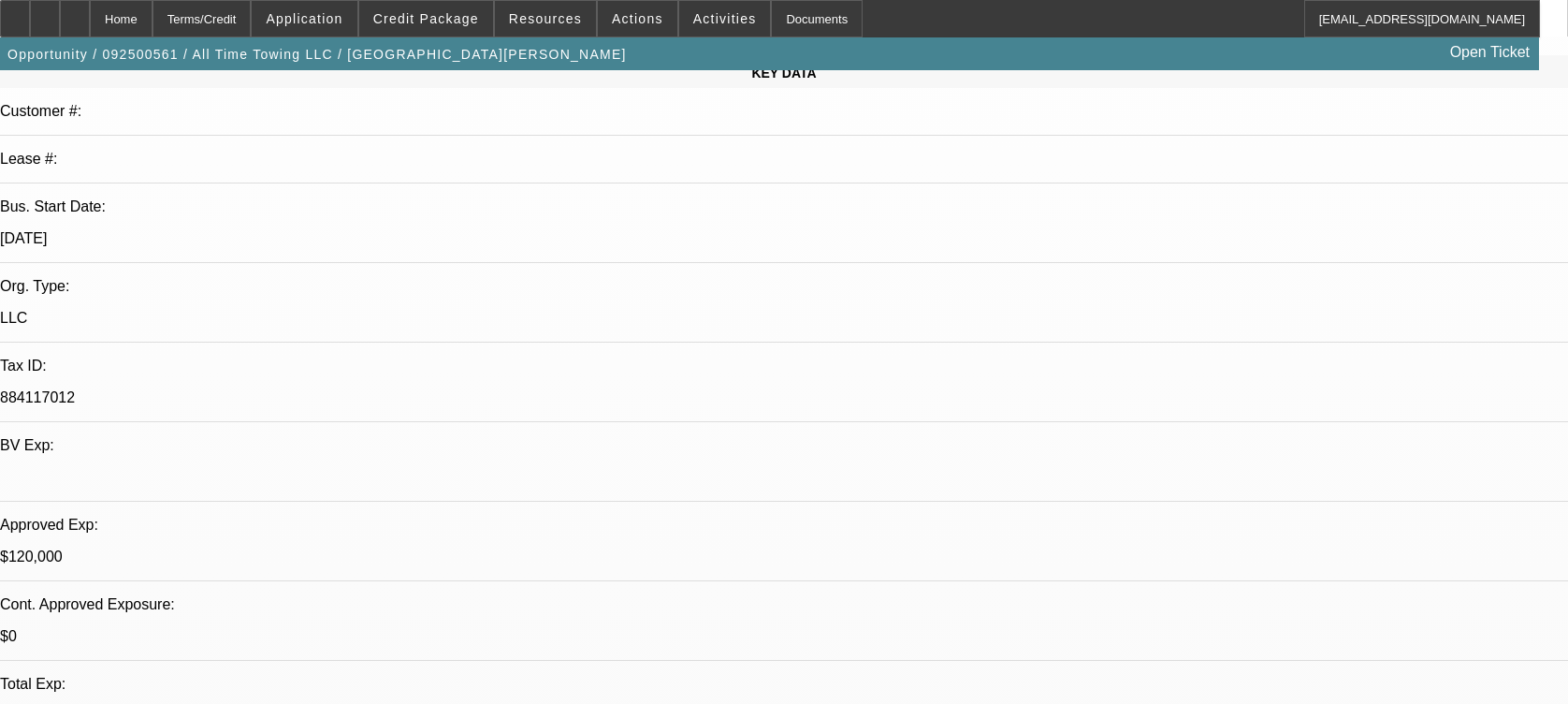
scroll to position [374, 0]
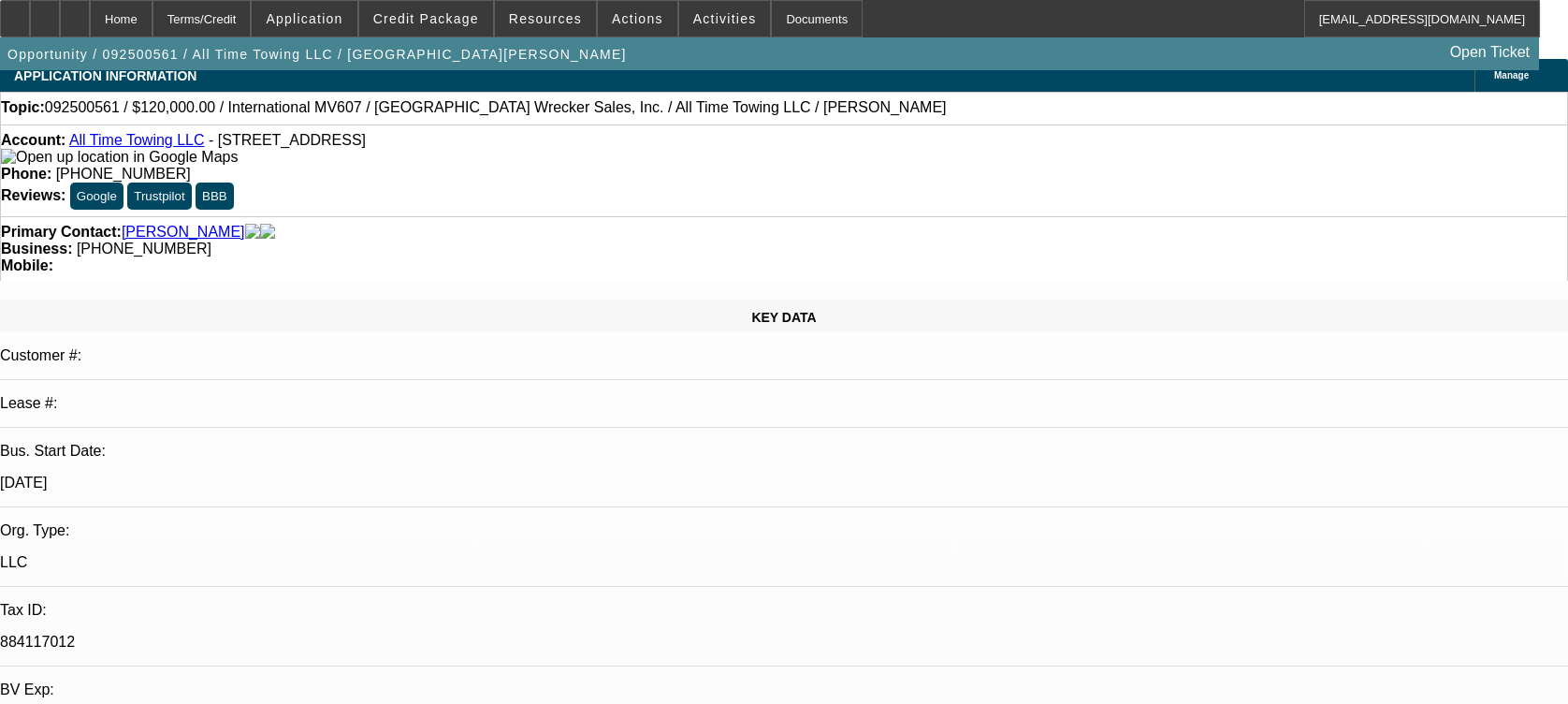
scroll to position [0, 0]
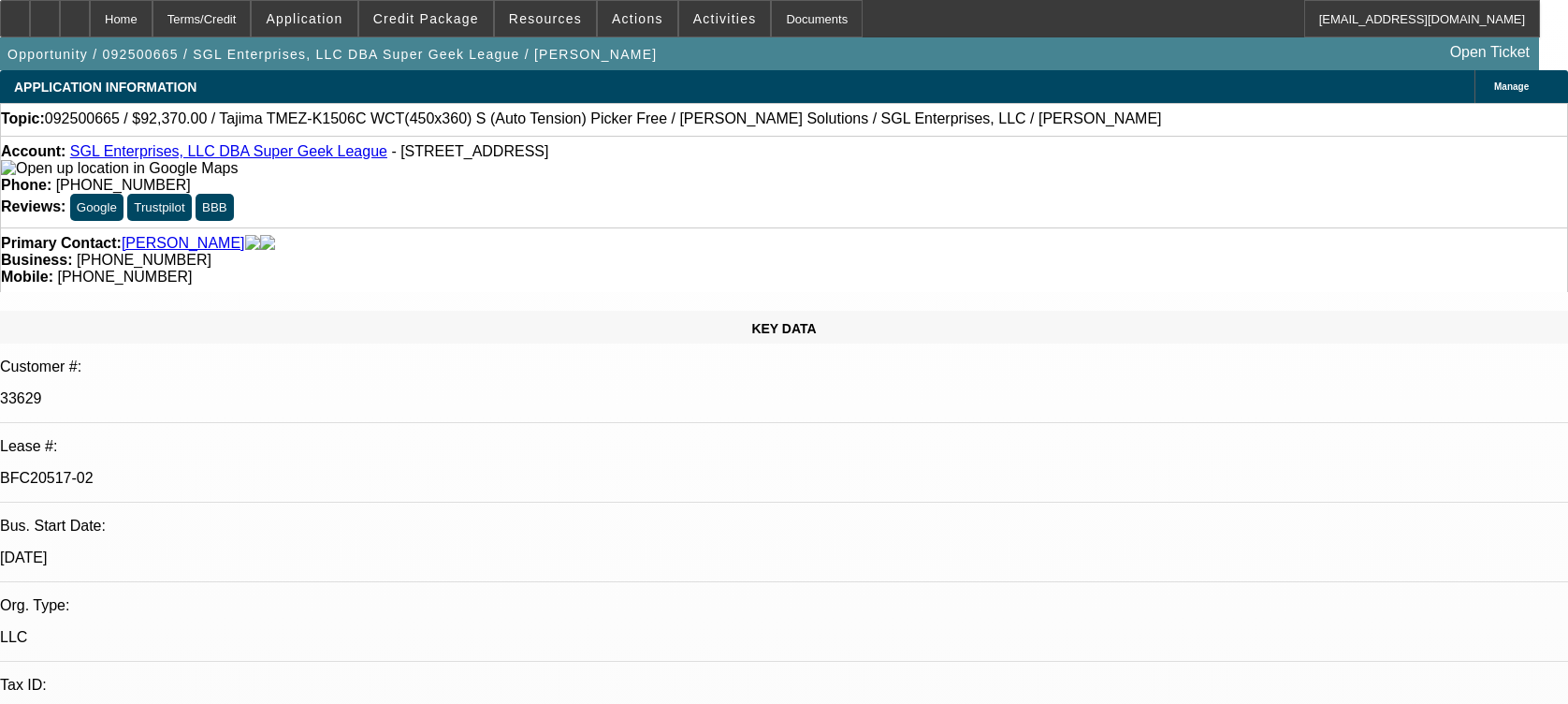
select select "0"
select select "2"
select select "0"
select select "2"
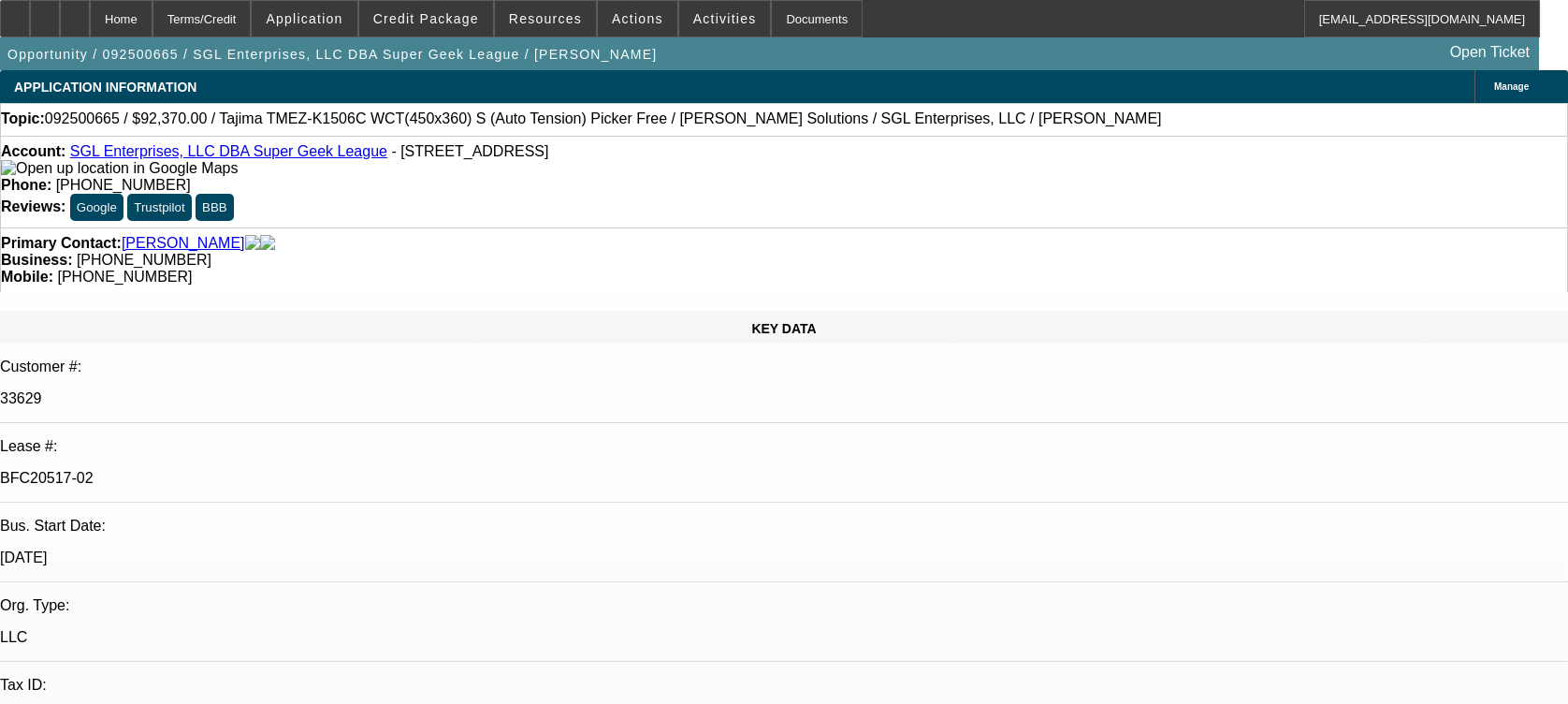
select select "0"
select select "2"
select select "0"
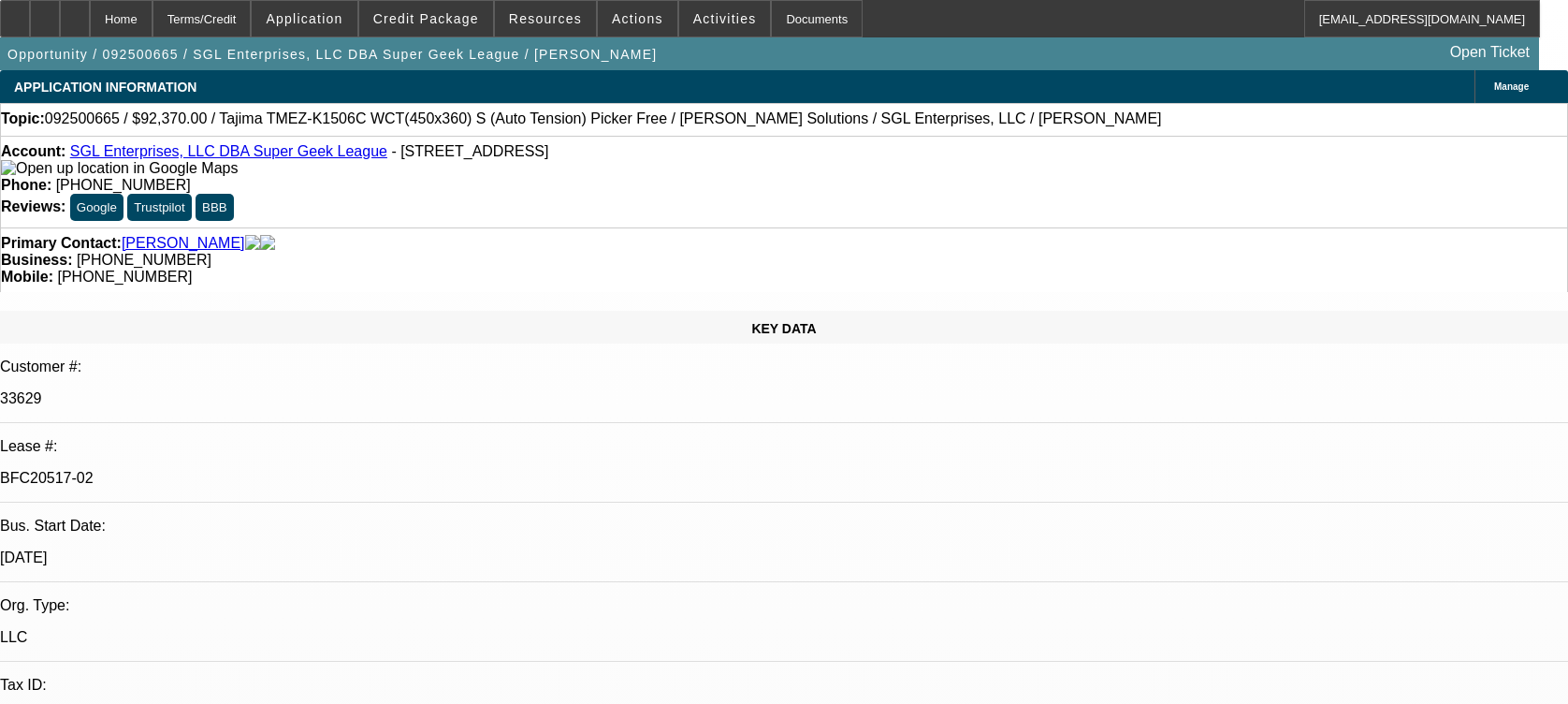
select select "2"
select select "0"
select select "1"
select select "2"
select select "6"
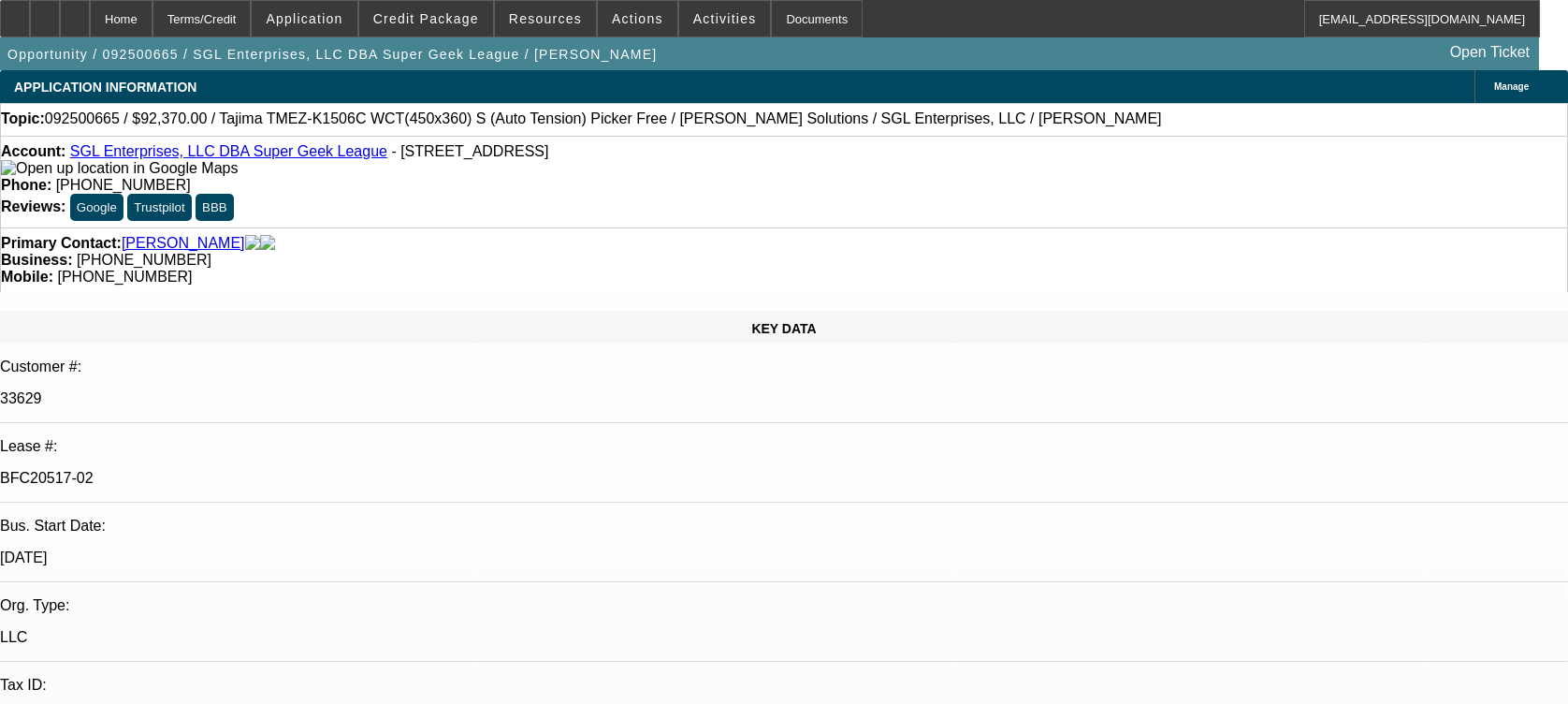
select select "1"
select select "2"
select select "6"
select select "1"
select select "2"
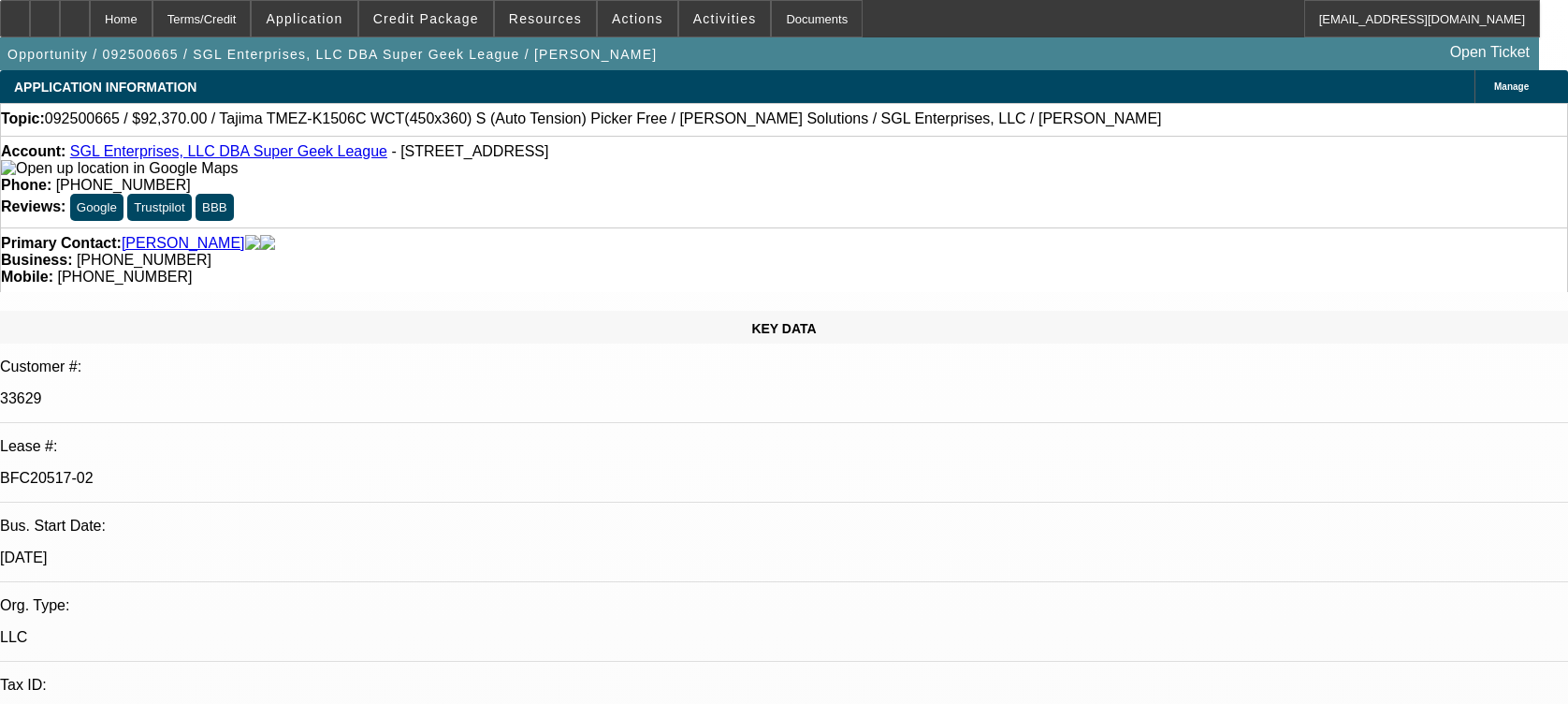
select select "6"
select select "1"
select select "2"
select select "6"
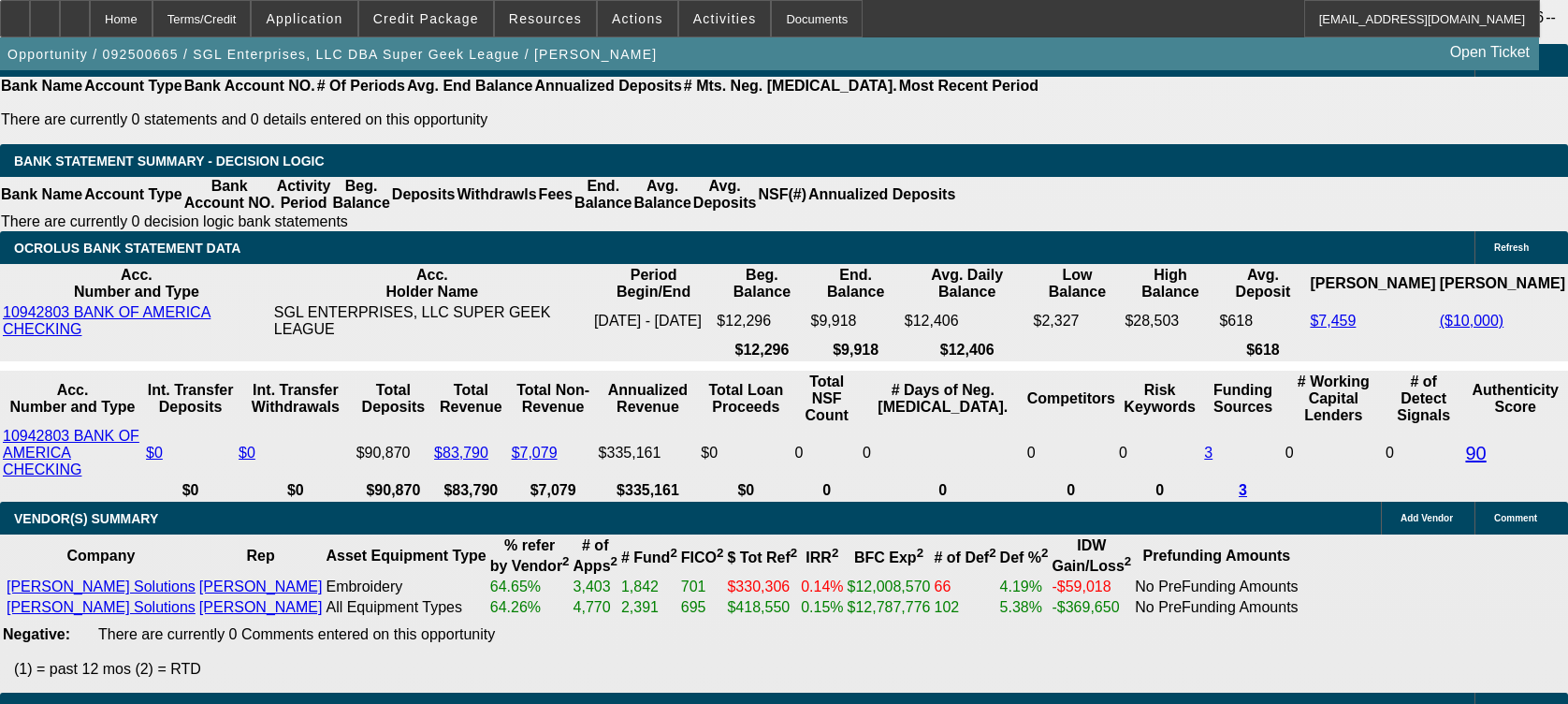
scroll to position [3618, 0]
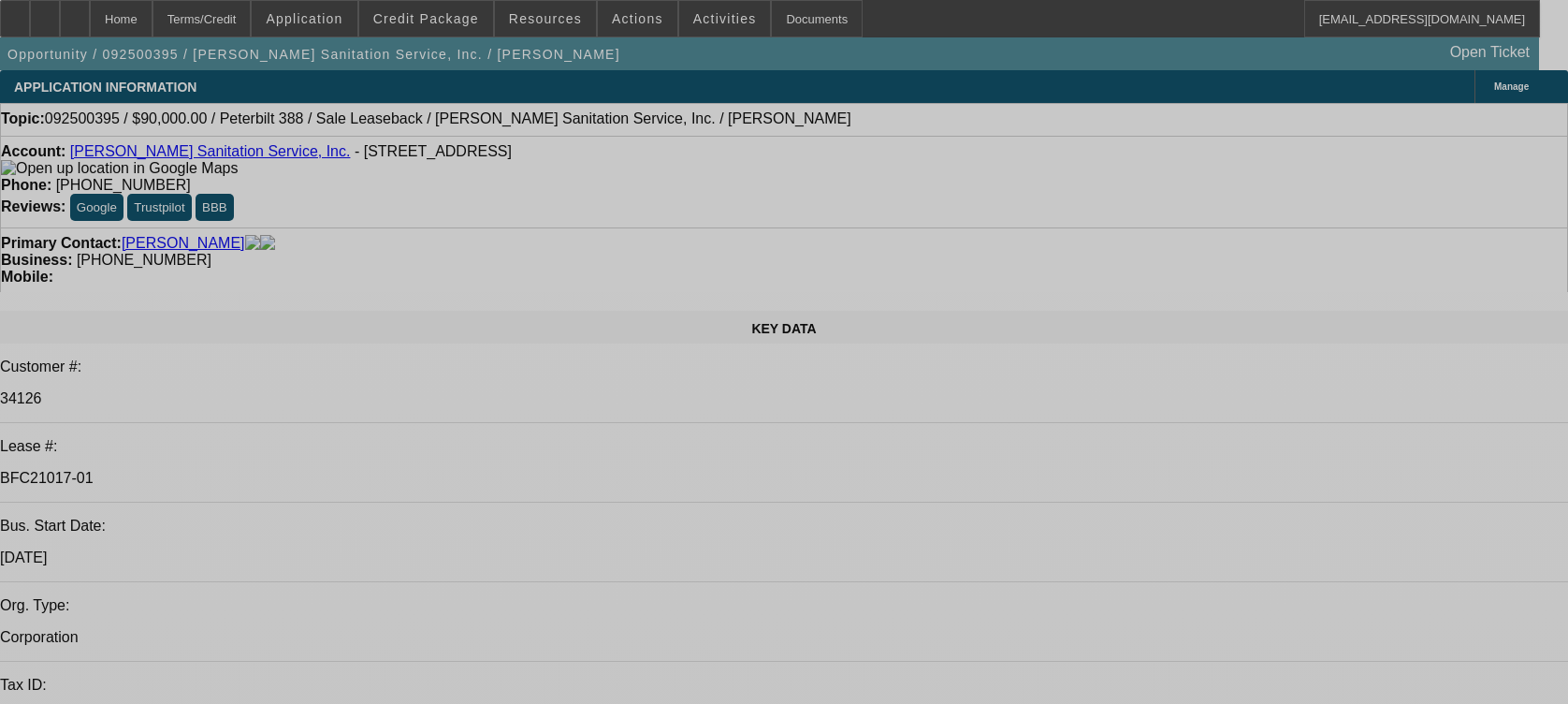
select select "0"
select select "2"
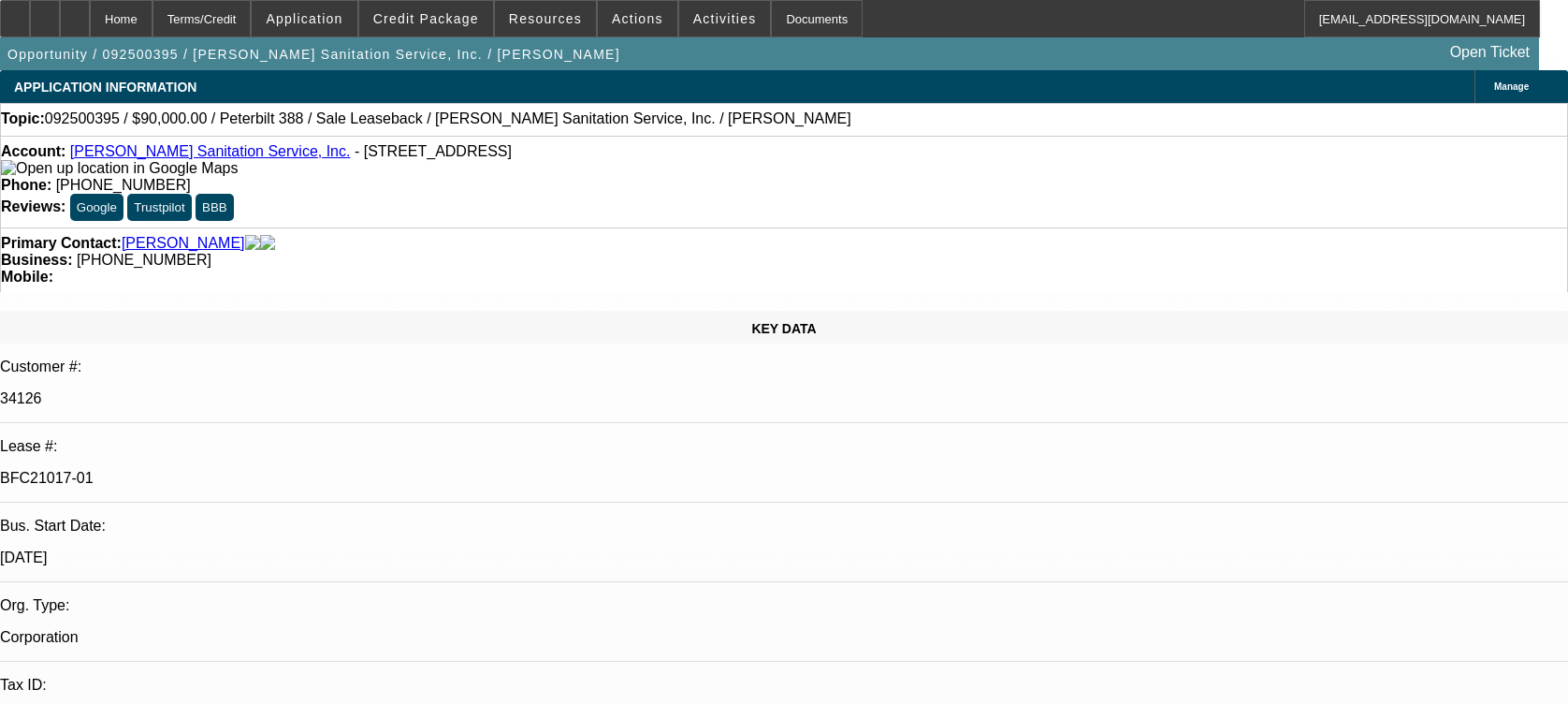
select select "0"
select select "1"
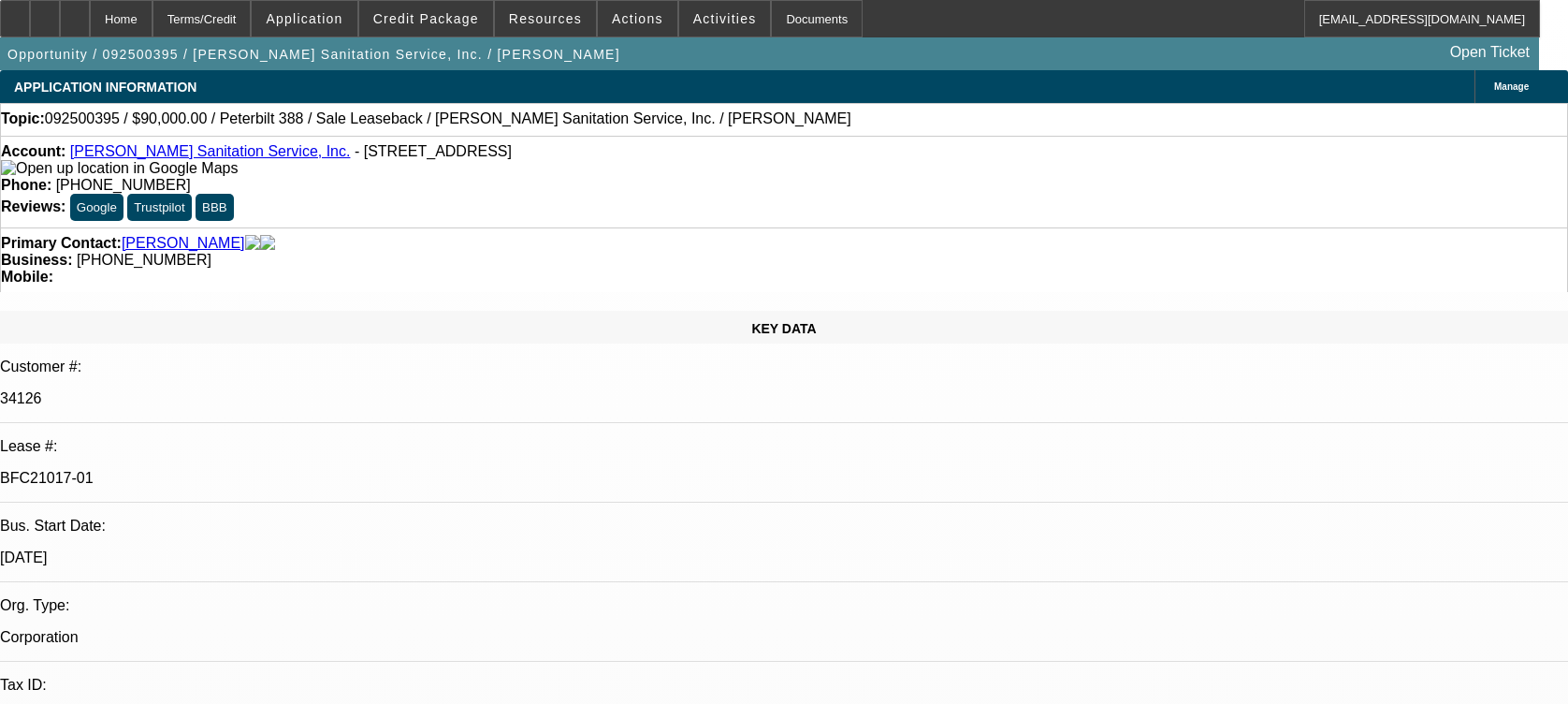
select select "2"
select select "6"
select select "1"
select select "2"
select select "6"
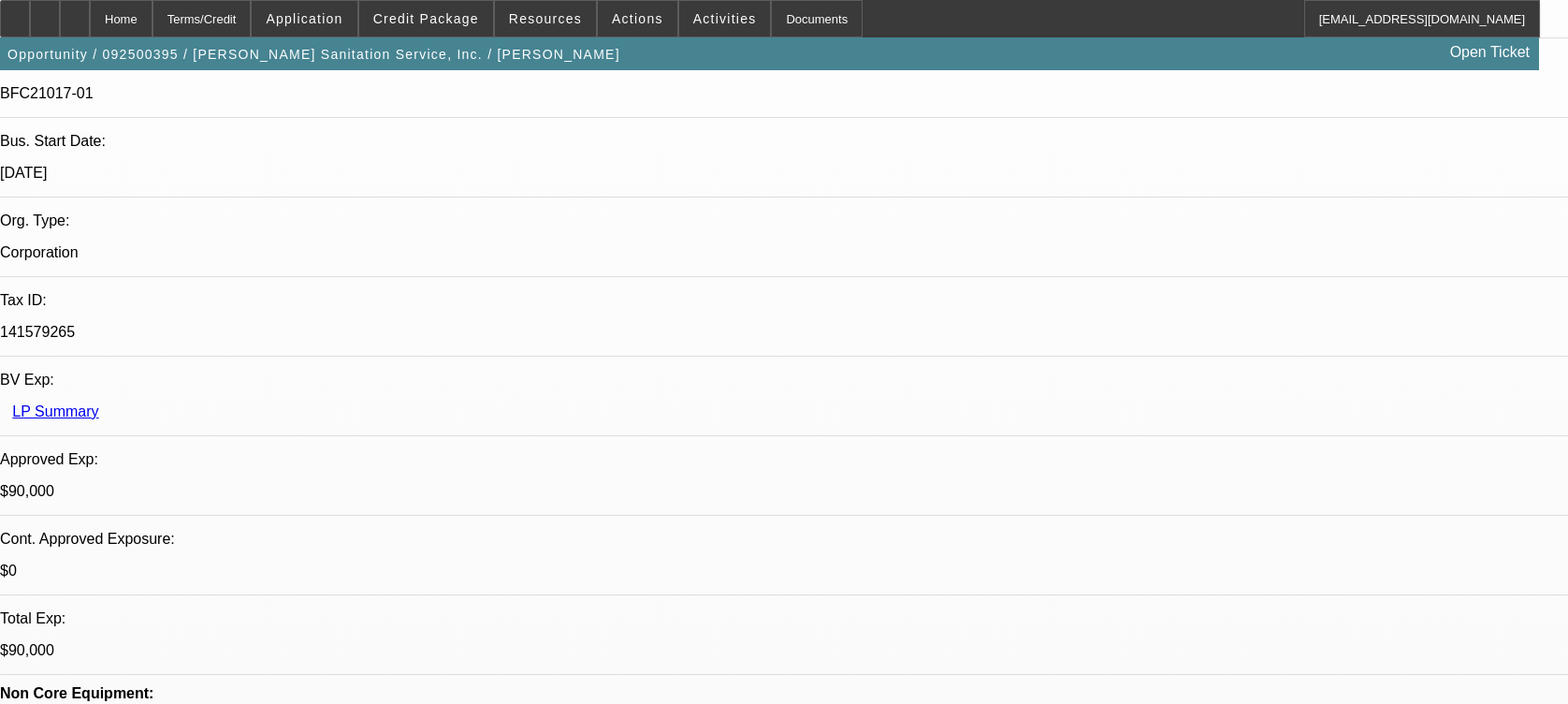
scroll to position [623, 0]
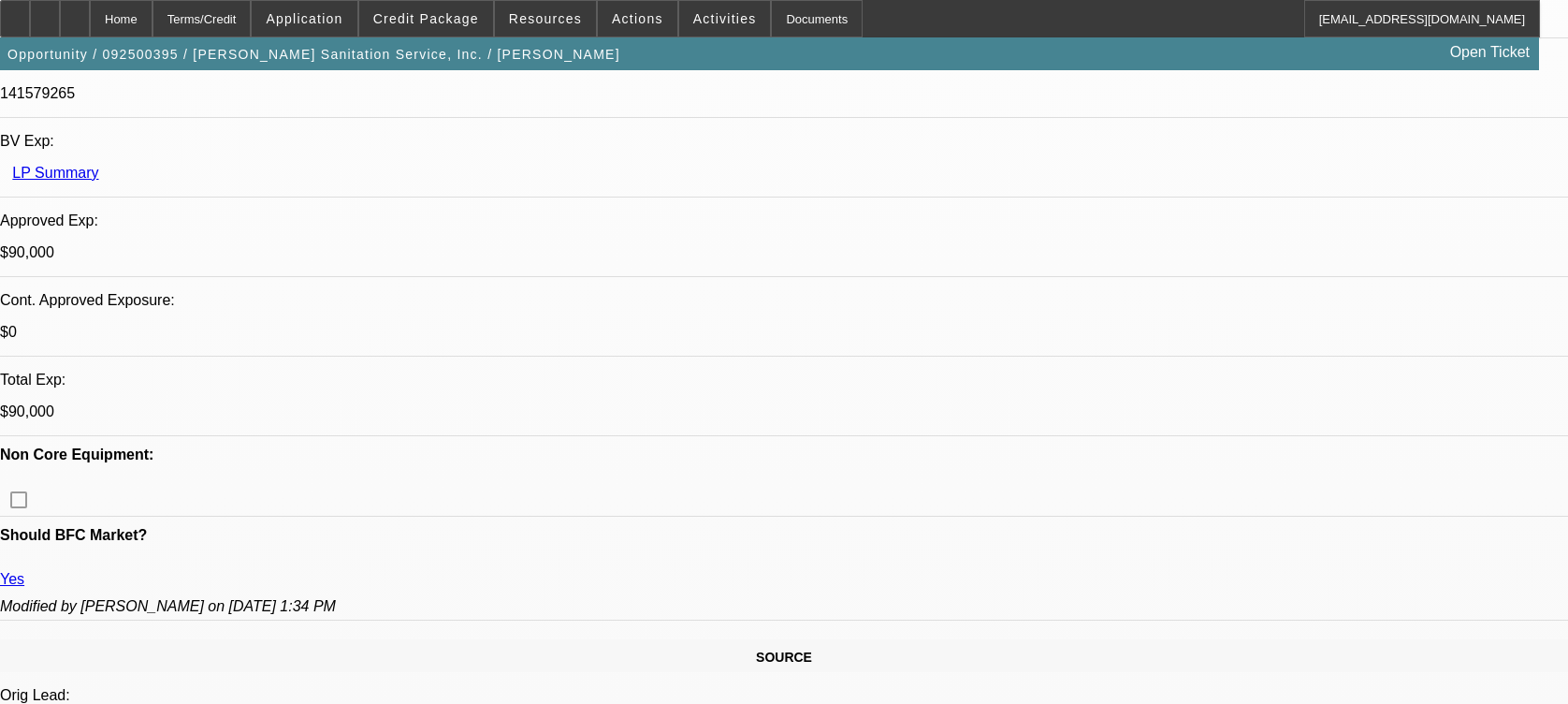
drag, startPoint x: 1114, startPoint y: 335, endPoint x: 1407, endPoint y: 346, distance: 293.2
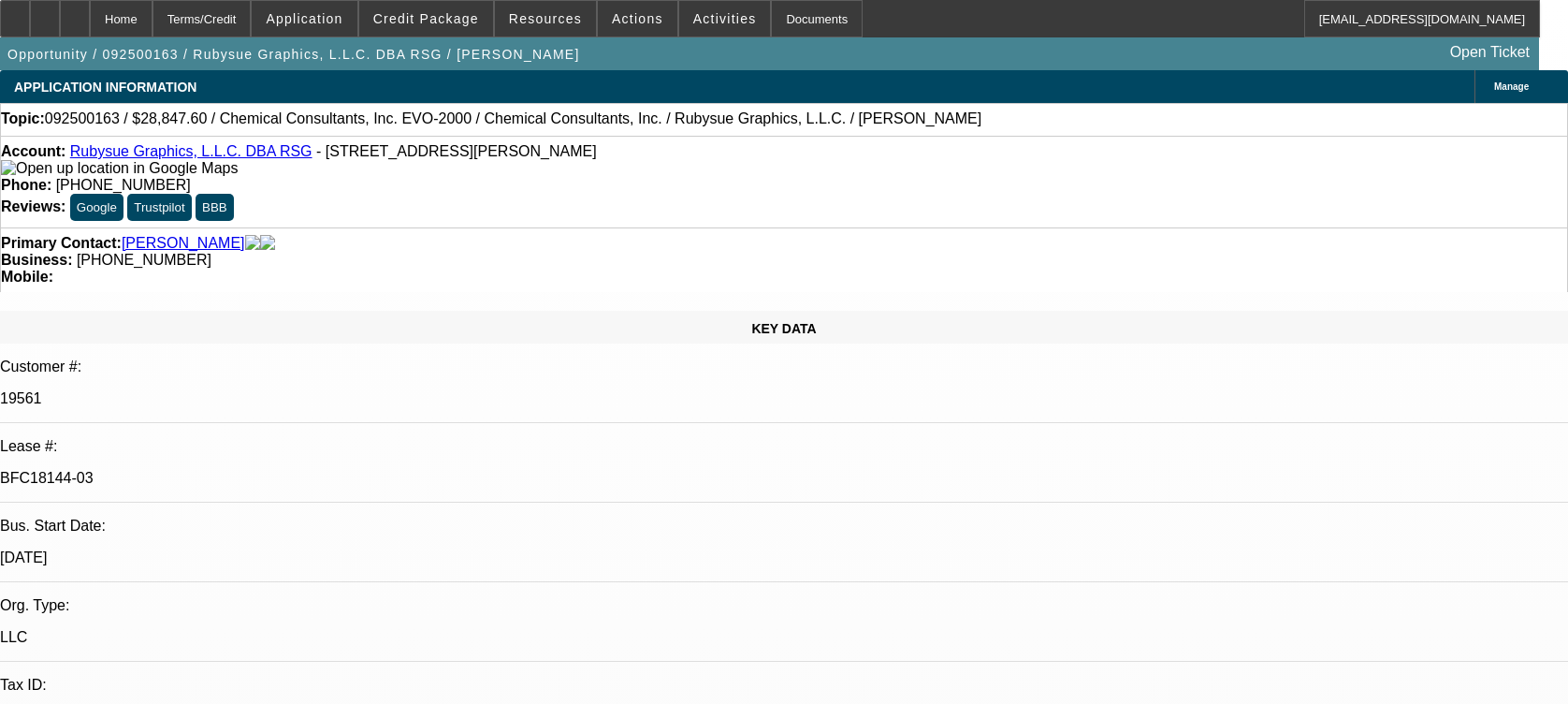
select select "0"
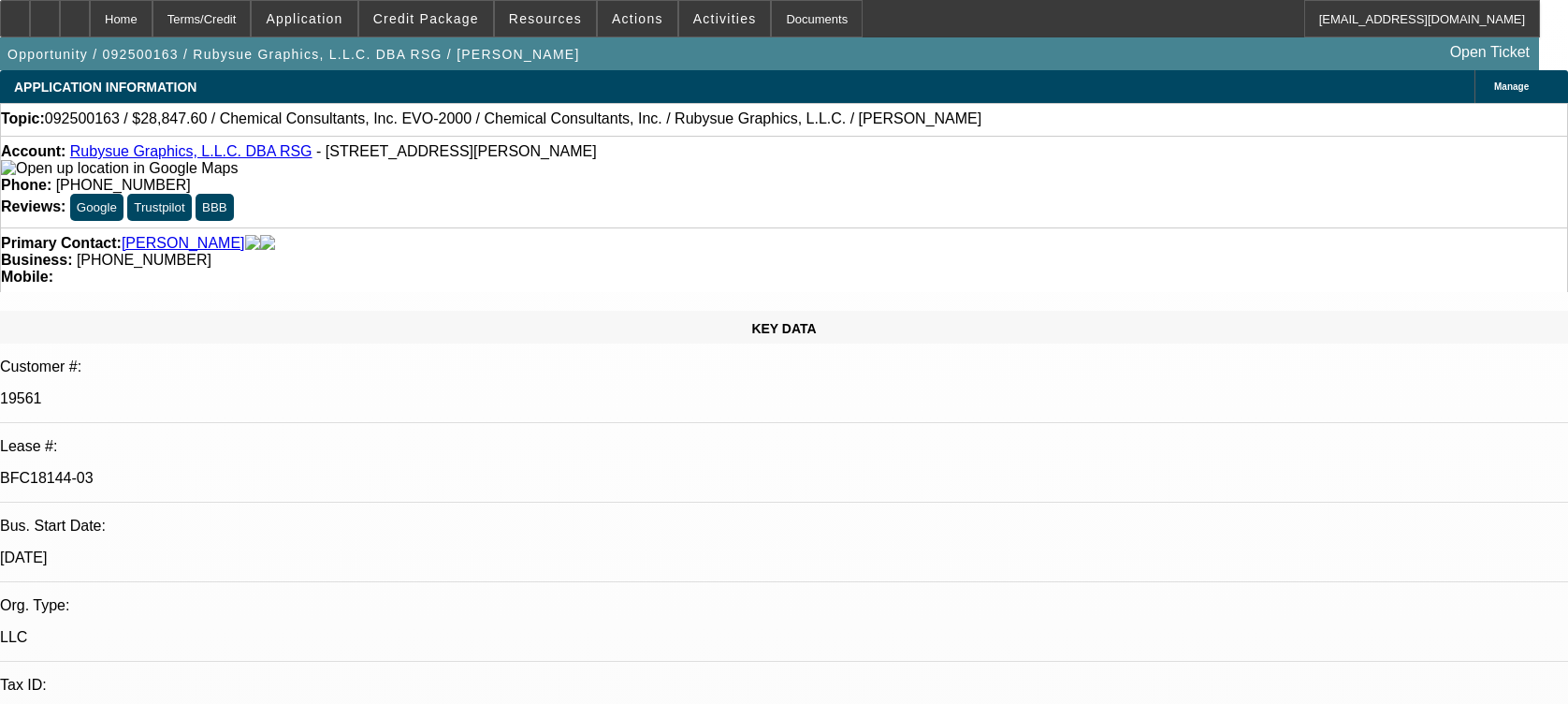
select select "0"
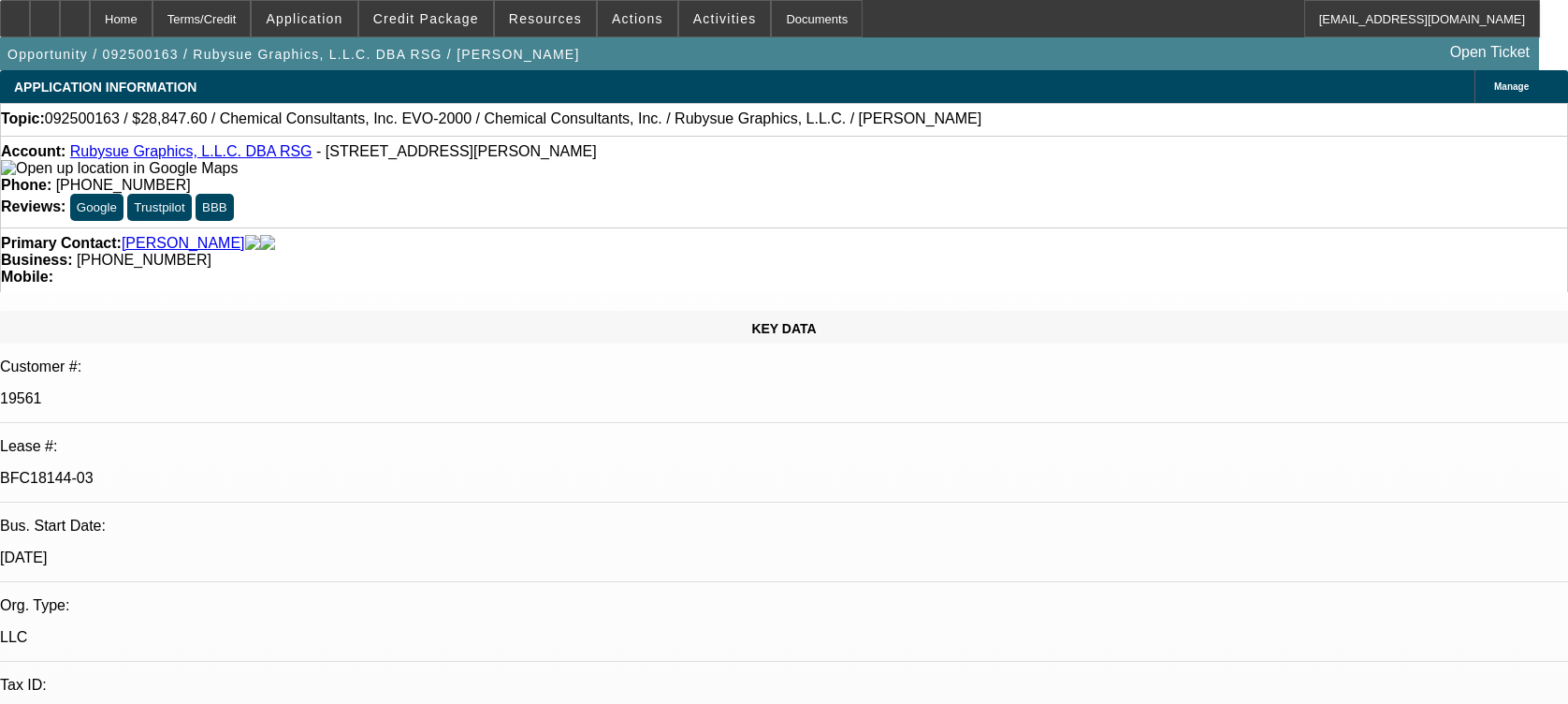
select select "0"
select select "1"
select select "2"
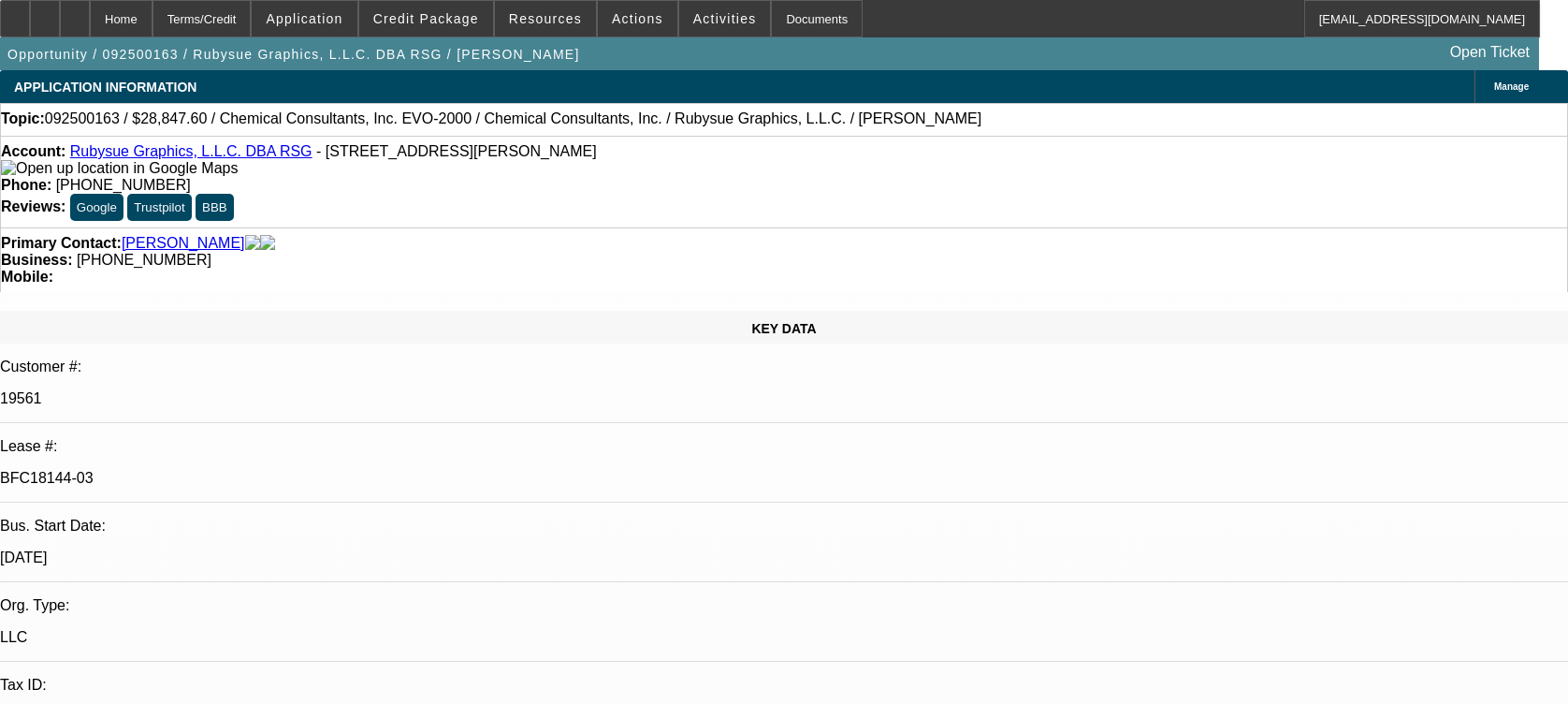
select select "1"
select select "2"
select select "1"
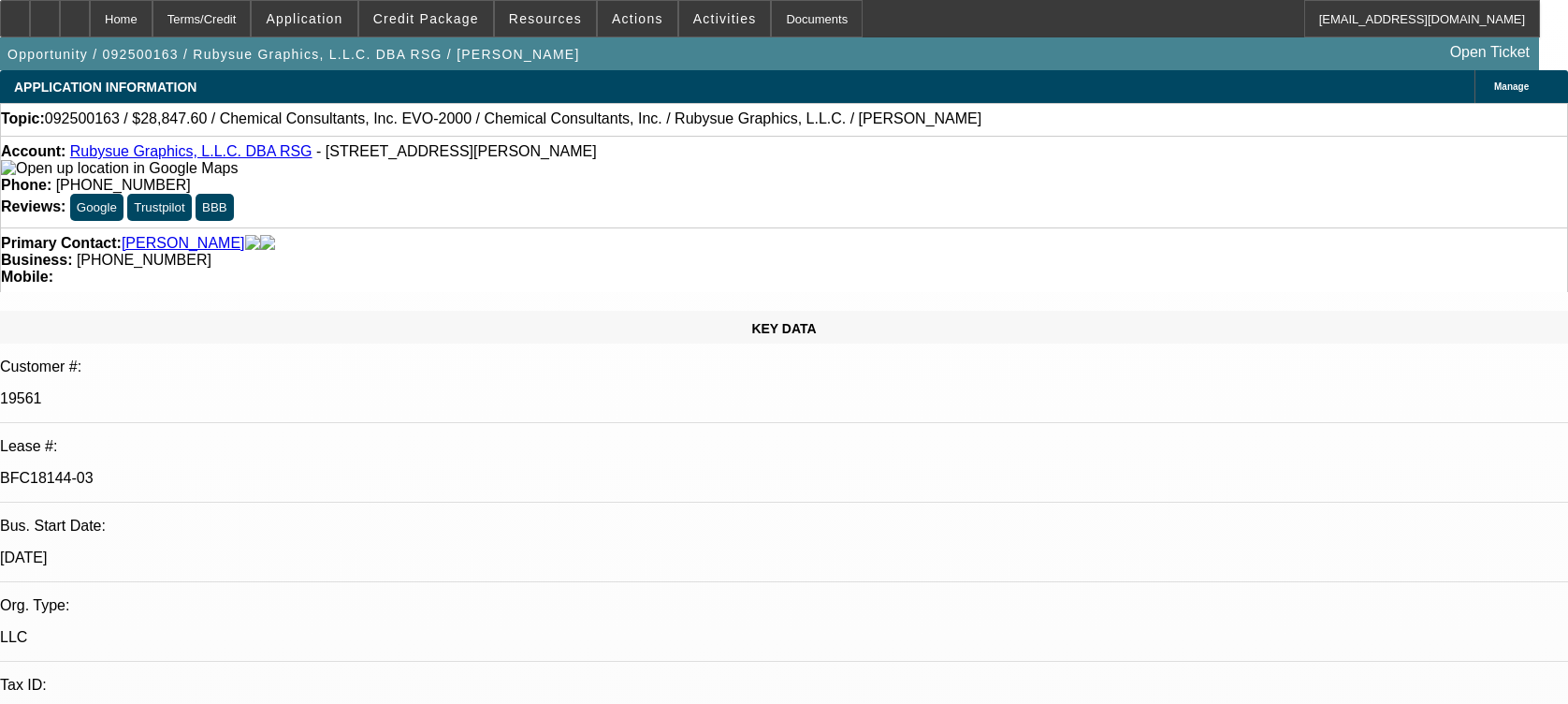
select select "2"
select select "1"
select select "2"
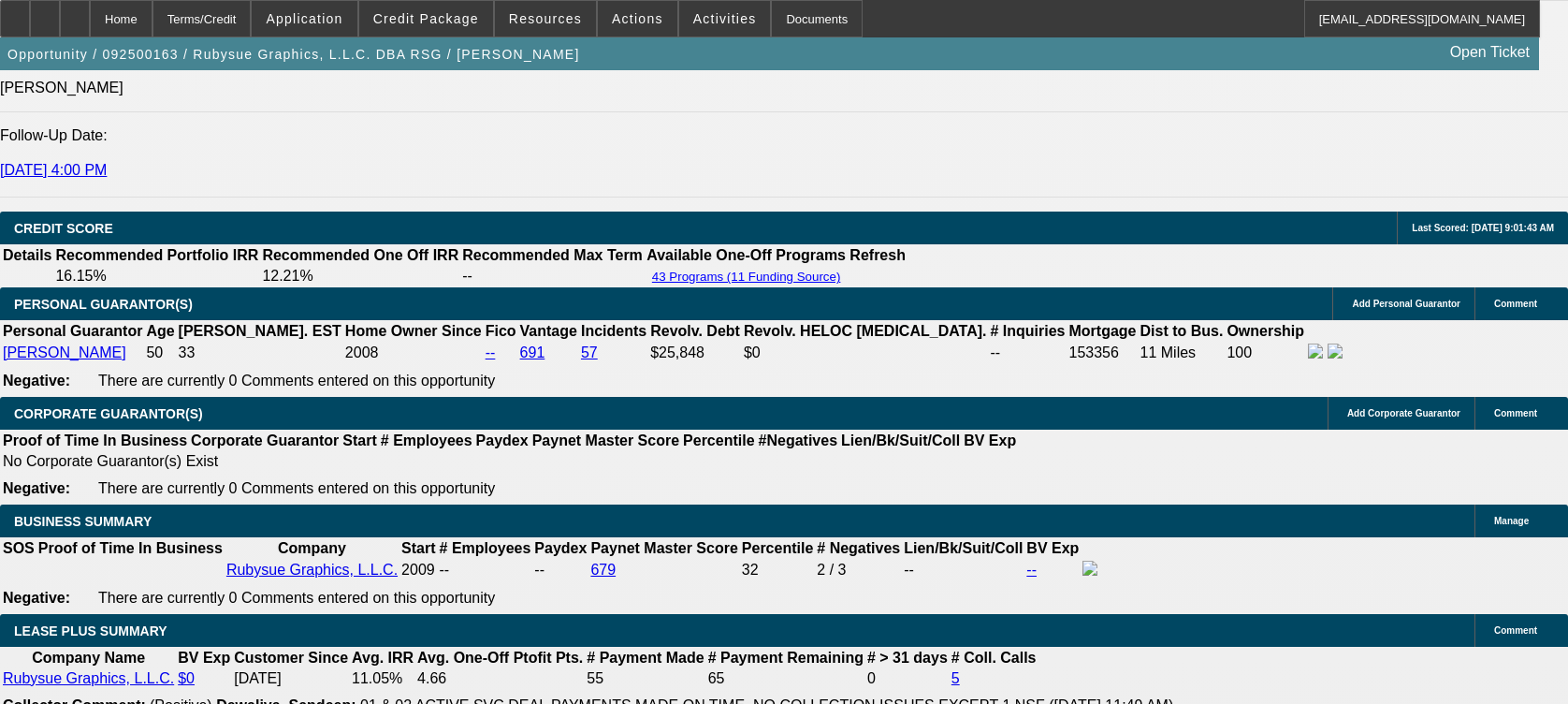
scroll to position [2853, 0]
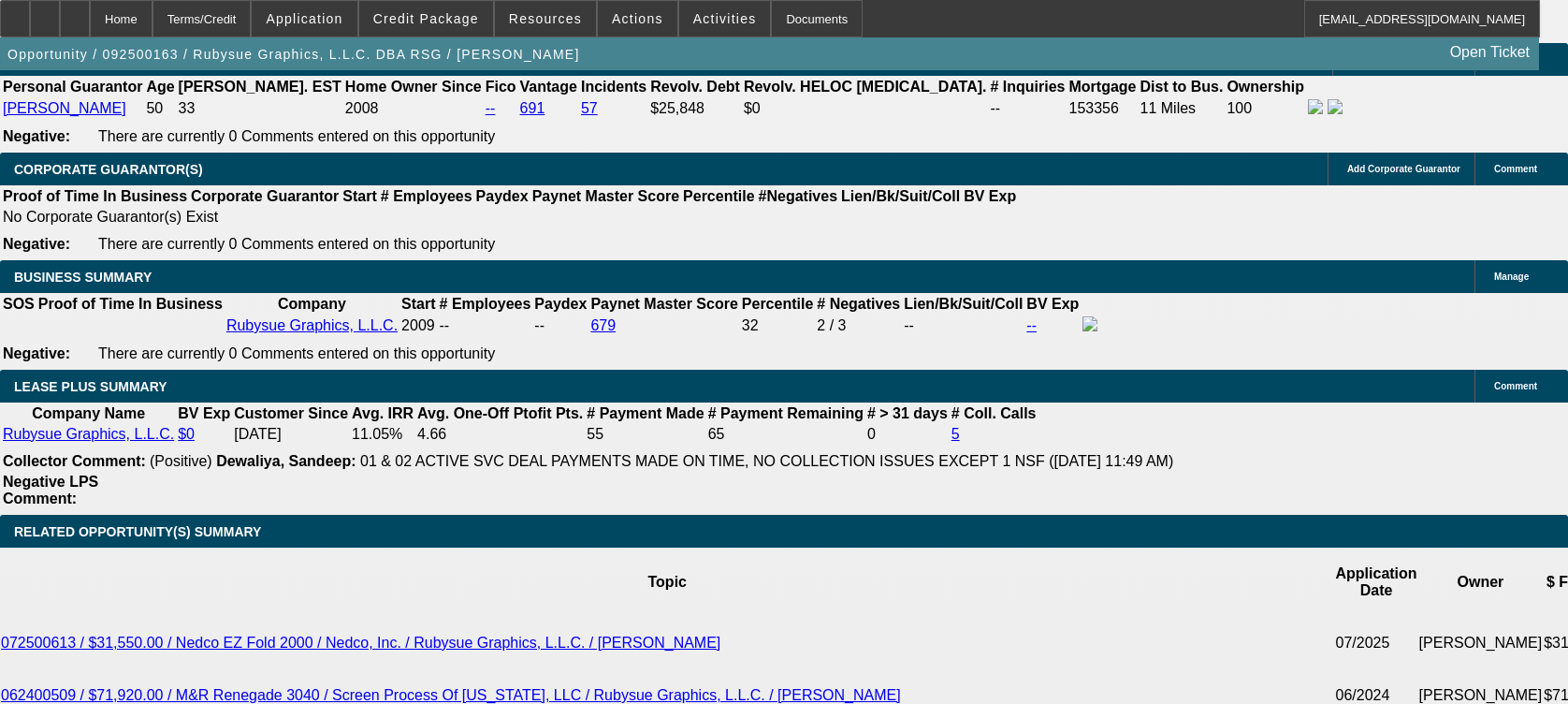
scroll to position [2977, 0]
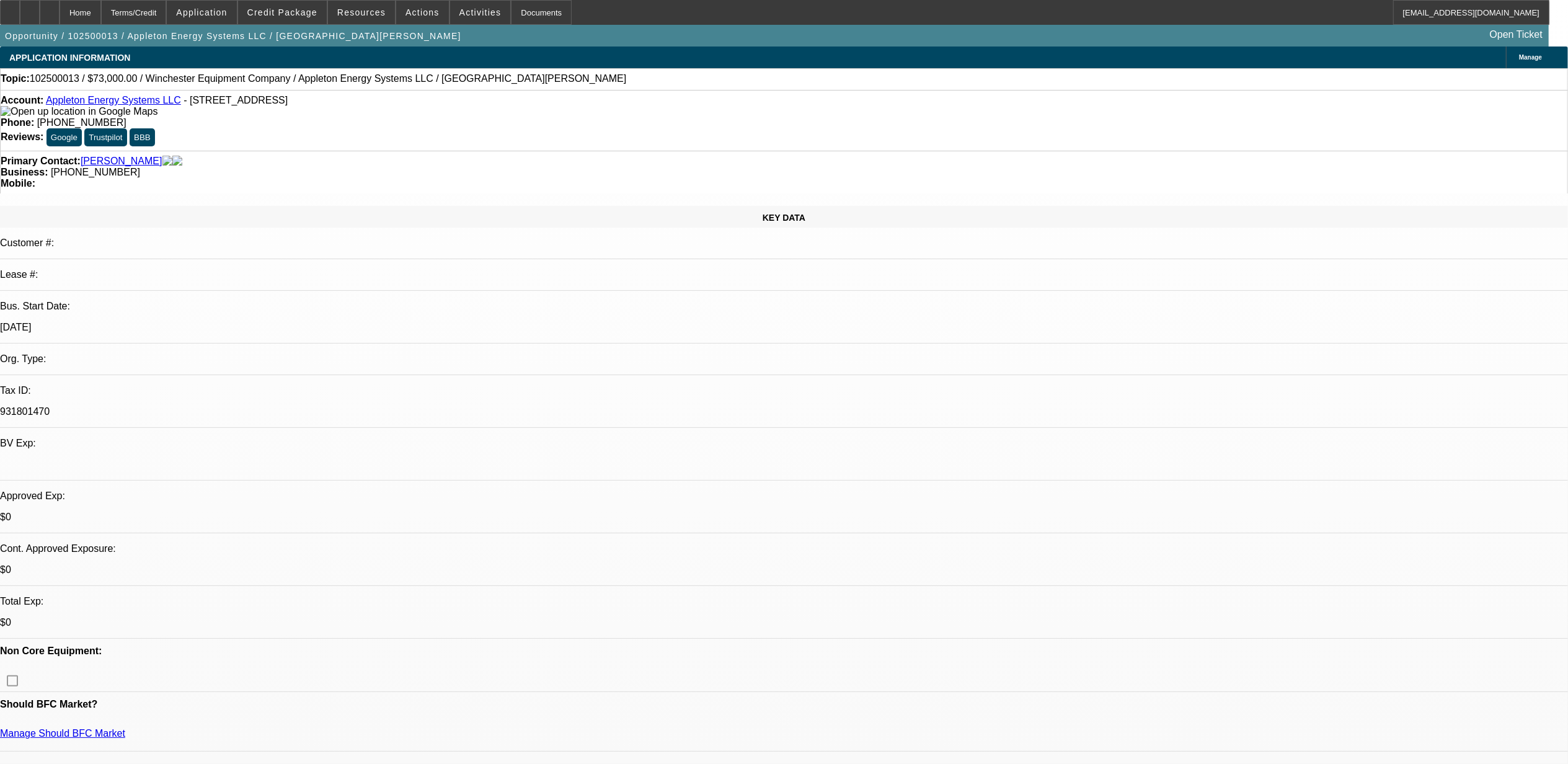
select select "0"
select select "2"
select select "0.1"
select select "1"
select select "2"
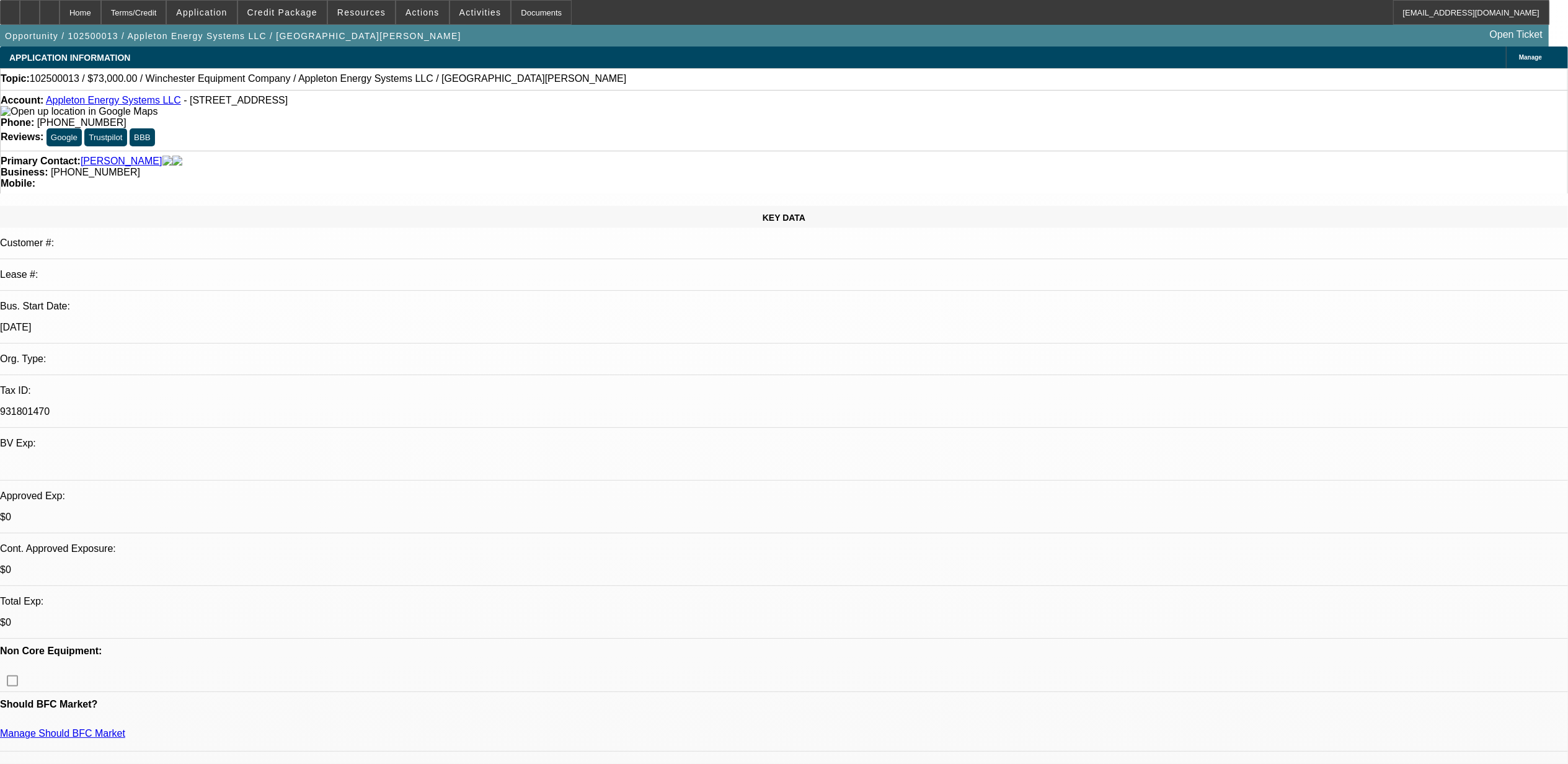
select select "4"
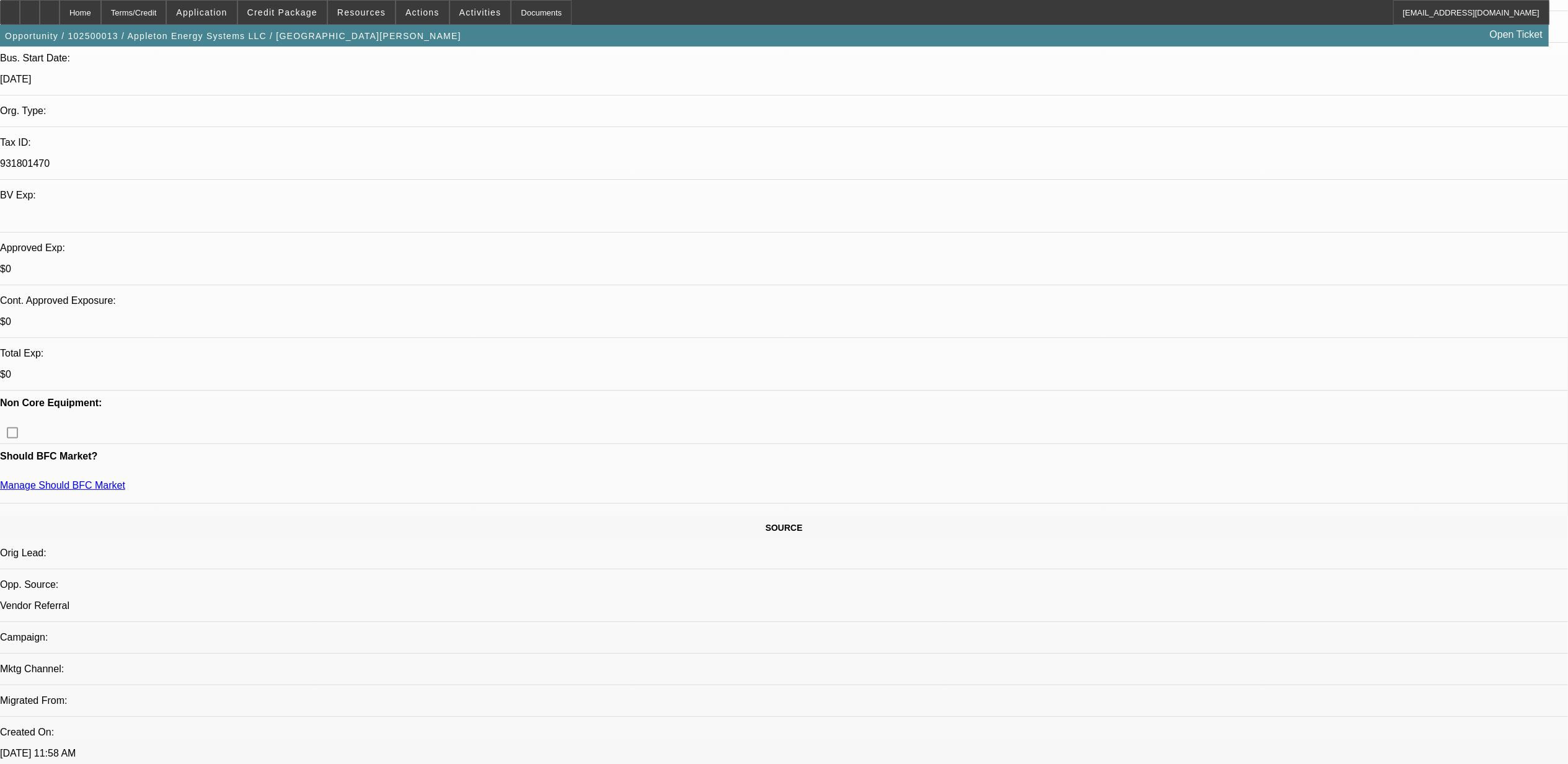
scroll to position [330, 0]
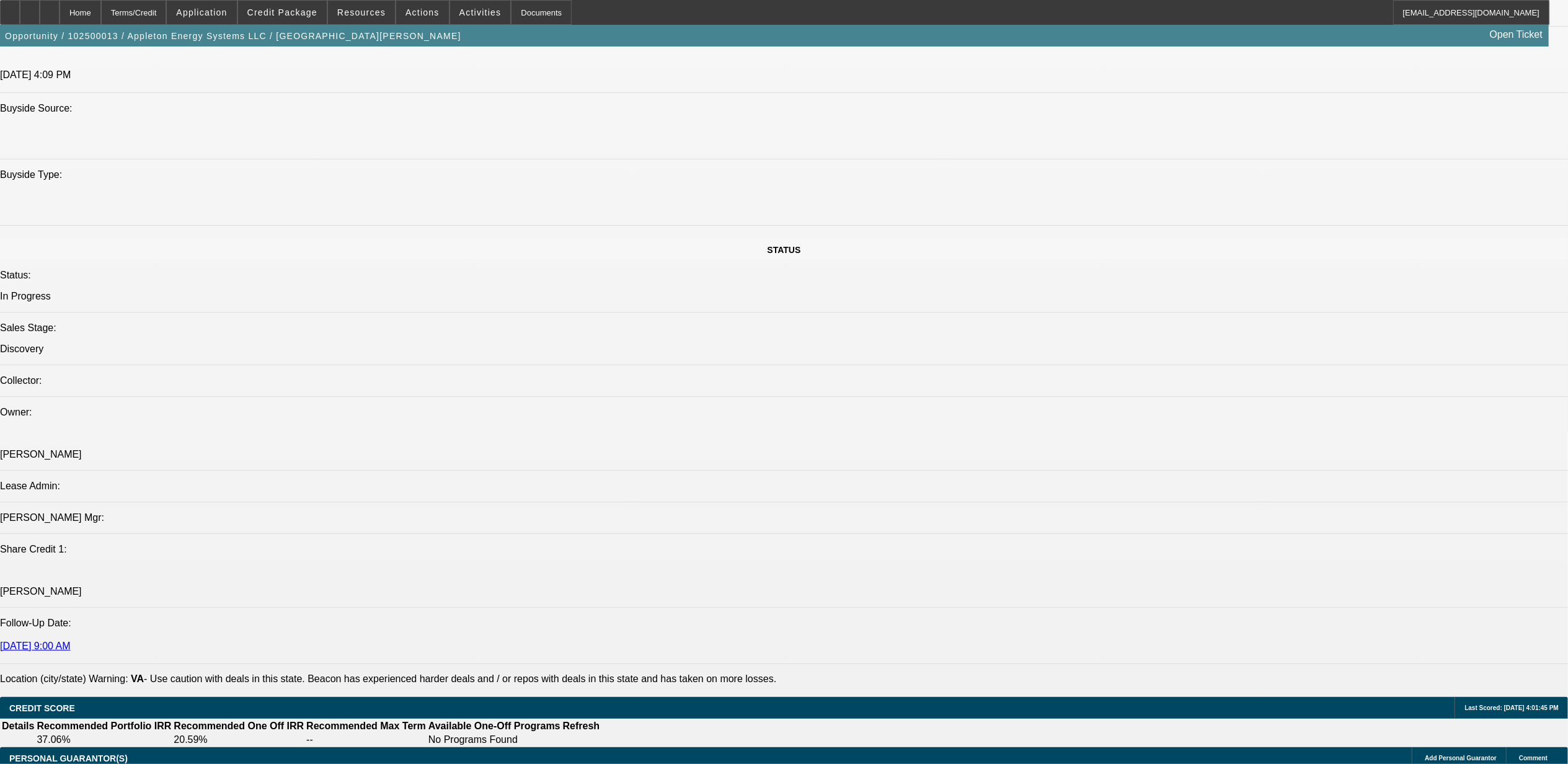
scroll to position [1075, 0]
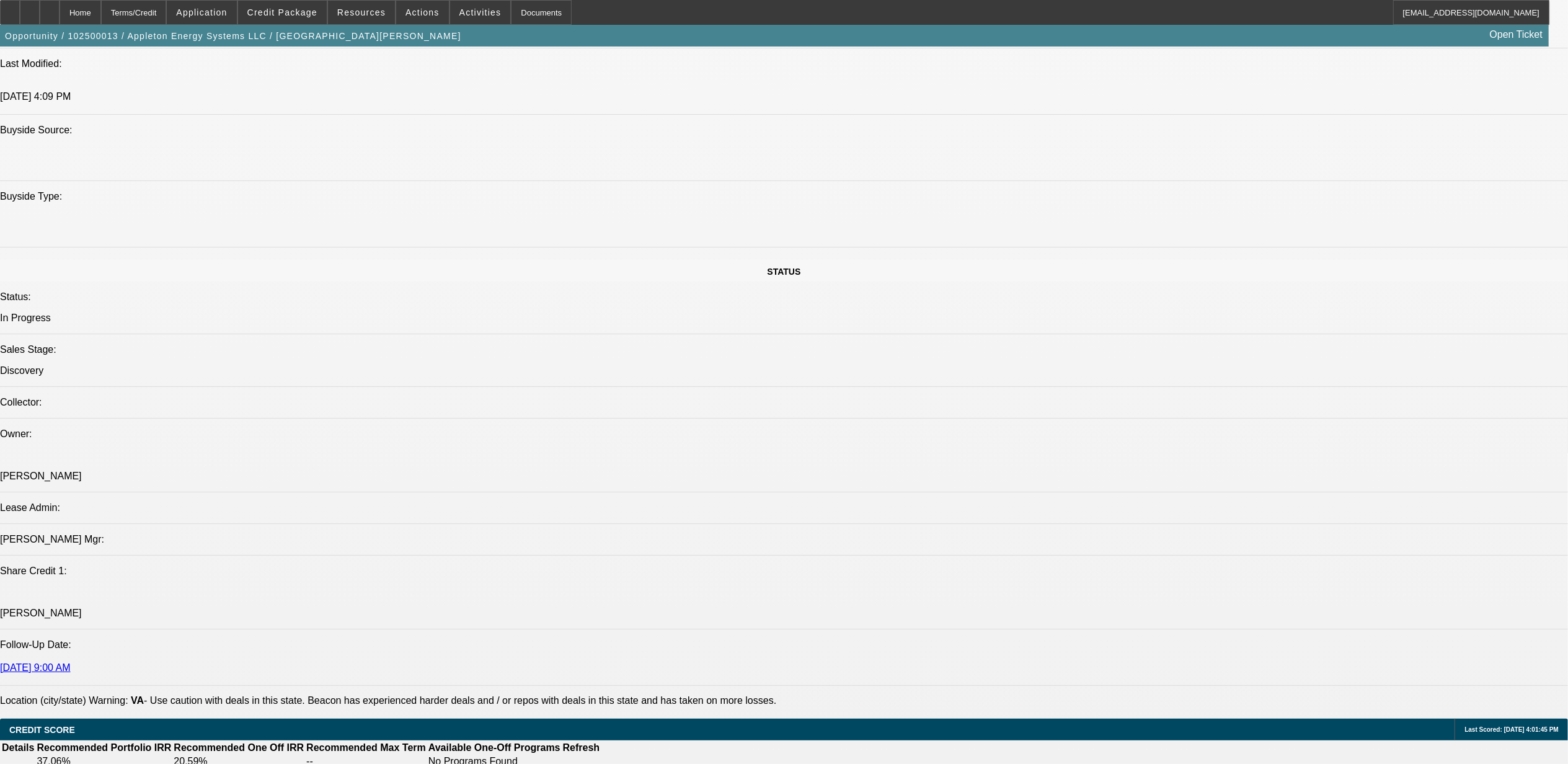
drag, startPoint x: 422, startPoint y: 224, endPoint x: 383, endPoint y: 232, distance: 39.8
drag, startPoint x: 383, startPoint y: 232, endPoint x: 330, endPoint y: 231, distance: 53.0
drag, startPoint x: 330, startPoint y: 231, endPoint x: 433, endPoint y: 236, distance: 103.1
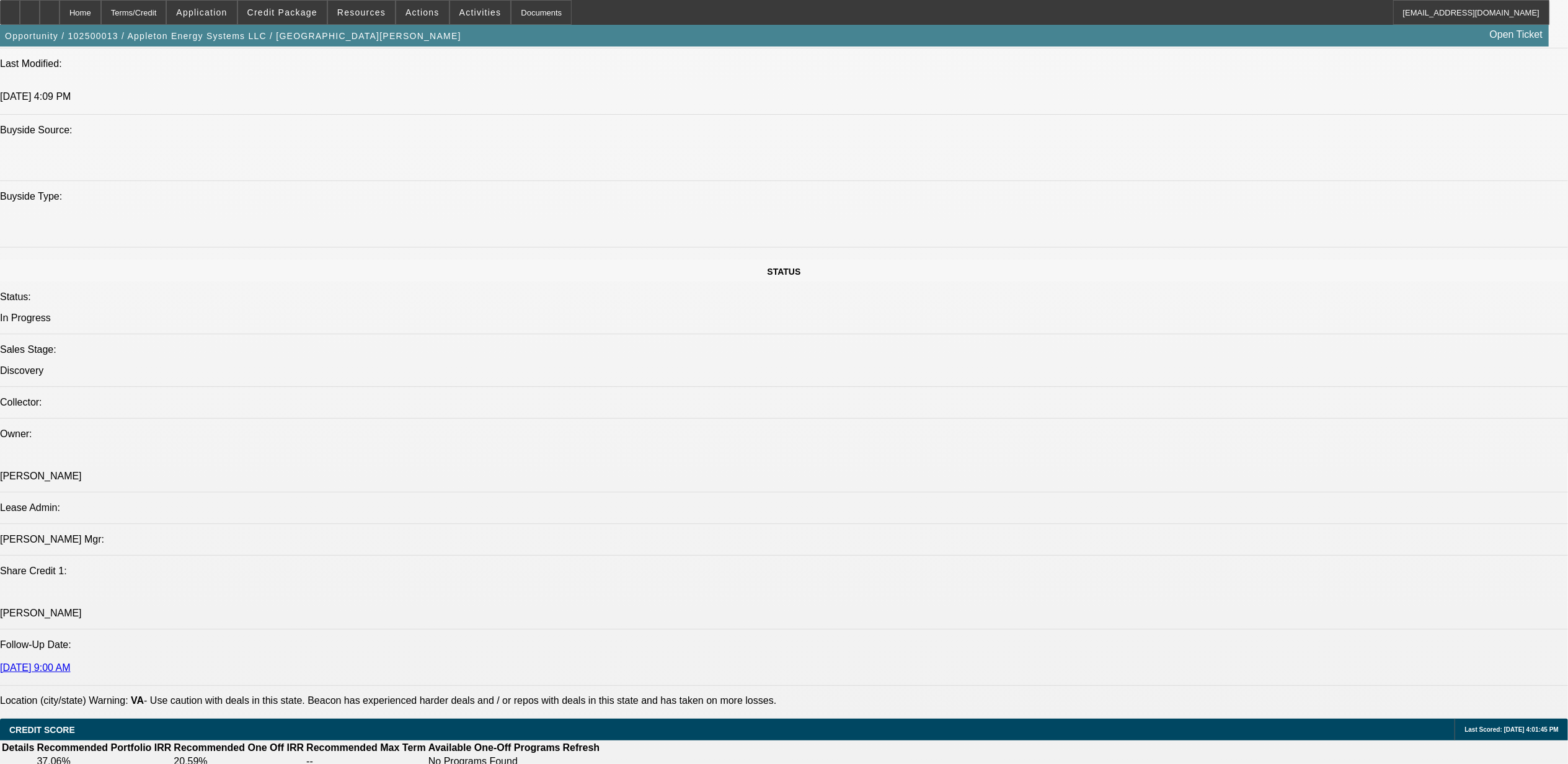
drag, startPoint x: 430, startPoint y: 227, endPoint x: 390, endPoint y: 231, distance: 40.2
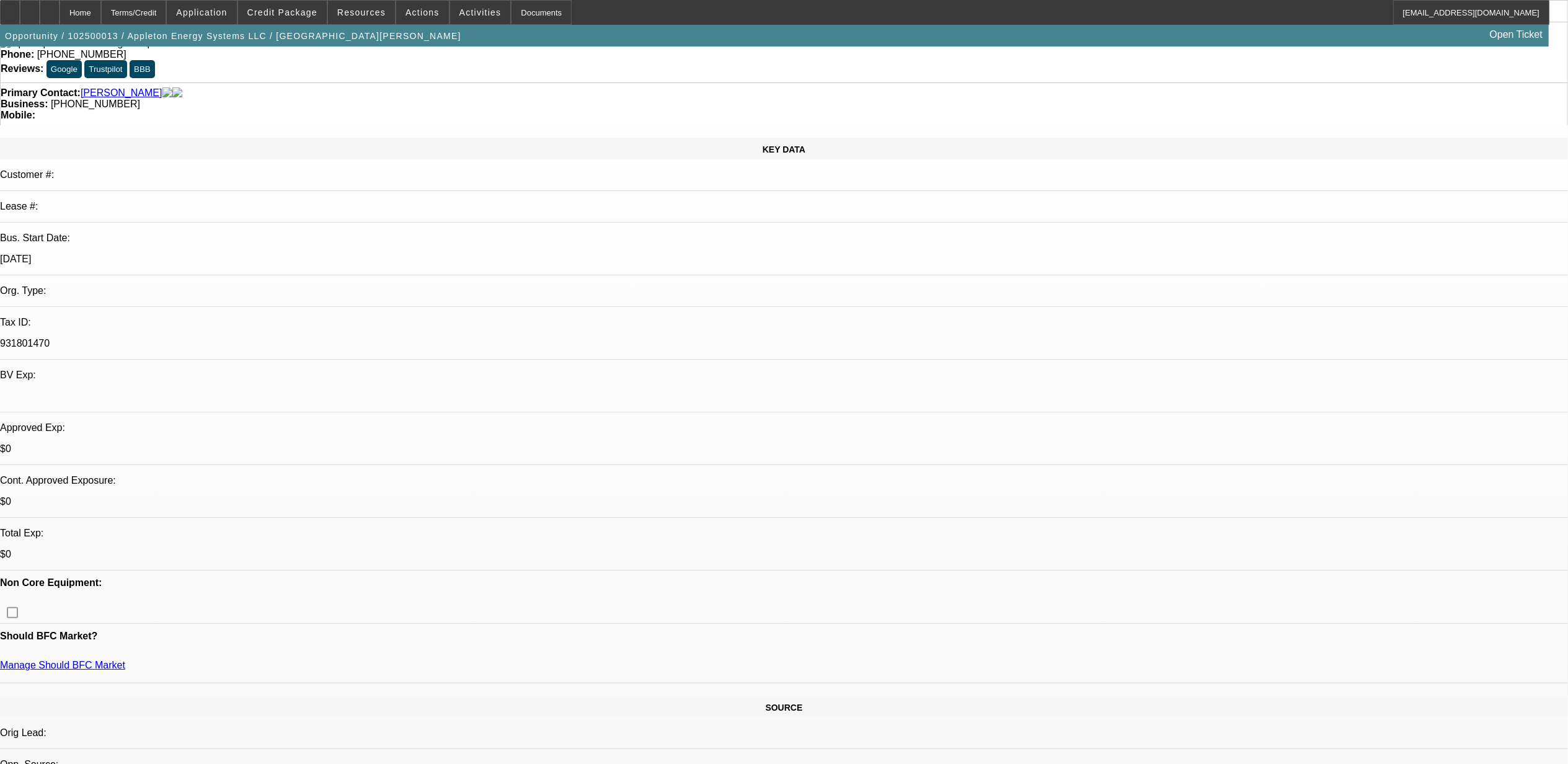
scroll to position [0, 0]
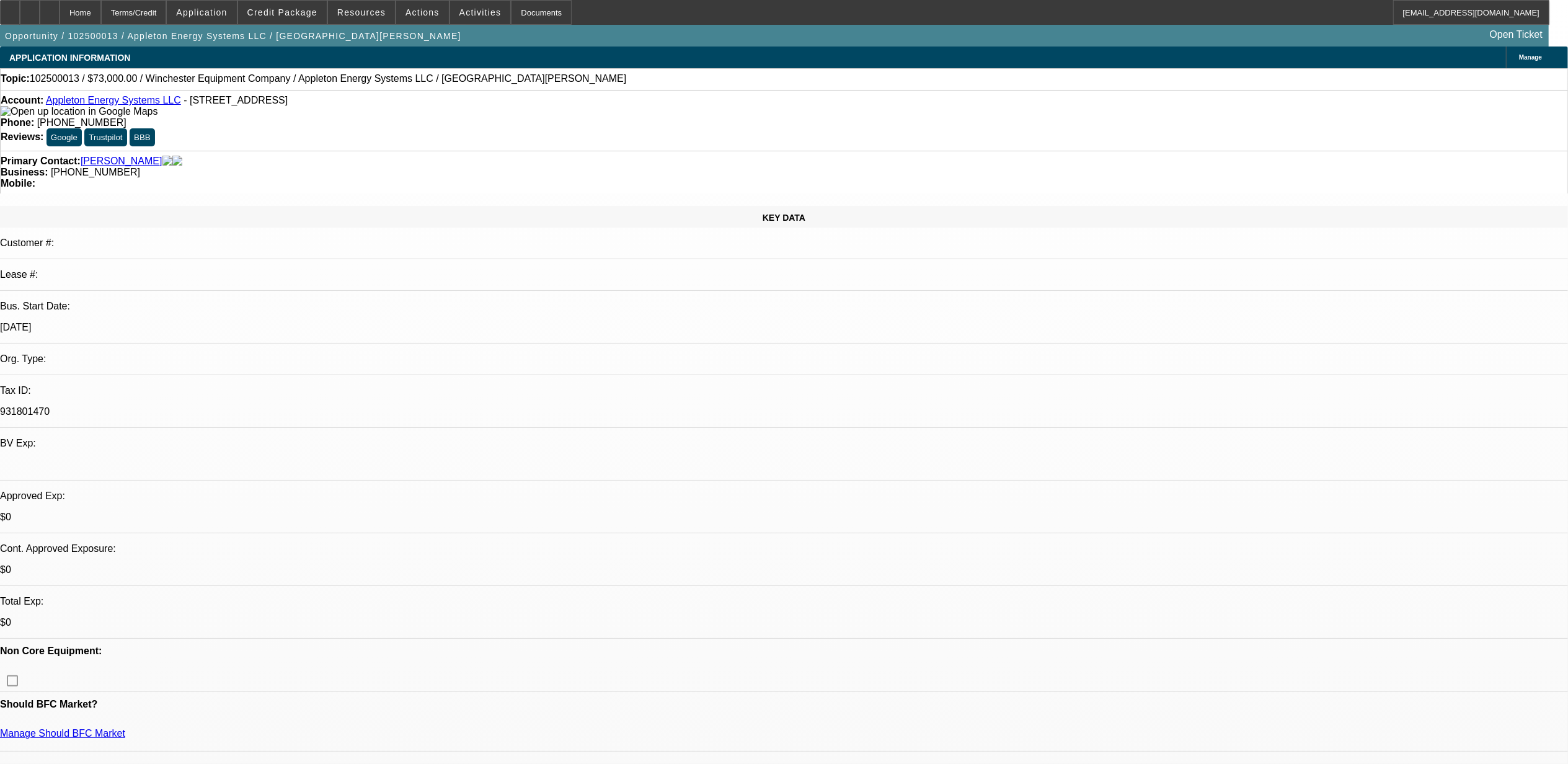
drag, startPoint x: 242, startPoint y: 226, endPoint x: 154, endPoint y: 231, distance: 88.1
click at [154, 301] on div "Bus. Start Date: 6/1/23" at bounding box center [784, 322] width 1568 height 43
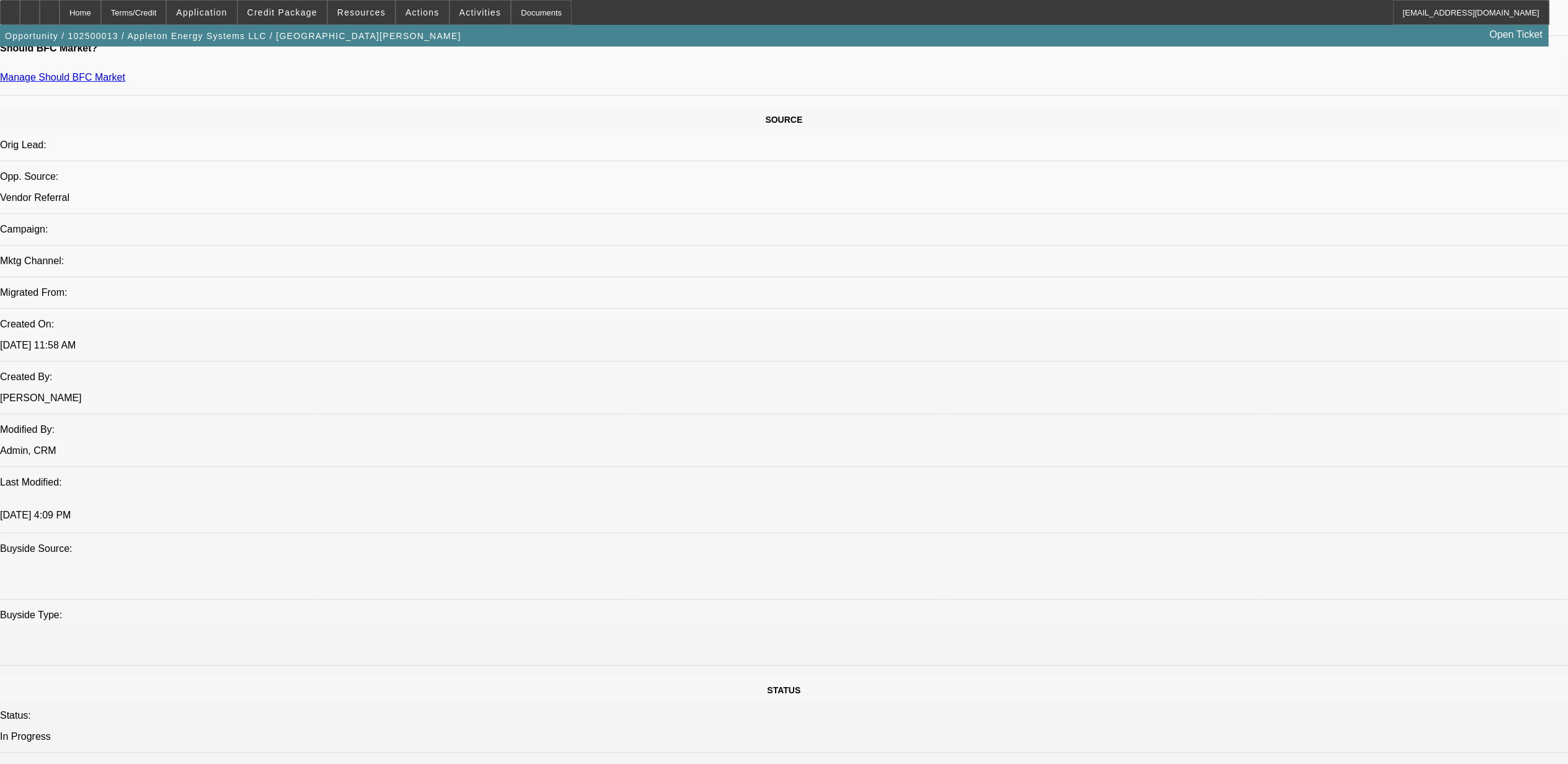
scroll to position [413, 0]
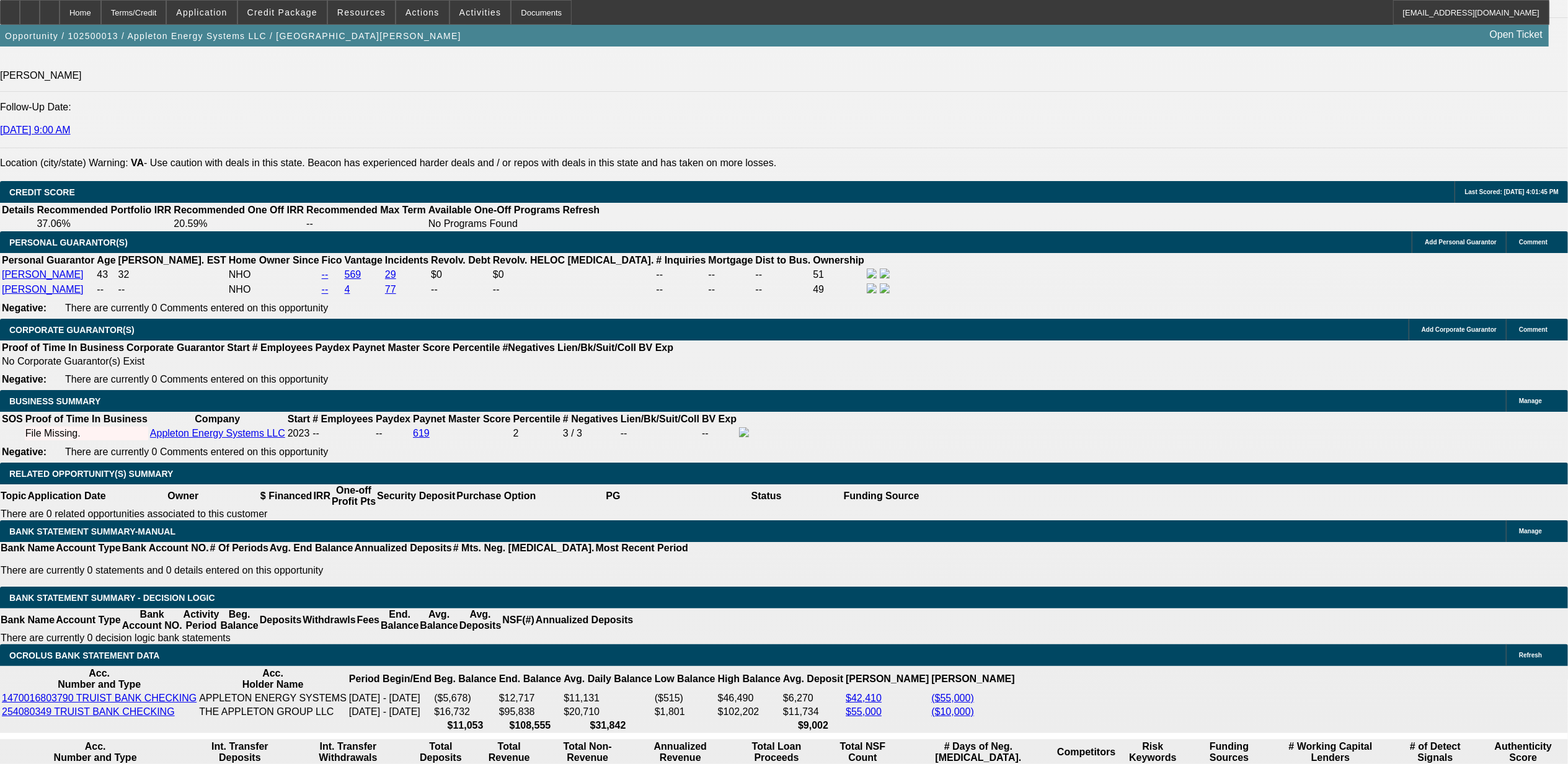
scroll to position [1654, 0]
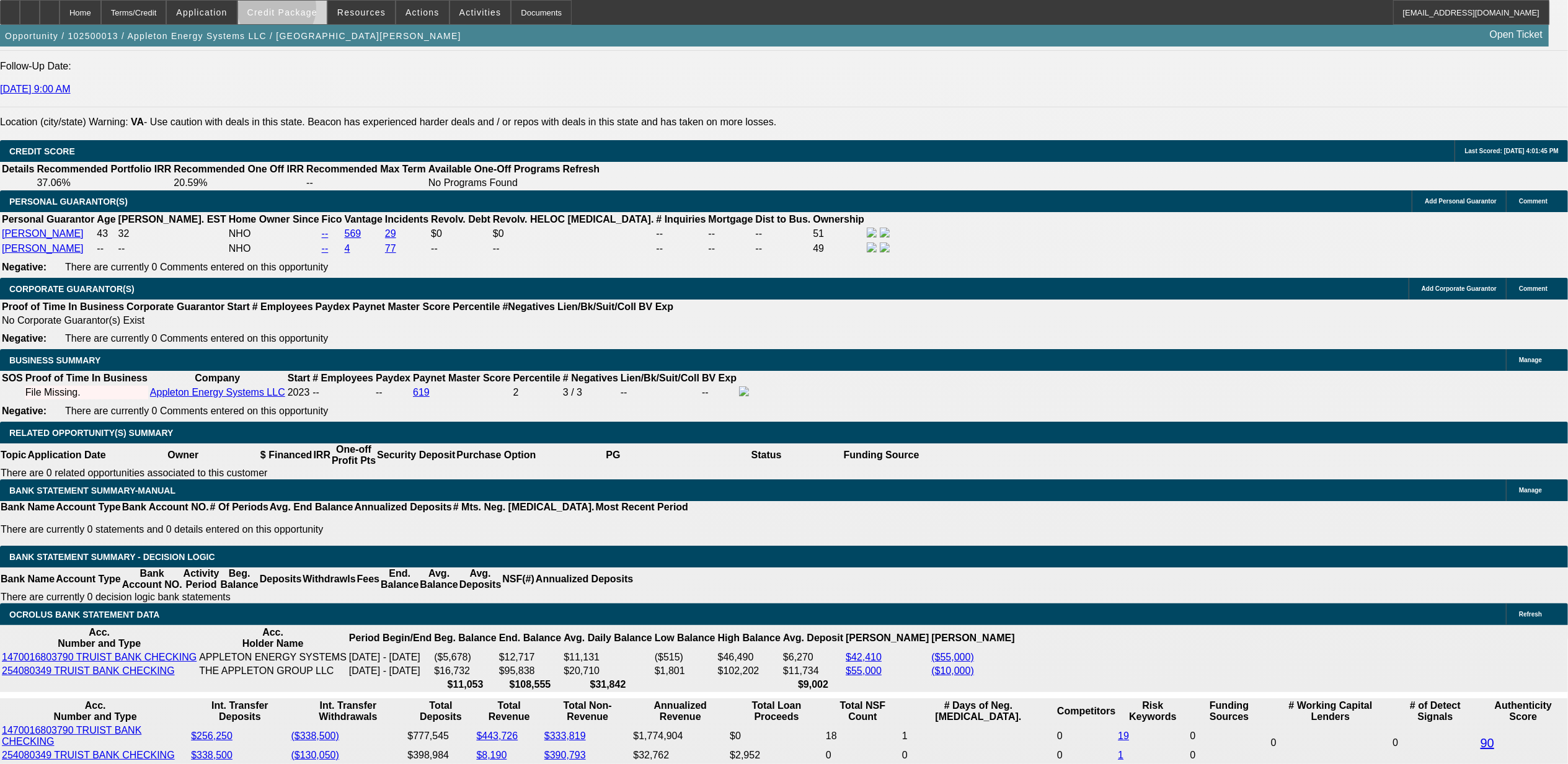
drag, startPoint x: 299, startPoint y: 11, endPoint x: 303, endPoint y: 22, distance: 11.7
click at [299, 12] on span "Credit Package" at bounding box center [282, 12] width 70 height 10
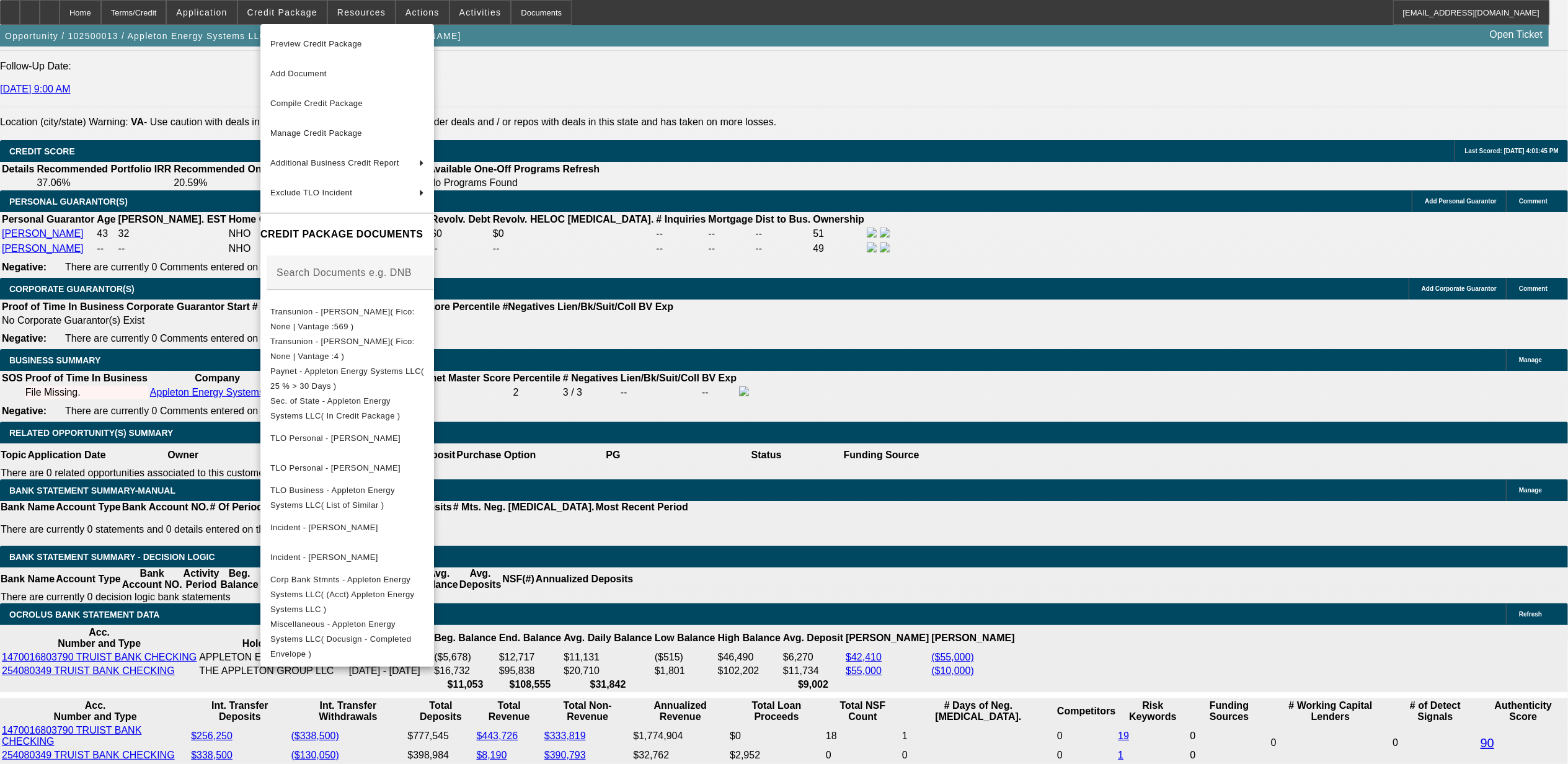
click at [721, 427] on div at bounding box center [784, 382] width 1568 height 764
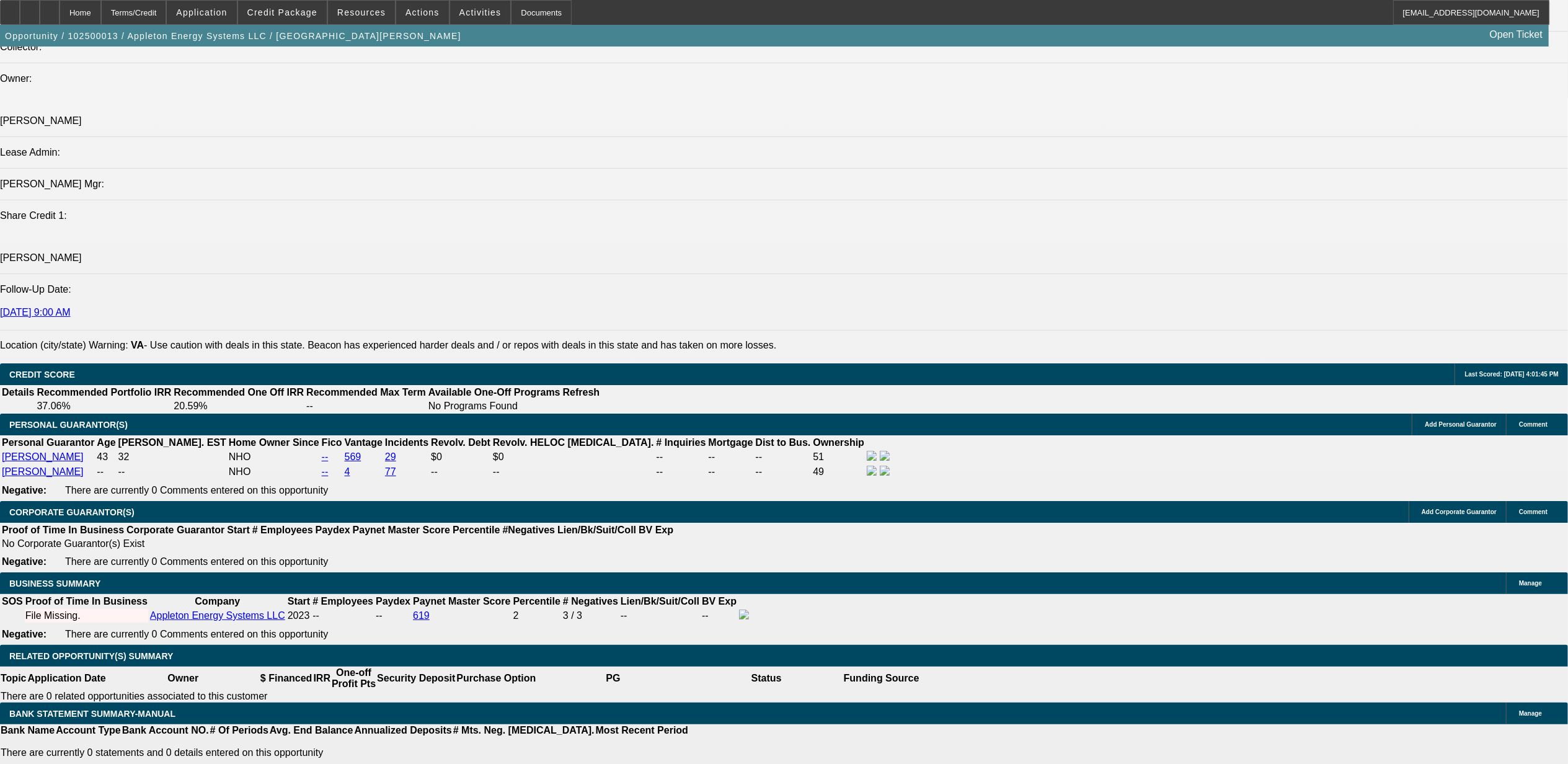
scroll to position [1158, 0]
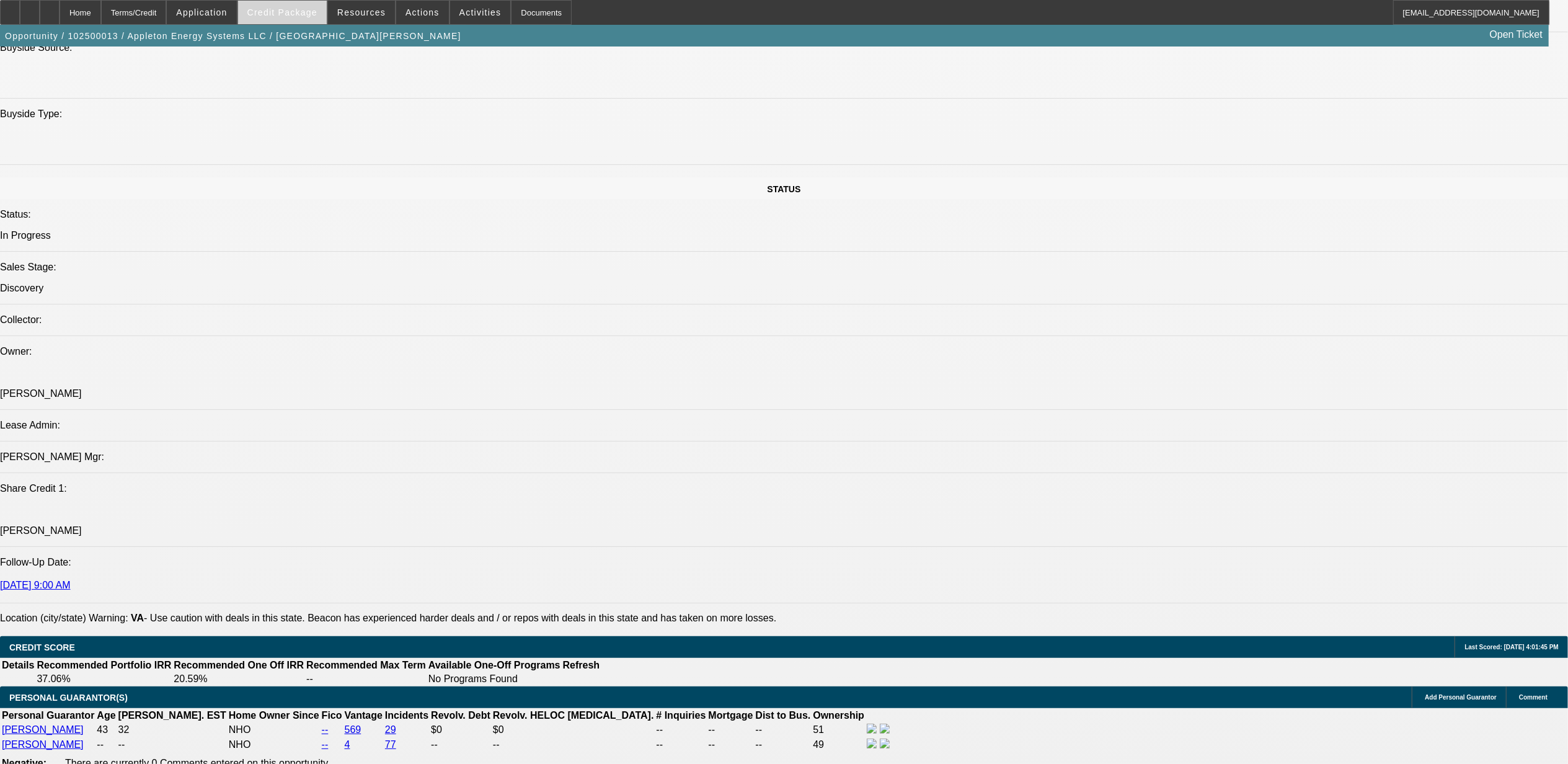
click at [315, 16] on span "Credit Package" at bounding box center [282, 12] width 70 height 10
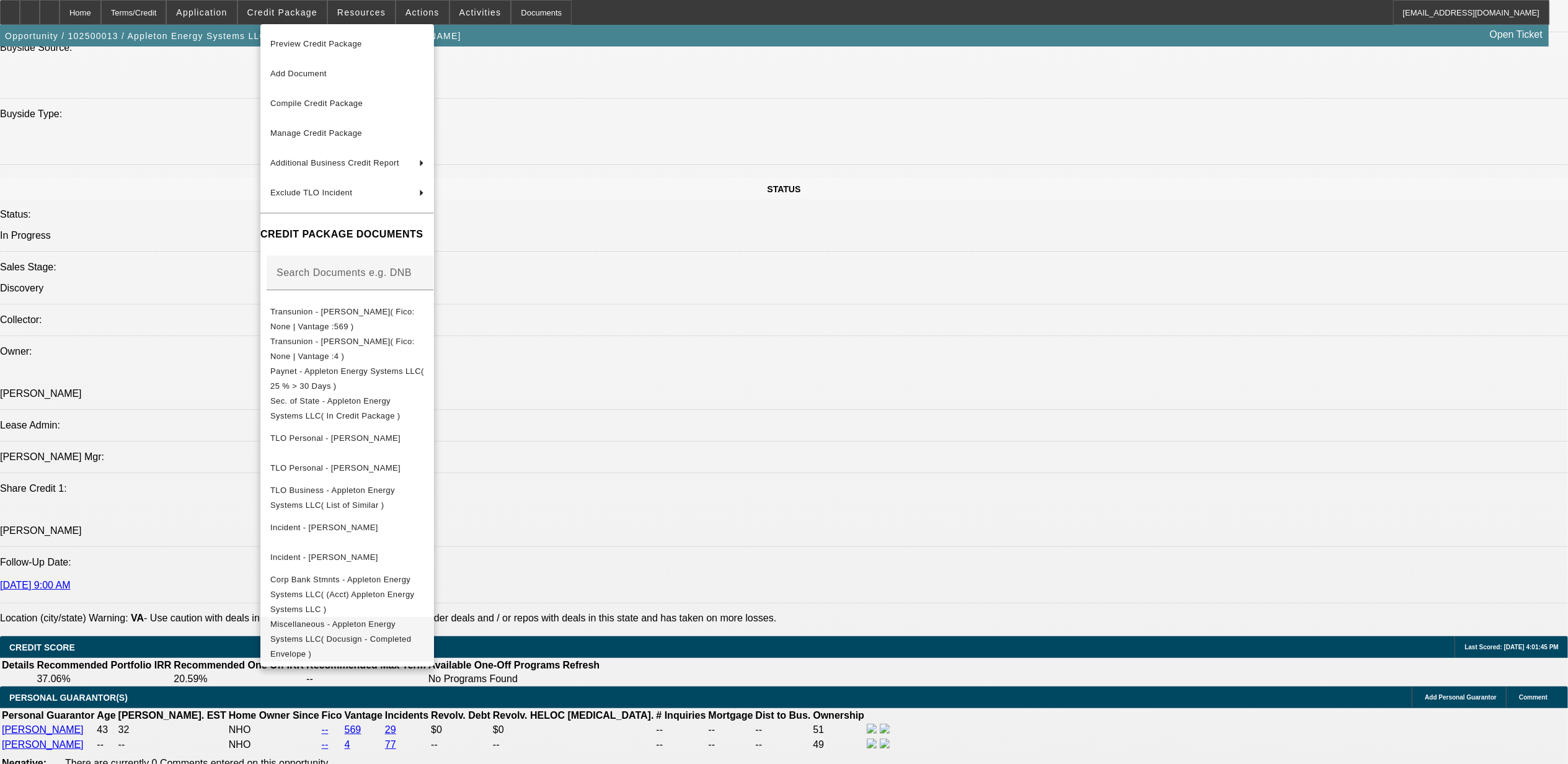
click at [434, 617] on button "Miscellaneous - Appleton Energy Systems LLC( Docusign - Completed Envelope )" at bounding box center [347, 638] width 174 height 44
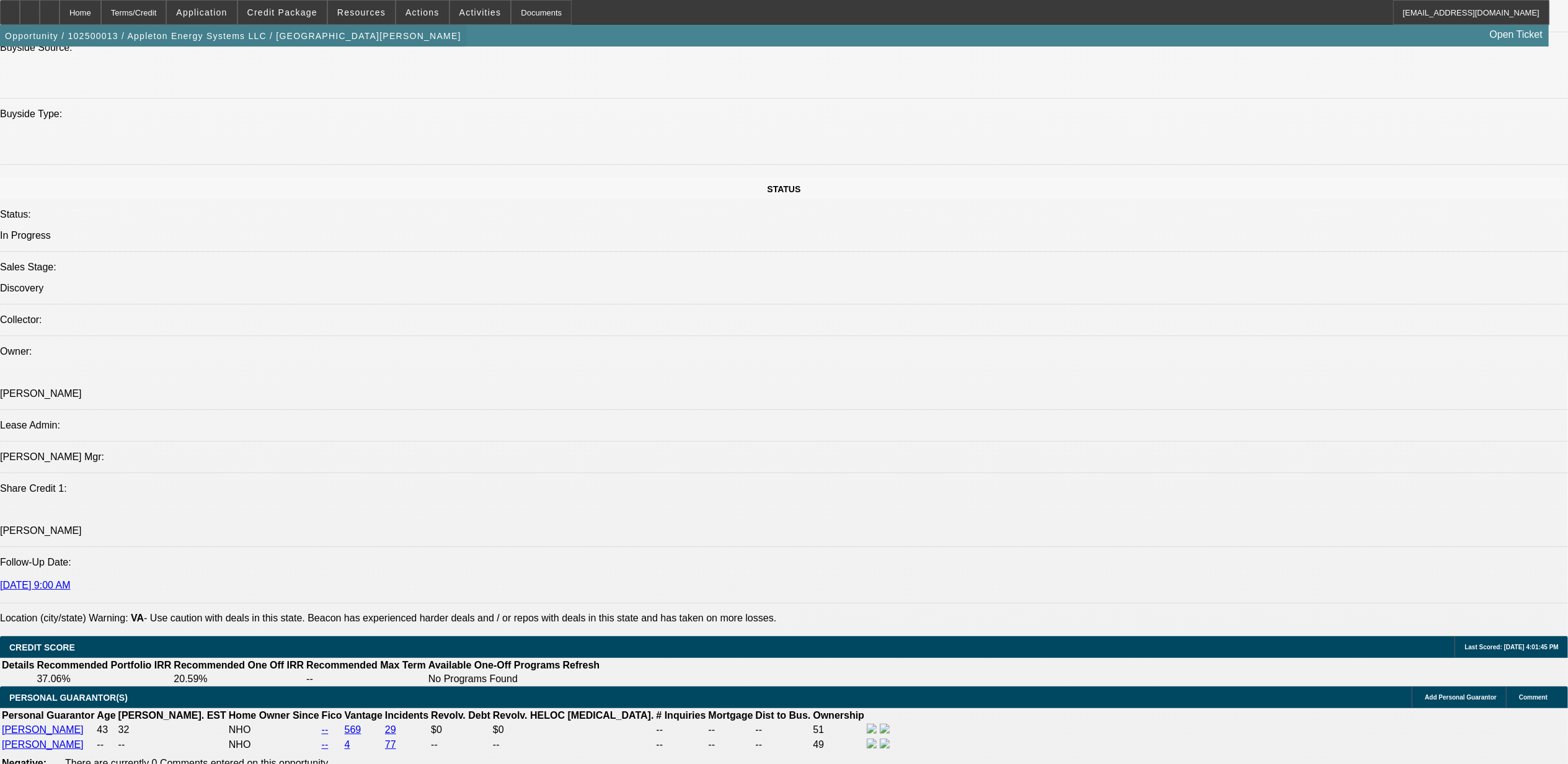
click at [288, 25] on span "button" at bounding box center [233, 36] width 466 height 30
click at [298, 17] on span at bounding box center [282, 12] width 89 height 30
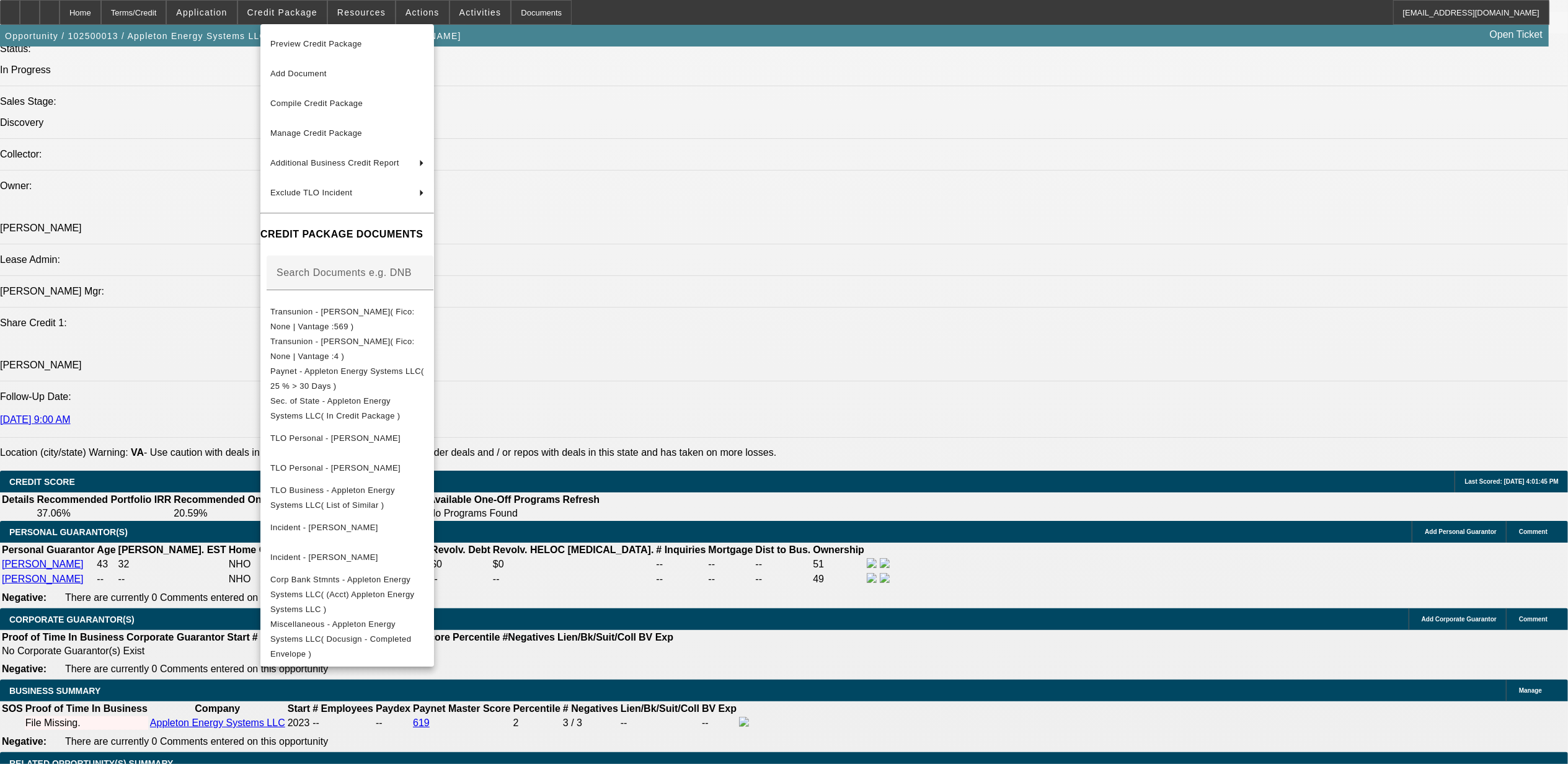
scroll to position [1241, 0]
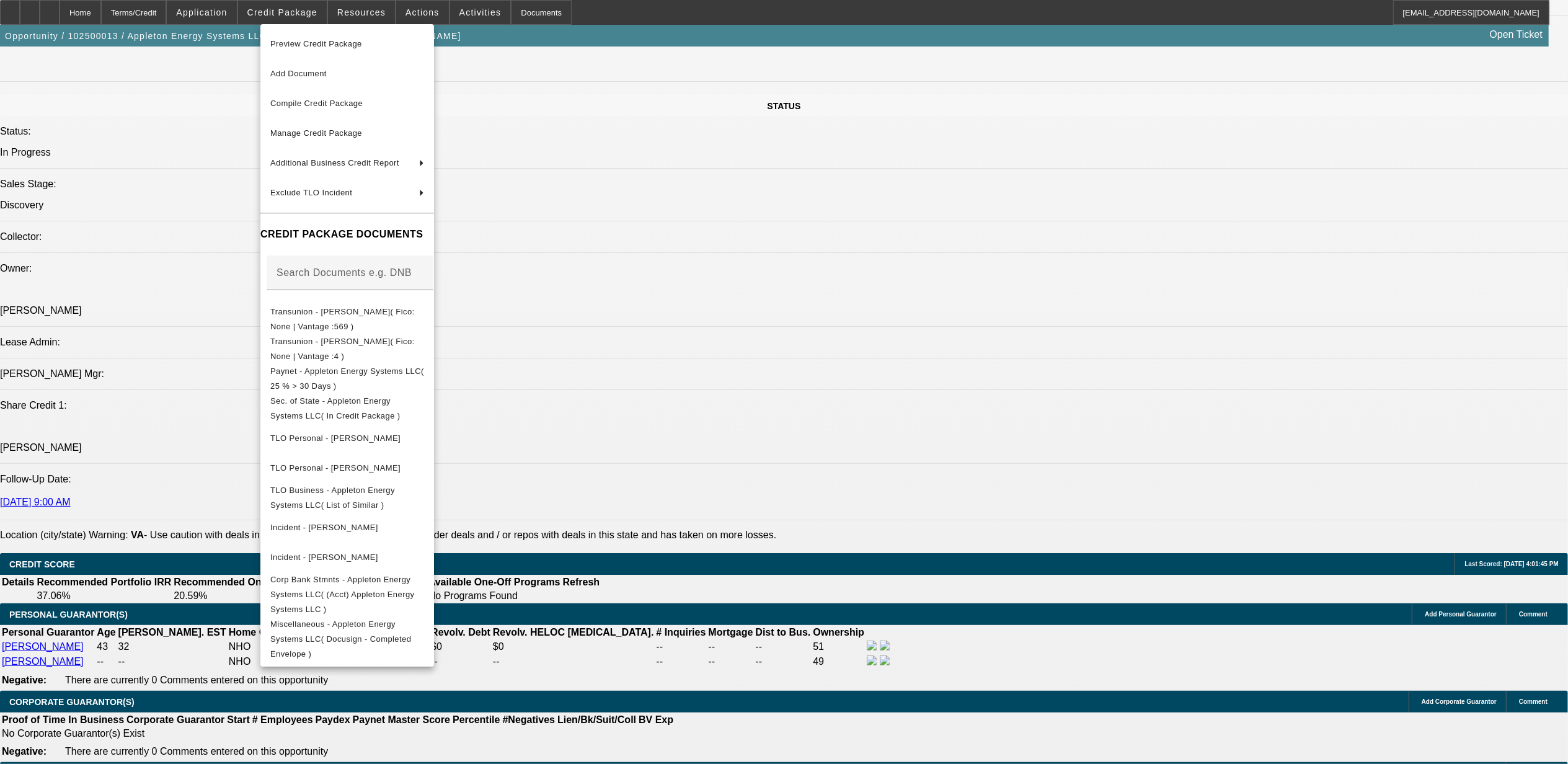
click at [698, 428] on div at bounding box center [784, 382] width 1568 height 764
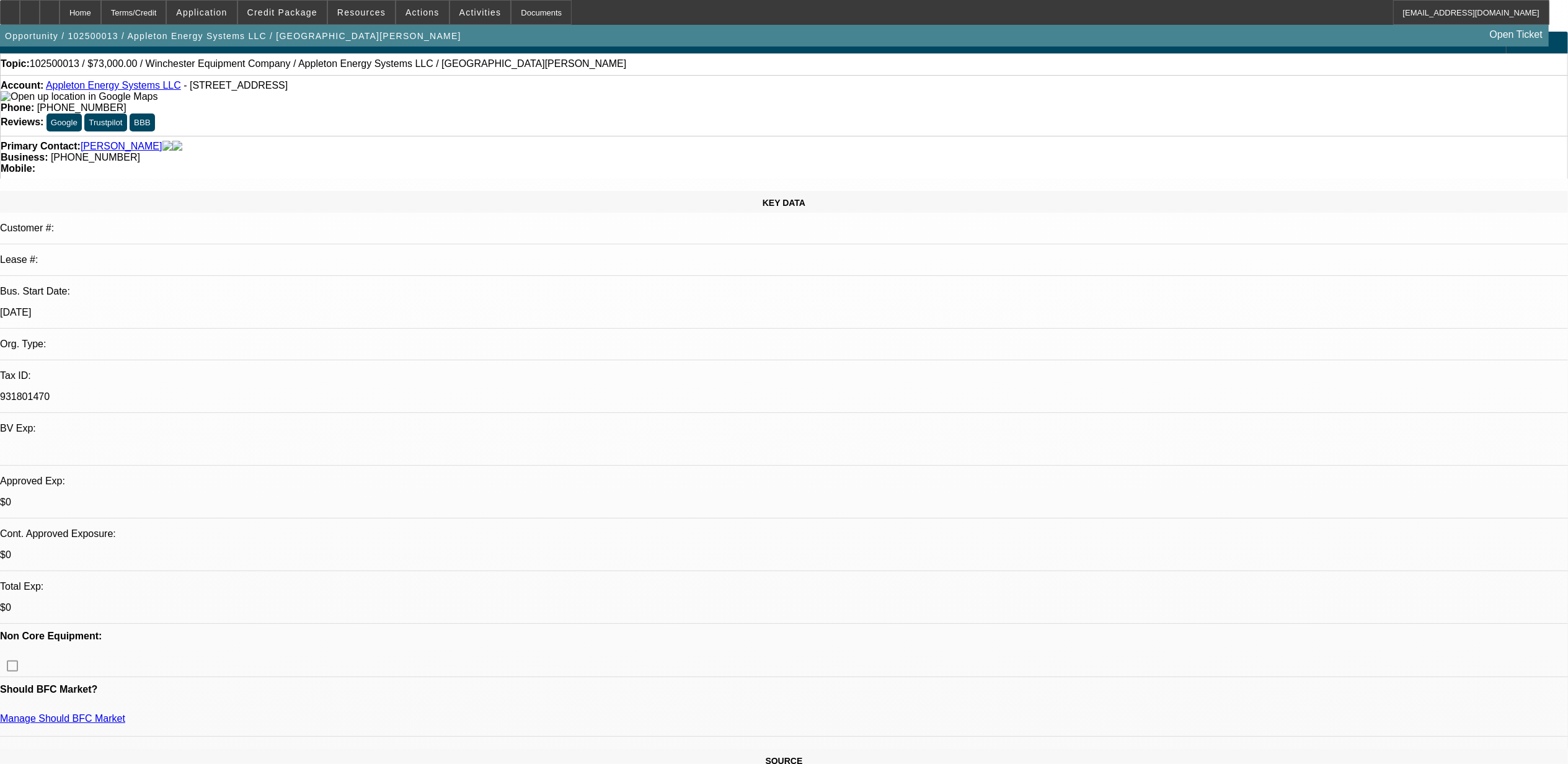
scroll to position [0, 0]
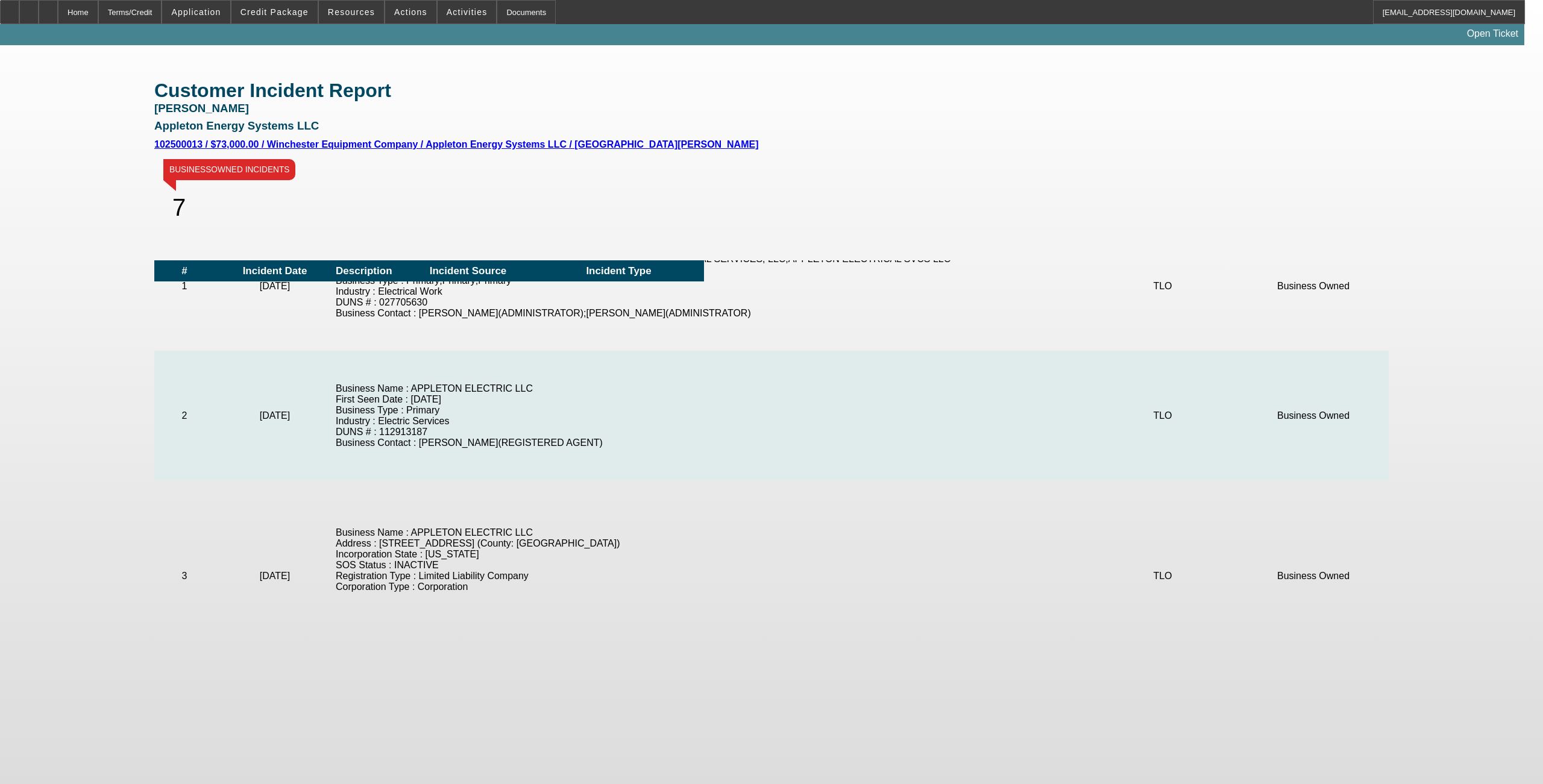
scroll to position [11, 0]
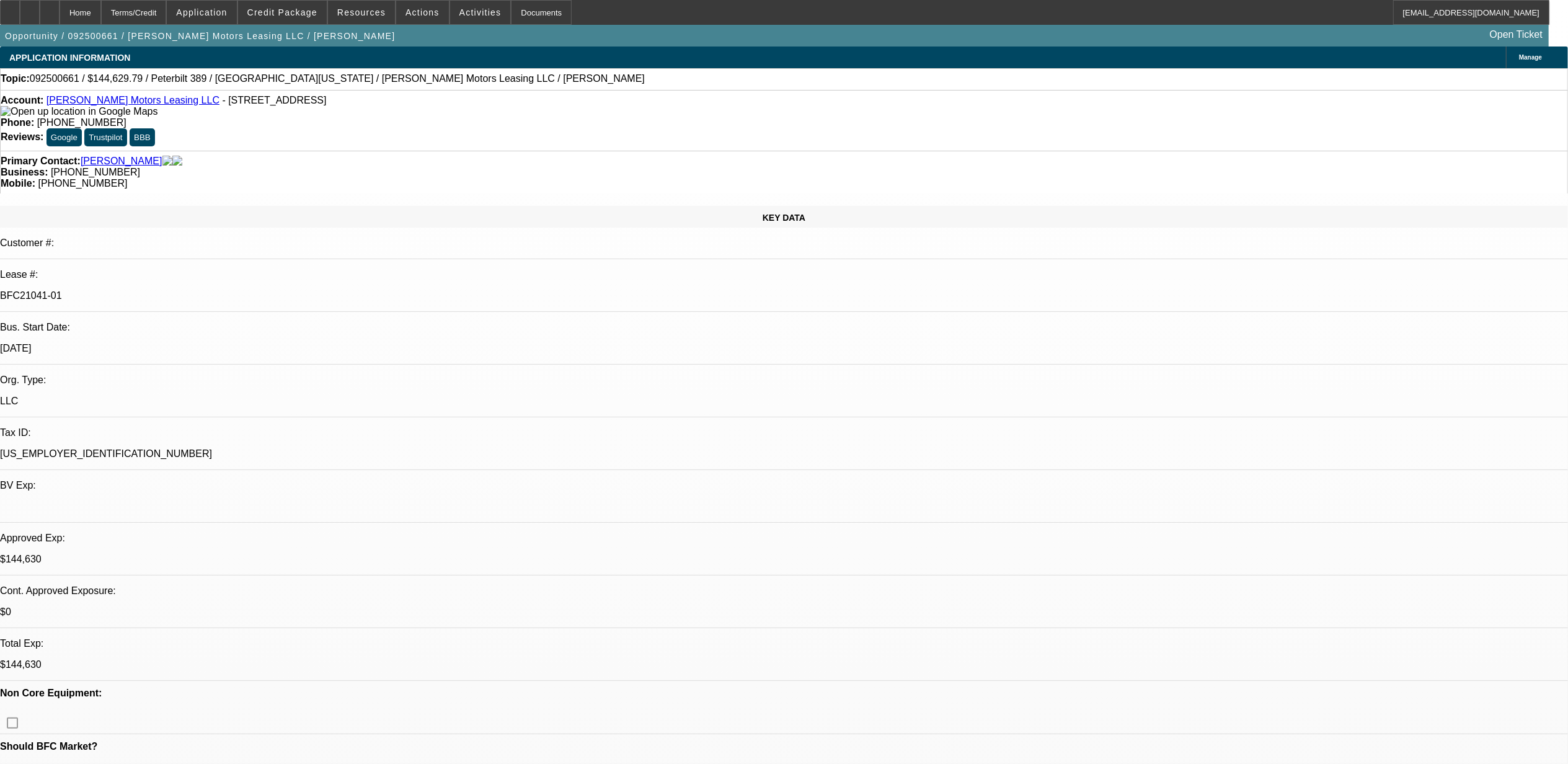
select select "0"
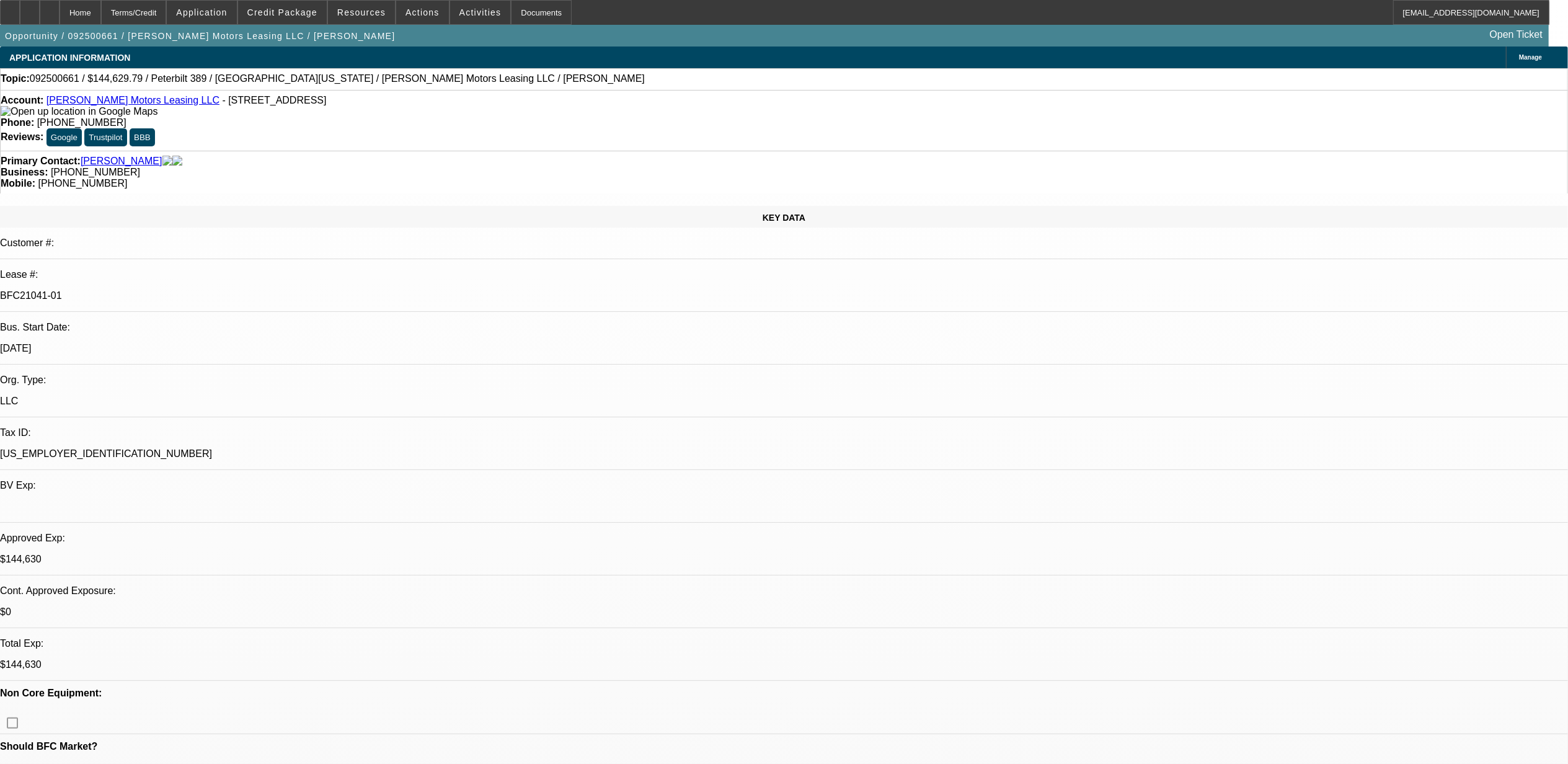
select select "0"
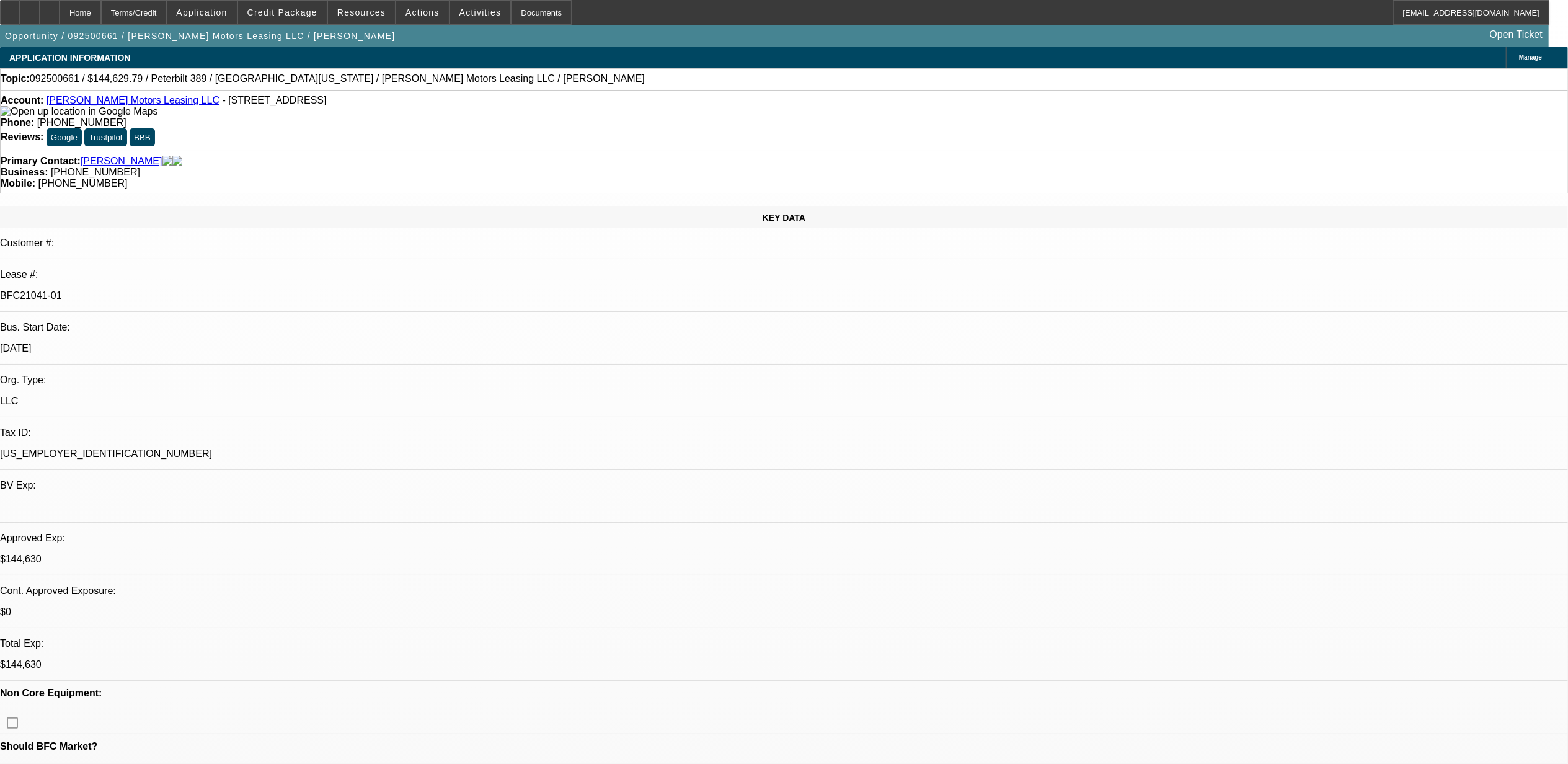
select select "0"
select select "1"
select select "2"
select select "6"
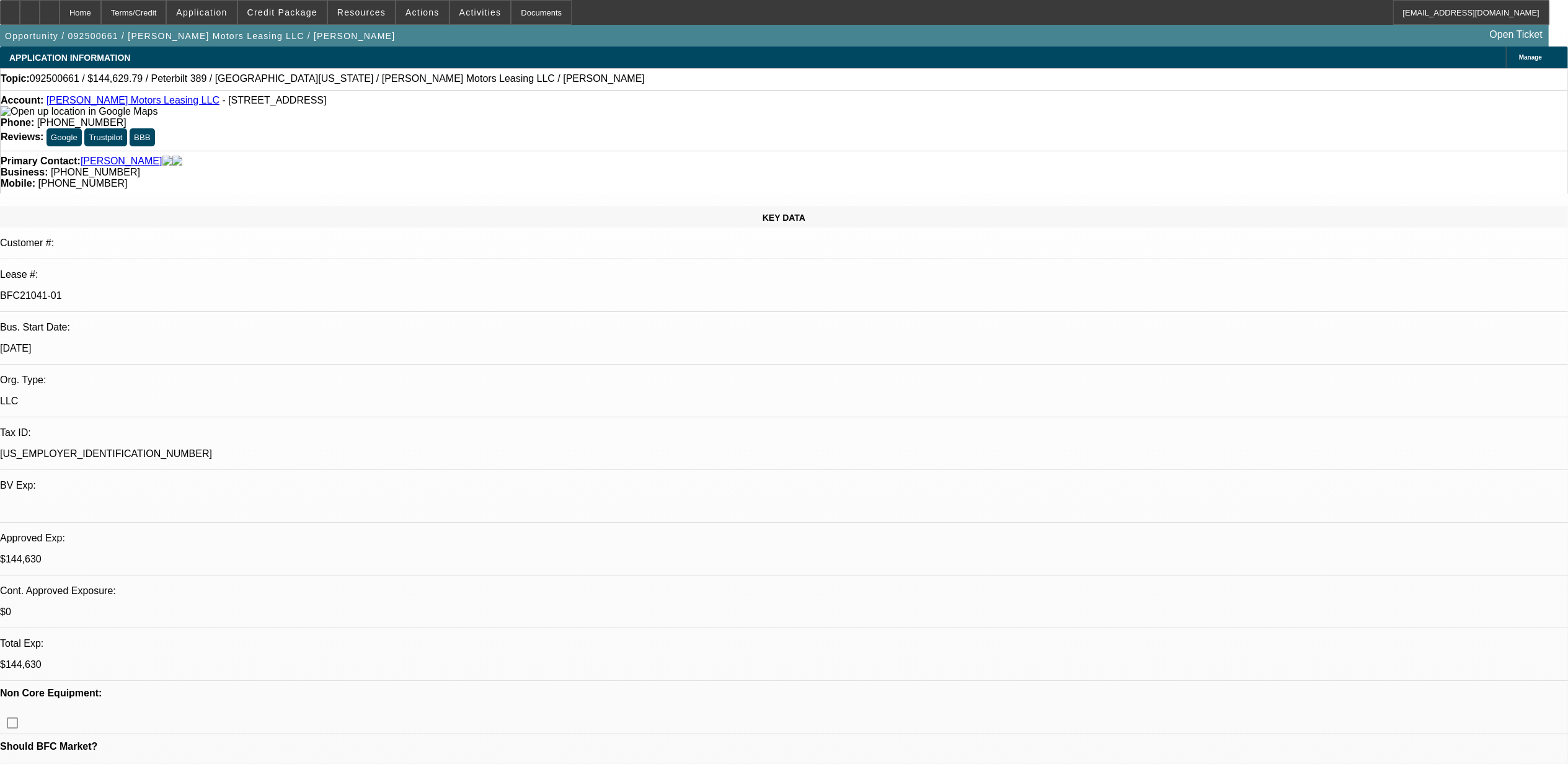
select select "1"
select select "6"
select select "1"
select select "2"
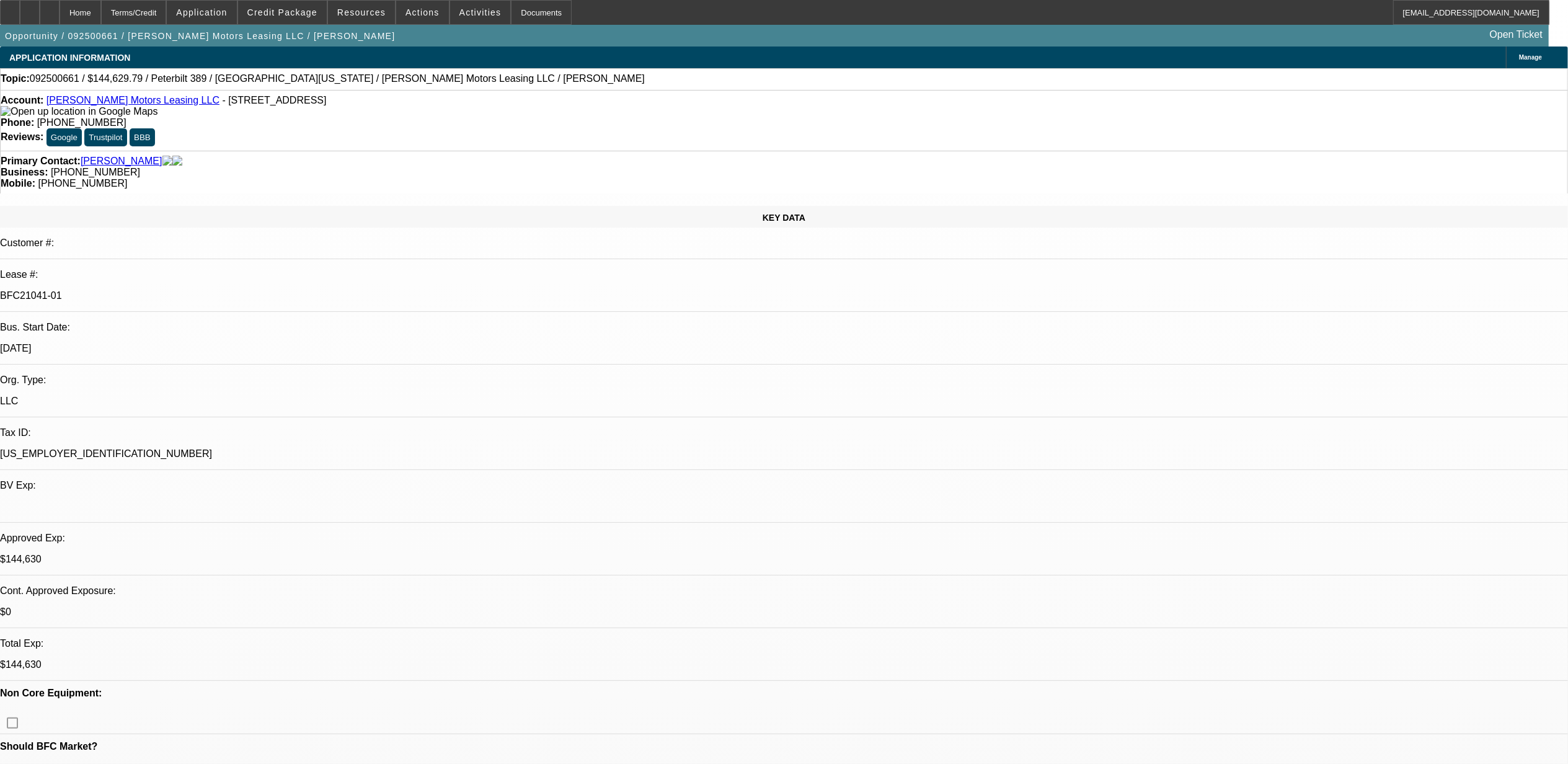
select select "6"
select select "1"
select select "6"
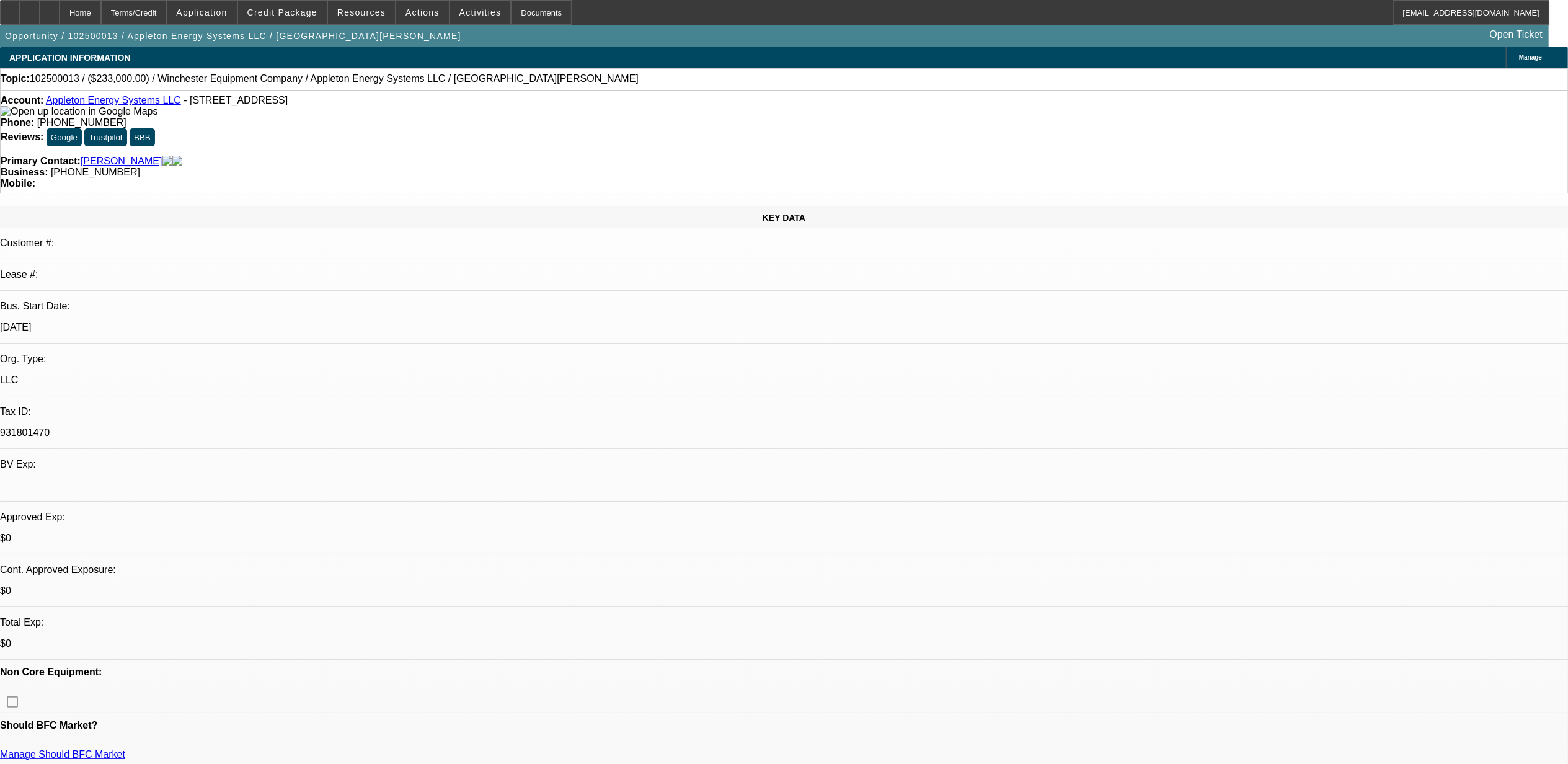
select select "0"
select select "2"
select select "0"
select select "5"
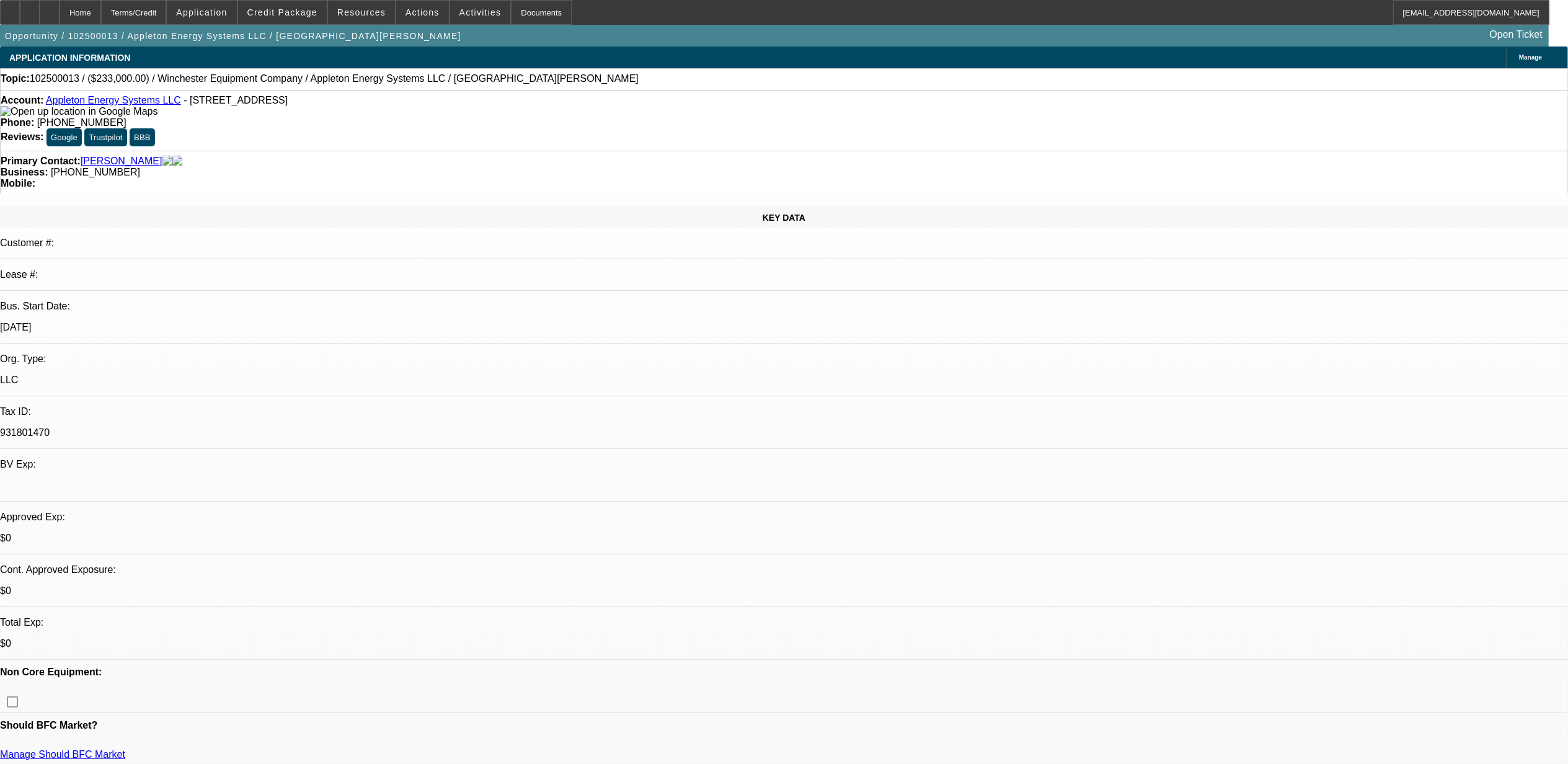
click at [103, 105] on link "Appleton Energy Systems LLC" at bounding box center [113, 100] width 135 height 11
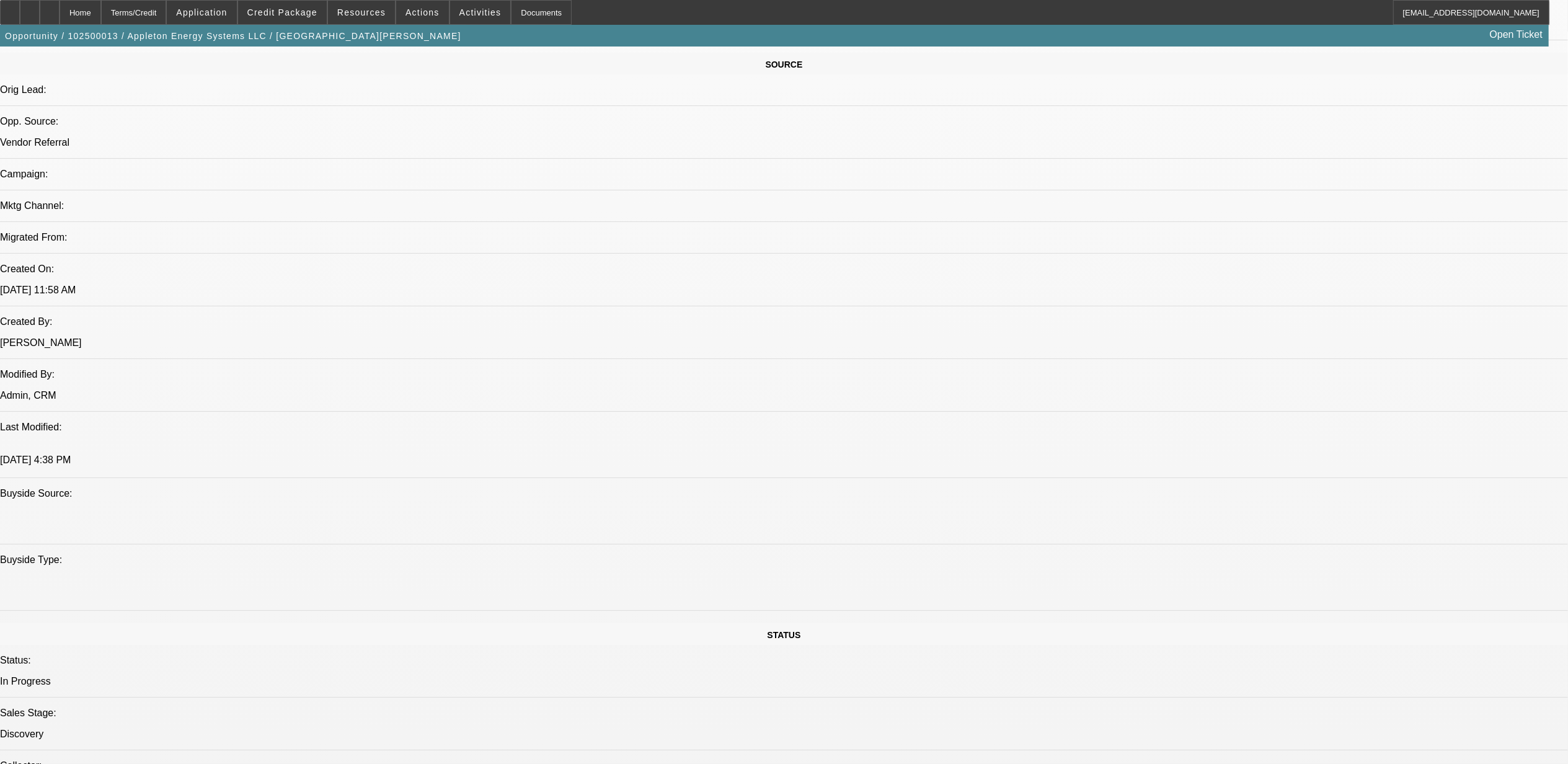
scroll to position [578, 0]
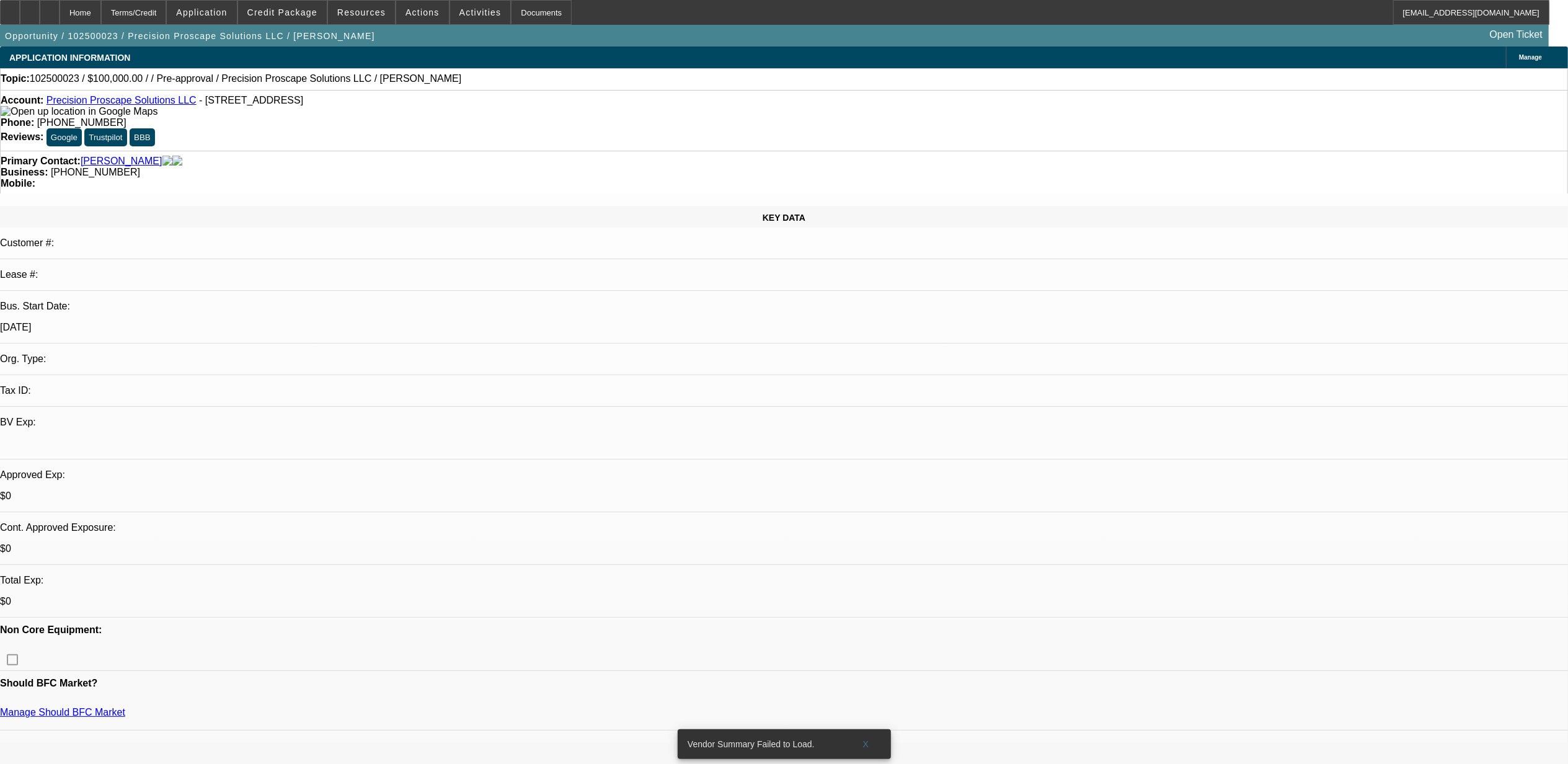
select select "0"
select select "2"
select select "0.1"
select select "4"
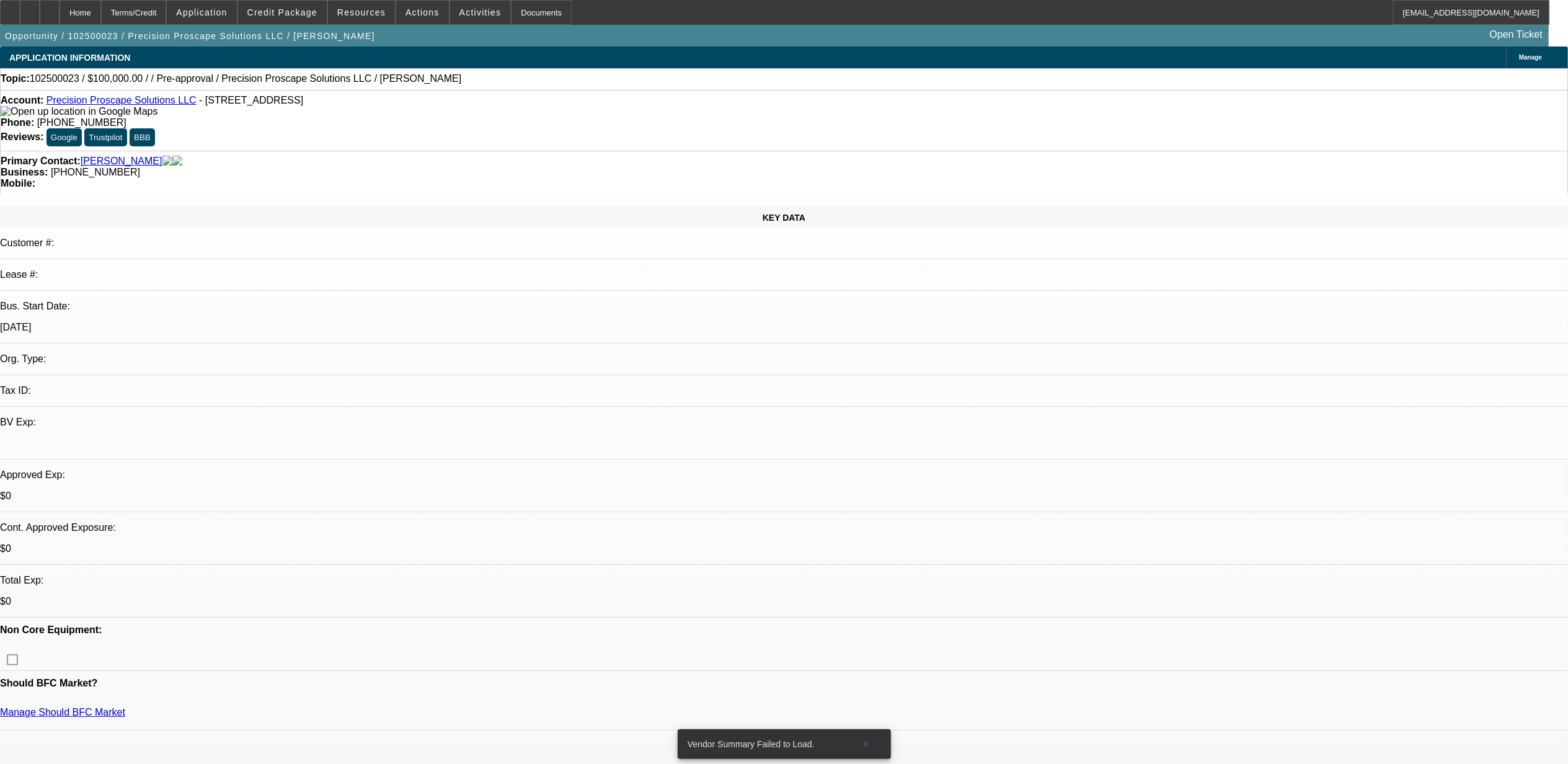
click at [146, 106] on link "Precision Proscape Solutions LLC" at bounding box center [121, 100] width 150 height 11
